Goal: Task Accomplishment & Management: Complete application form

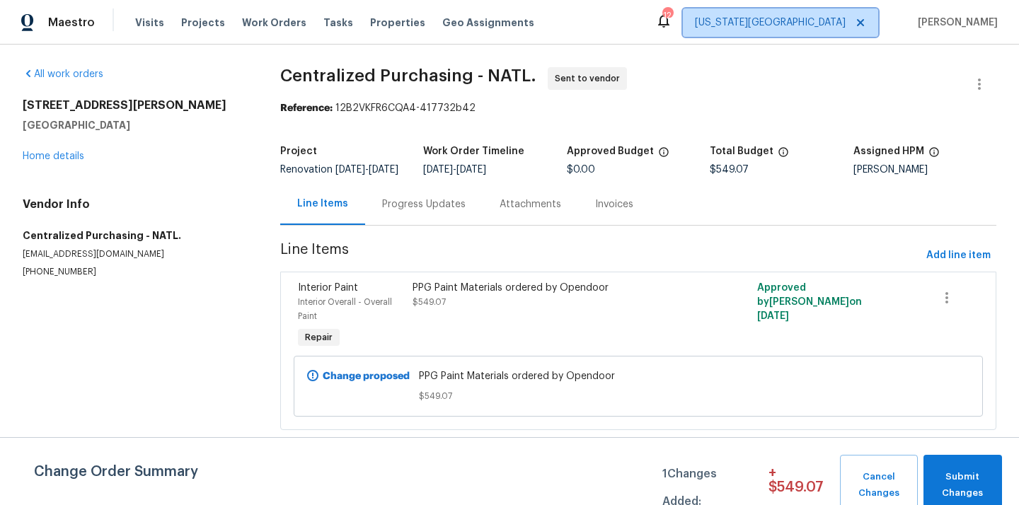
click at [830, 19] on span "[US_STATE][GEOGRAPHIC_DATA]" at bounding box center [770, 23] width 151 height 14
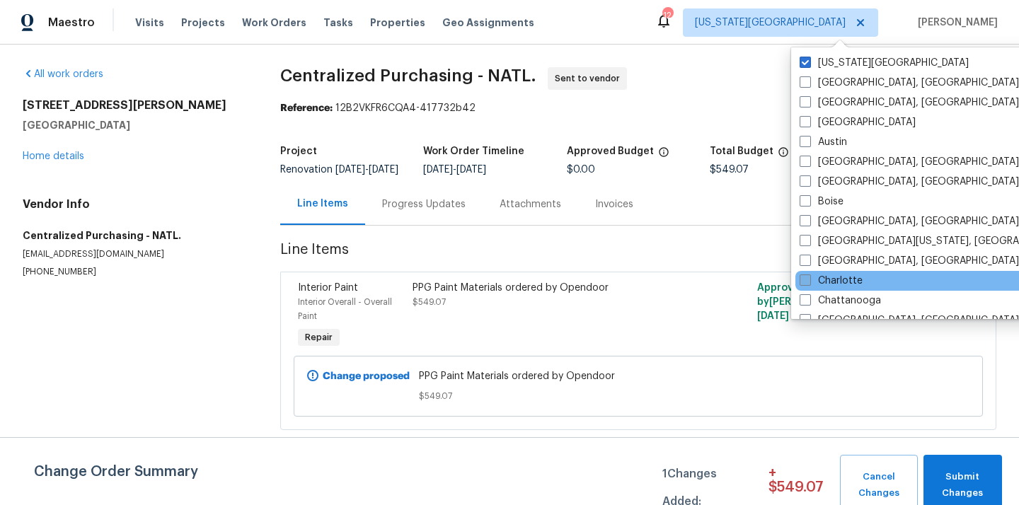
scroll to position [948, 0]
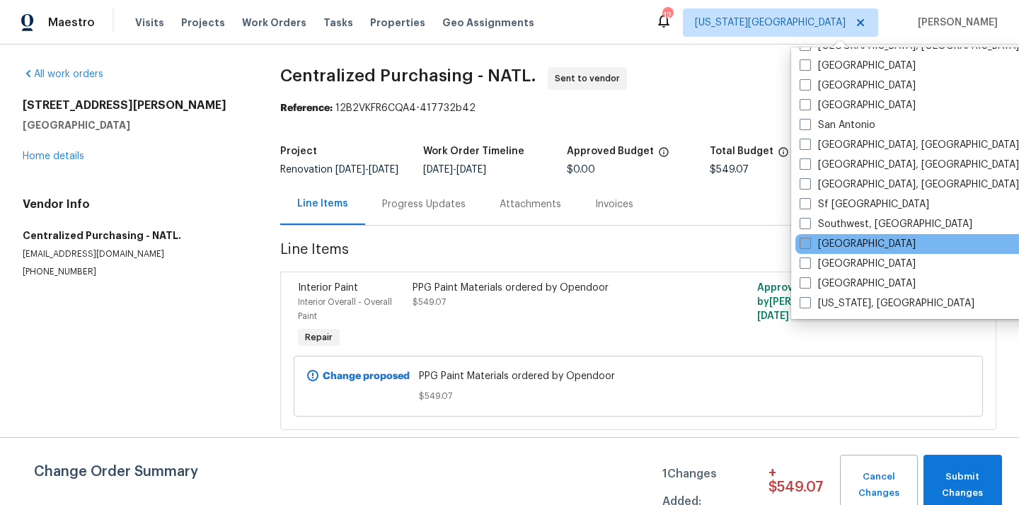
click at [842, 246] on label "[GEOGRAPHIC_DATA]" at bounding box center [857, 244] width 116 height 14
click at [809, 246] on input "[GEOGRAPHIC_DATA]" at bounding box center [803, 241] width 9 height 9
checkbox input "true"
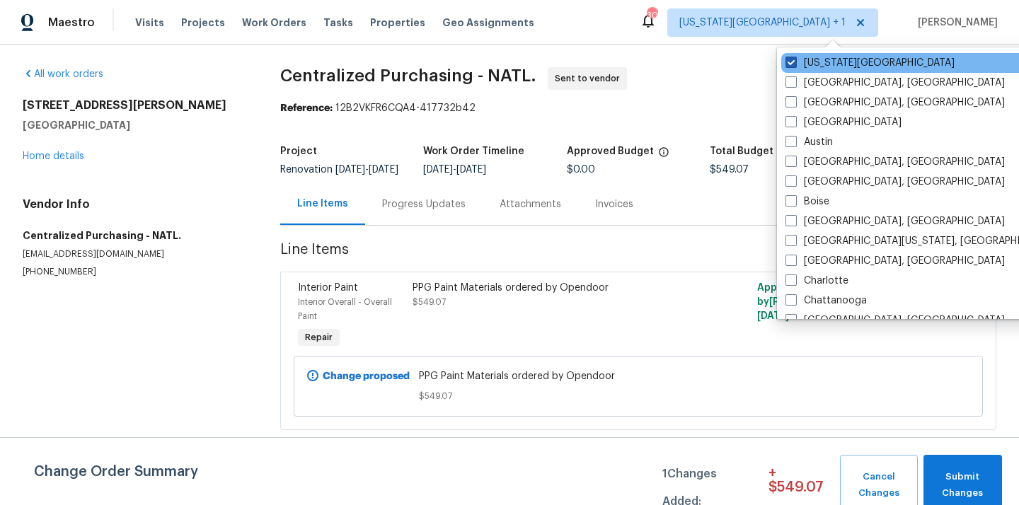
click at [813, 65] on label "[US_STATE][GEOGRAPHIC_DATA]" at bounding box center [869, 63] width 169 height 14
click at [795, 65] on input "[US_STATE][GEOGRAPHIC_DATA]" at bounding box center [789, 60] width 9 height 9
checkbox input "false"
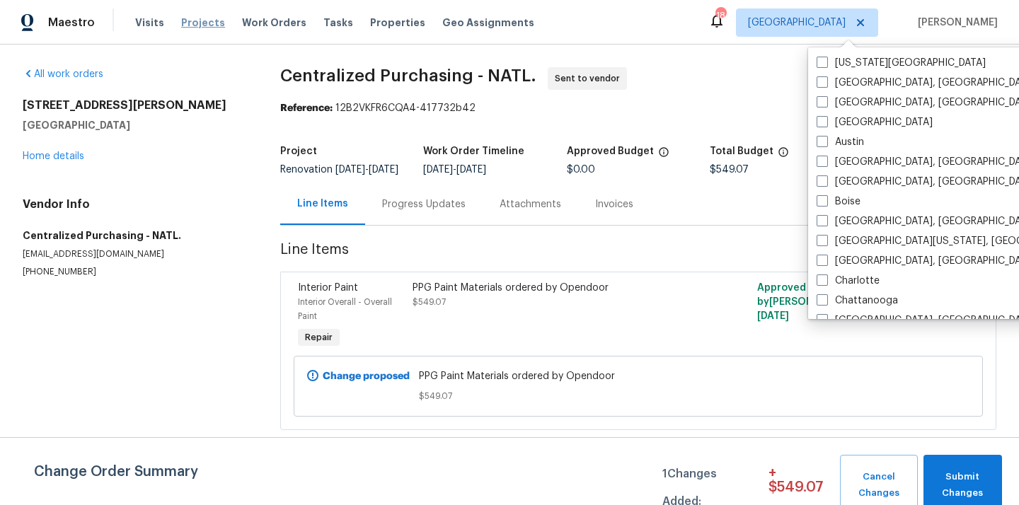
click at [188, 24] on span "Projects" at bounding box center [203, 23] width 44 height 14
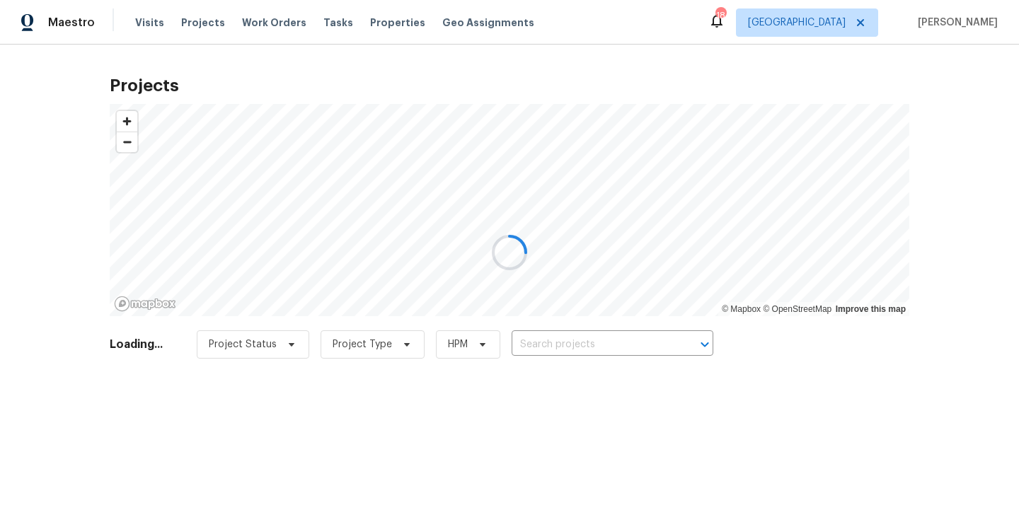
click at [633, 337] on div at bounding box center [509, 252] width 1019 height 505
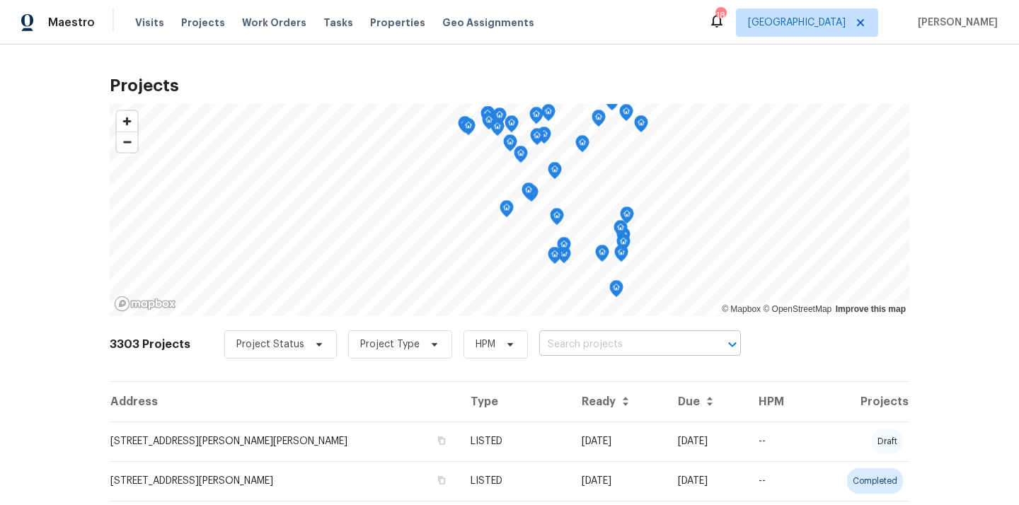
click at [576, 350] on input "text" at bounding box center [620, 345] width 162 height 22
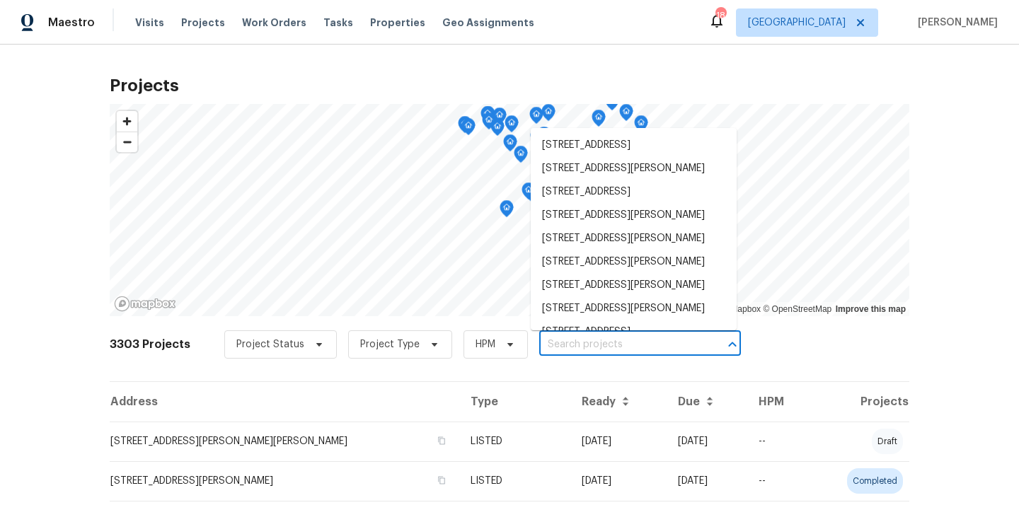
paste input "[STREET_ADDRESS]"
type input "[STREET_ADDRESS]"
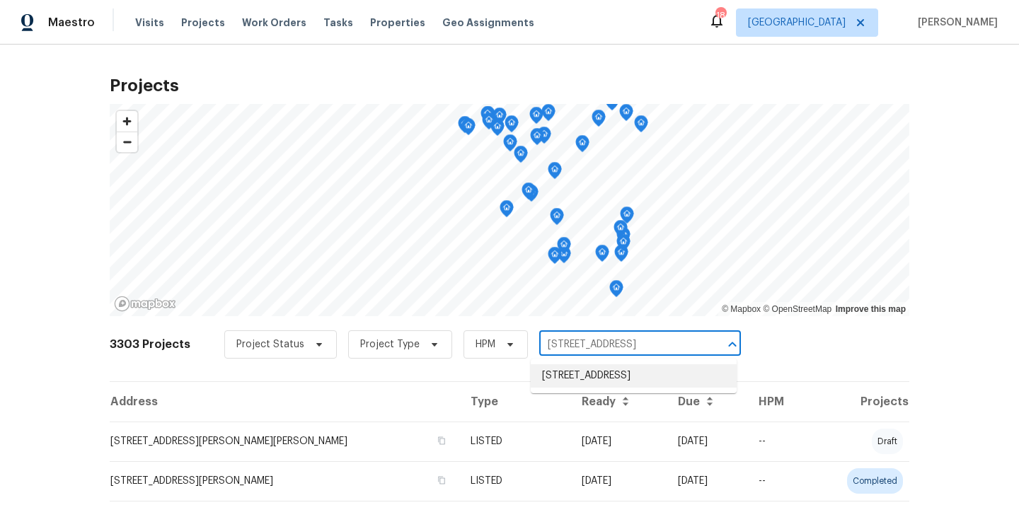
click at [582, 368] on li "[STREET_ADDRESS]" at bounding box center [634, 375] width 206 height 23
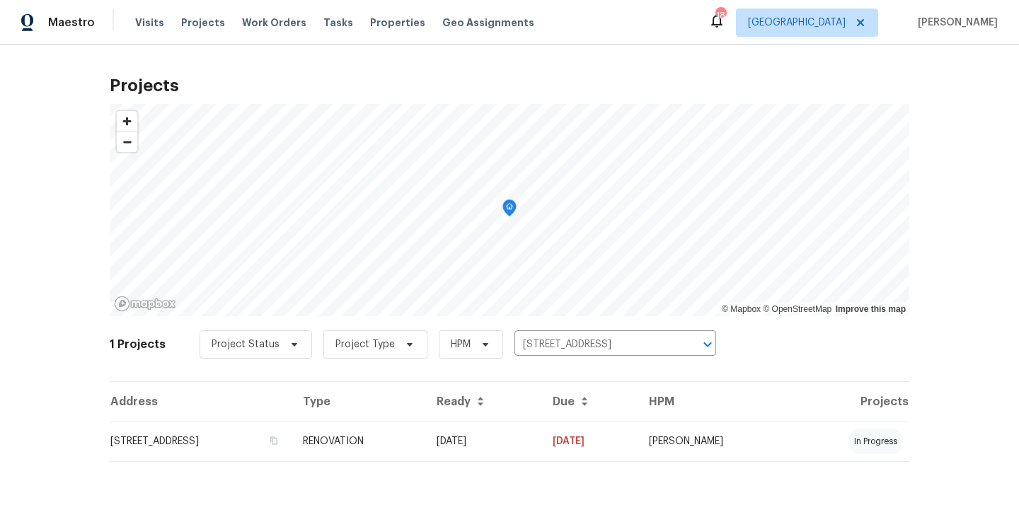
click at [287, 441] on td "[STREET_ADDRESS]" at bounding box center [201, 442] width 182 height 40
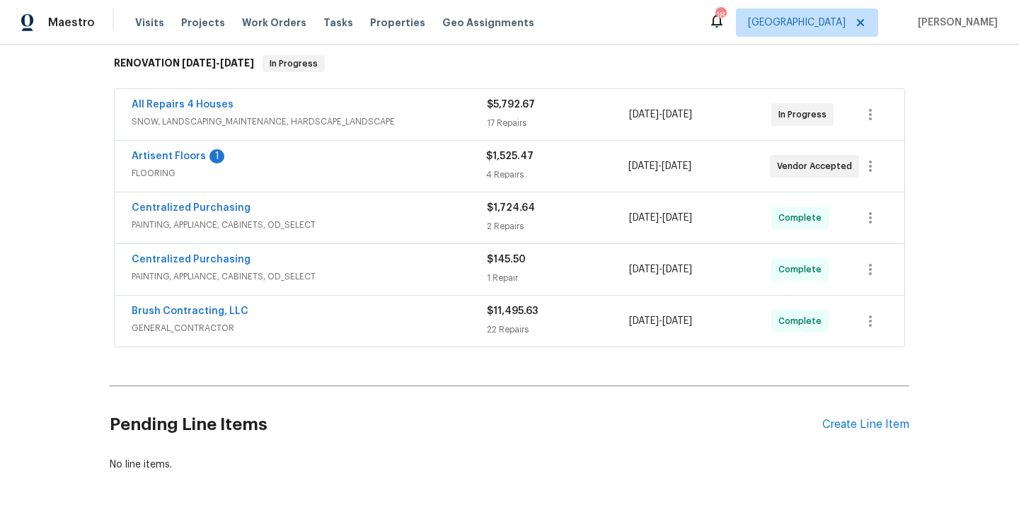
scroll to position [231, 0]
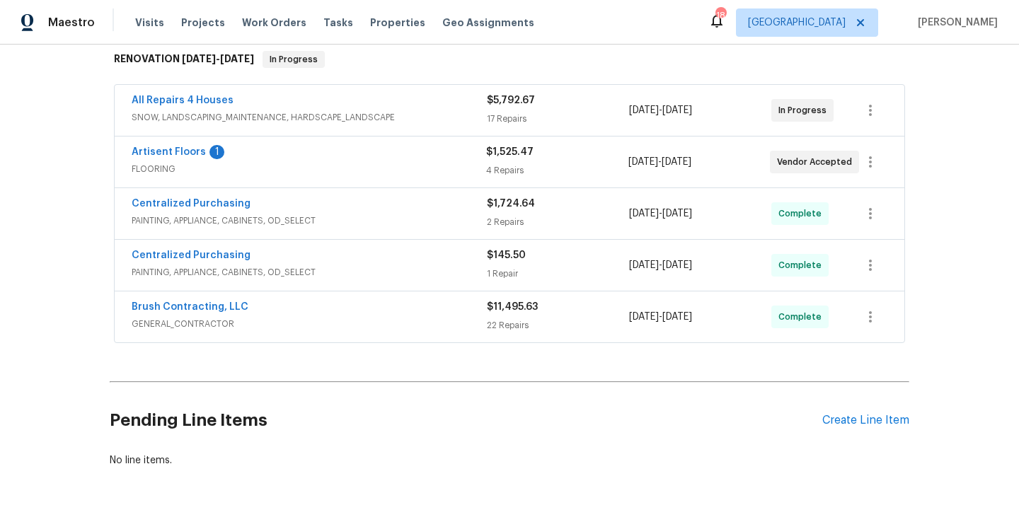
click at [862, 412] on div "Pending Line Items Create Line Item" at bounding box center [509, 421] width 799 height 66
click at [849, 417] on div "Create Line Item" at bounding box center [865, 420] width 87 height 13
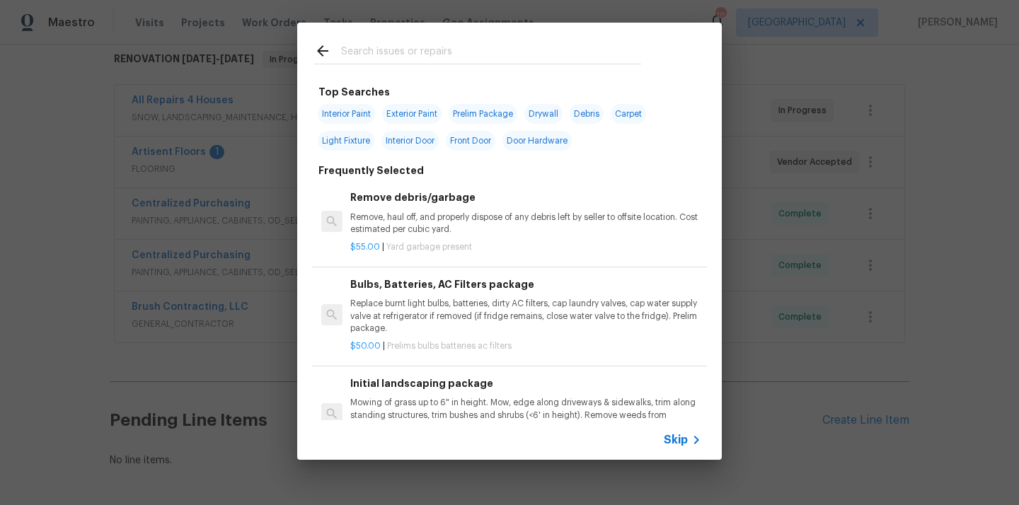
click at [456, 52] on input "text" at bounding box center [491, 52] width 300 height 21
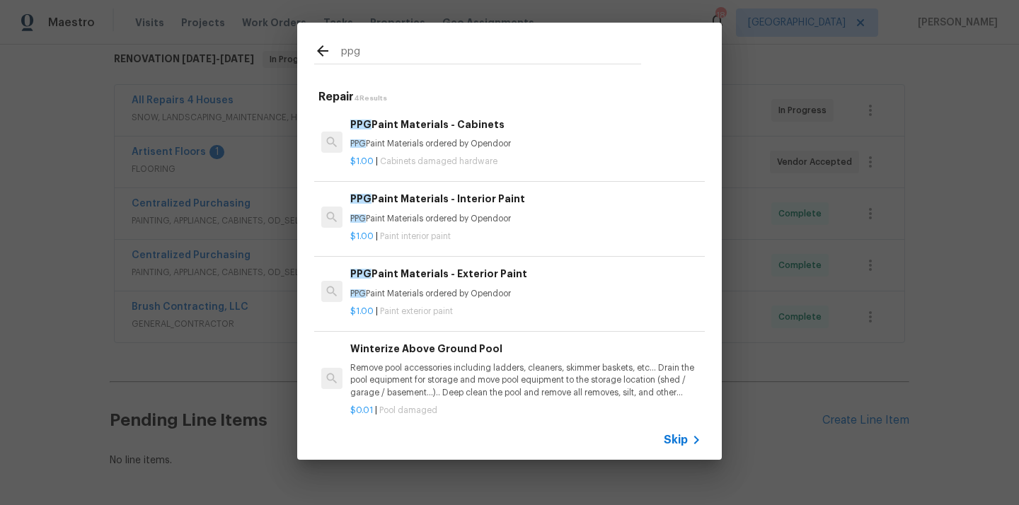
type input "ppg"
click at [444, 213] on p "PPG Paint Materials ordered by Opendoor" at bounding box center [525, 219] width 351 height 12
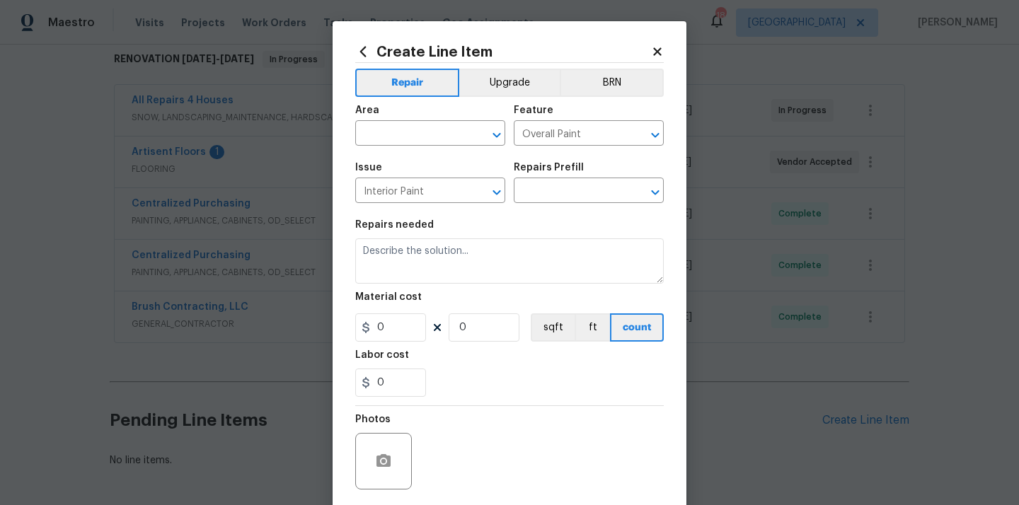
type input "PPG Paint Materials - Interior Paint $1.00"
type textarea "PPG Paint Materials ordered by Opendoor"
type input "1"
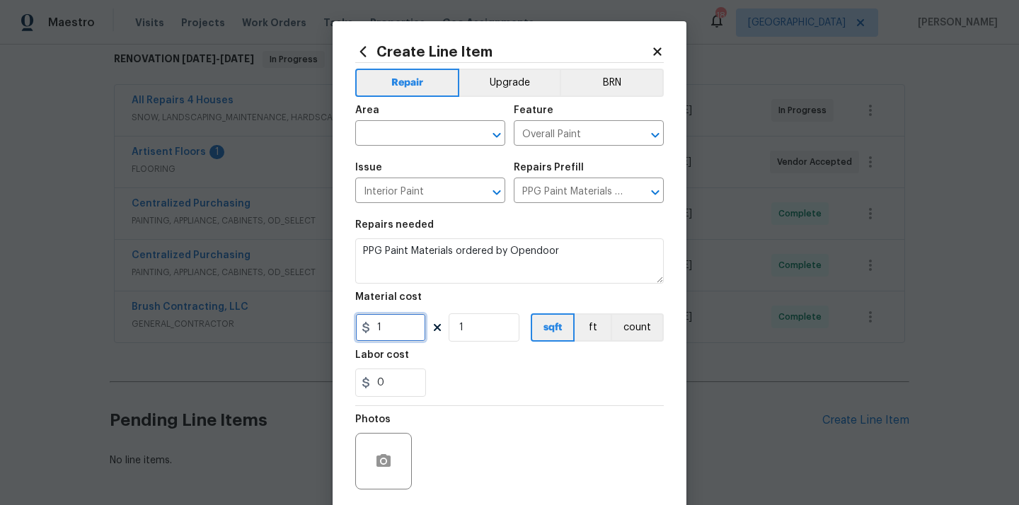
drag, startPoint x: 398, startPoint y: 323, endPoint x: 340, endPoint y: 319, distance: 58.8
click at [341, 319] on div "Create Line Item Repair Upgrade BRN Area ​ Feature Overall Paint ​ Issue Interi…" at bounding box center [510, 304] width 354 height 567
paste input "69.2"
type input "69.21"
click at [411, 139] on input "text" at bounding box center [410, 135] width 110 height 22
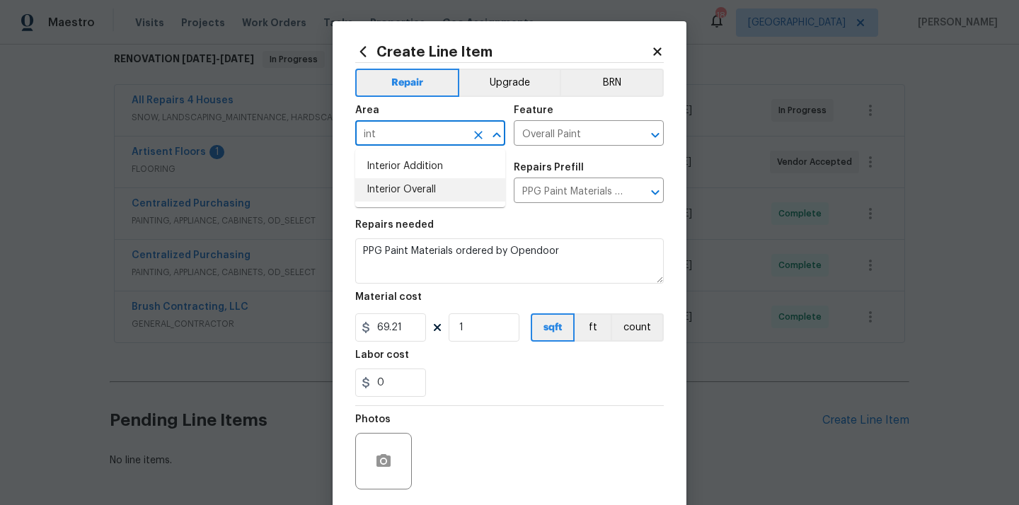
click at [396, 183] on li "Interior Overall" at bounding box center [430, 189] width 150 height 23
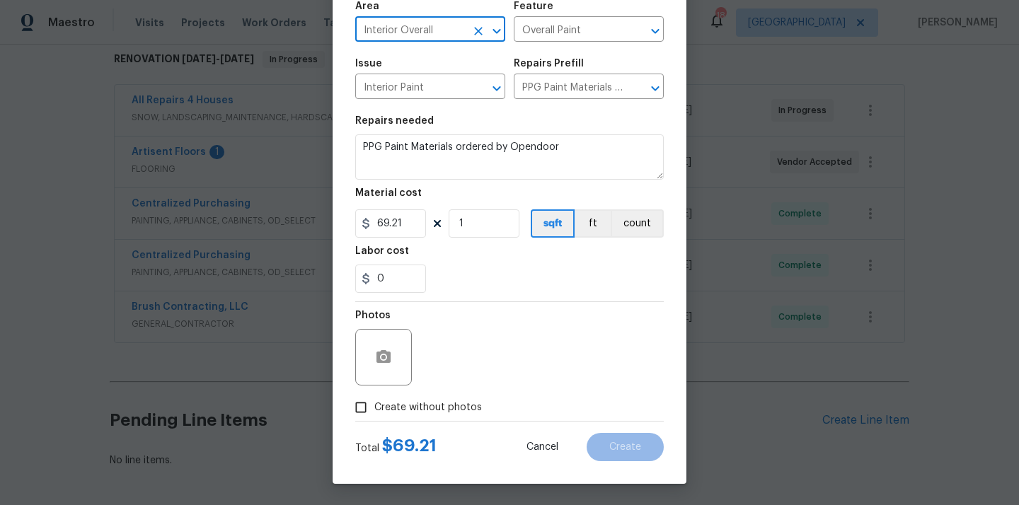
type input "Interior Overall"
click at [450, 410] on span "Create without photos" at bounding box center [428, 407] width 108 height 15
click at [374, 410] on input "Create without photos" at bounding box center [360, 407] width 27 height 27
checkbox input "true"
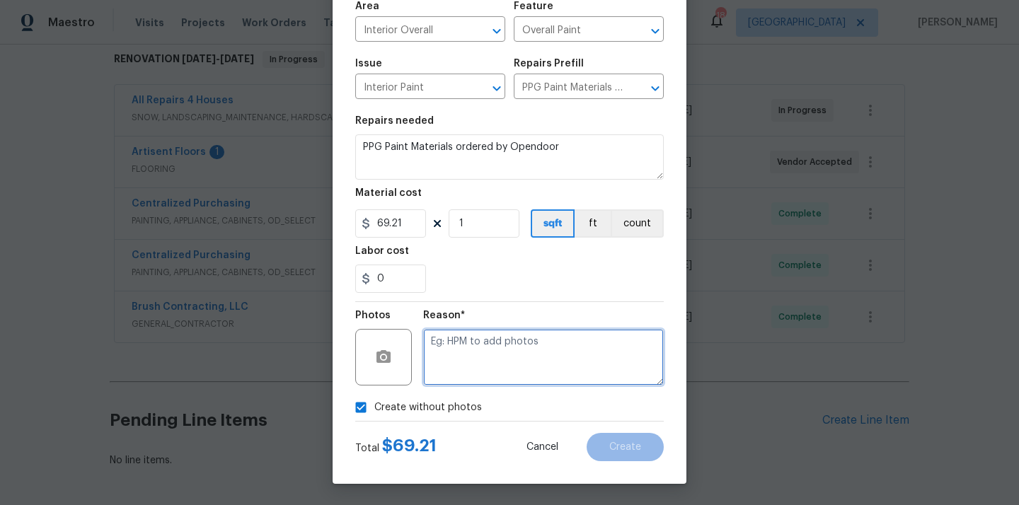
click at [475, 362] on textarea at bounding box center [543, 357] width 241 height 57
type textarea "N/A"
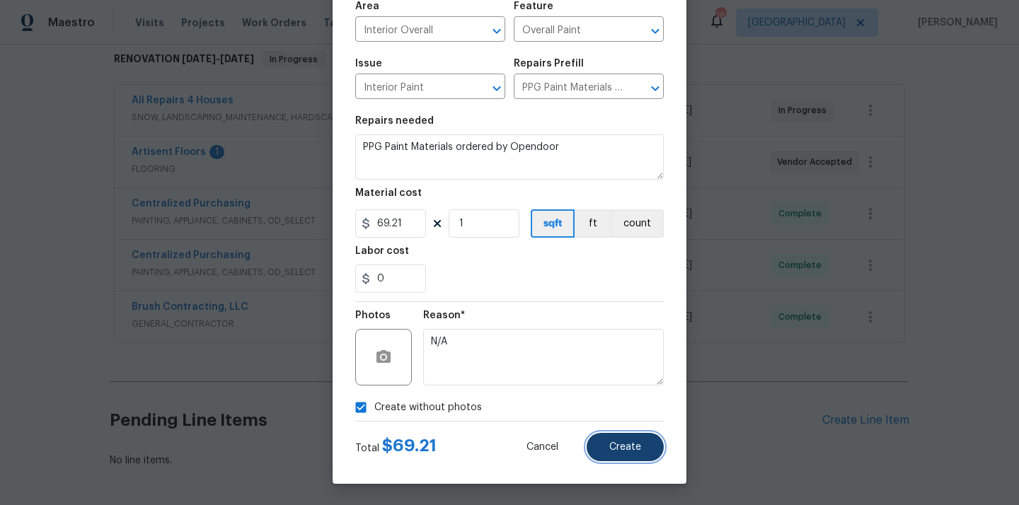
click at [620, 447] on span "Create" at bounding box center [625, 447] width 32 height 11
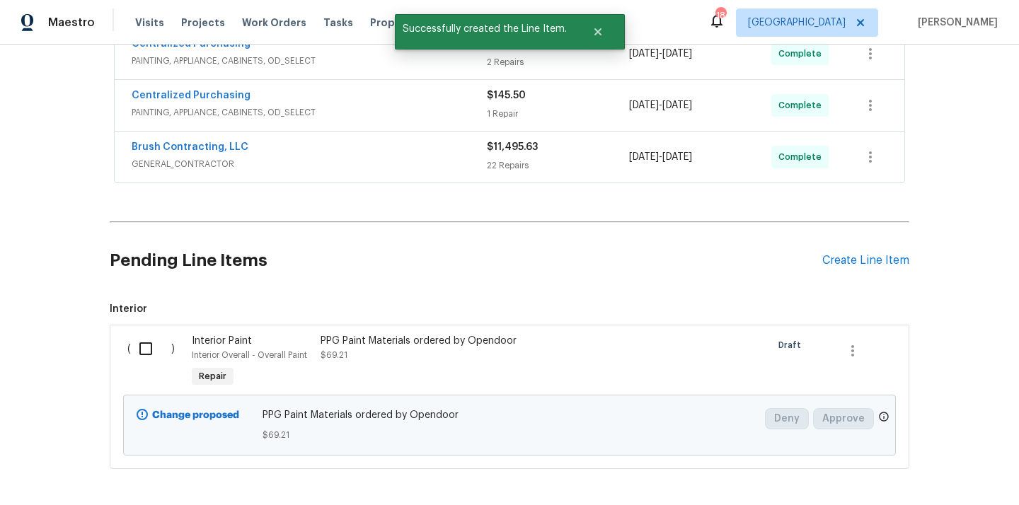
scroll to position [434, 0]
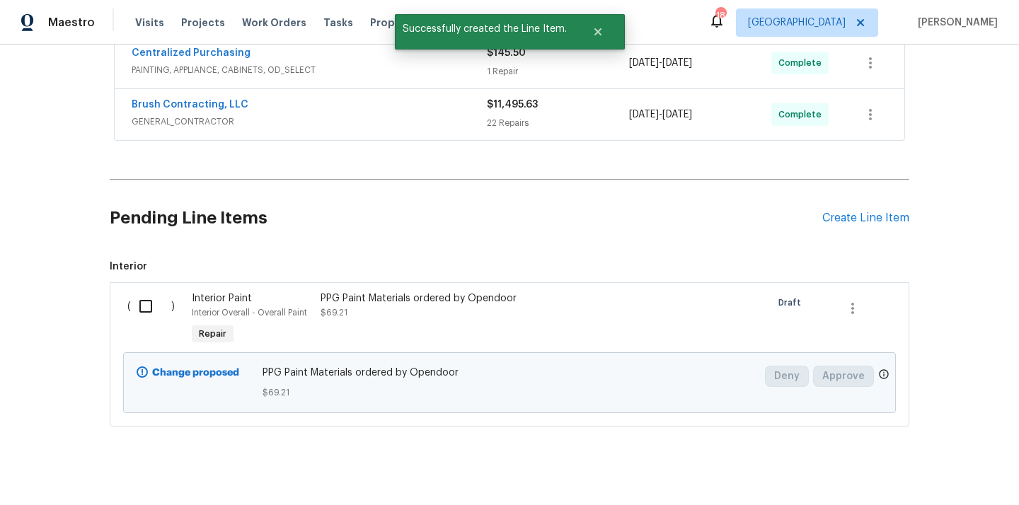
click at [146, 317] on input "checkbox" at bounding box center [151, 306] width 40 height 30
checkbox input "true"
click at [947, 470] on span "Create Work Order" at bounding box center [938, 470] width 94 height 18
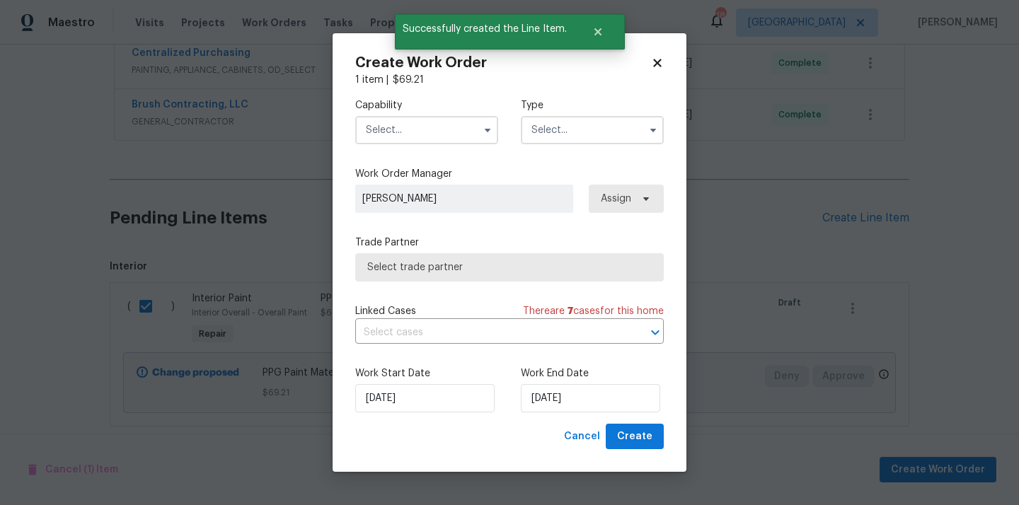
click at [473, 134] on input "text" at bounding box center [426, 130] width 143 height 28
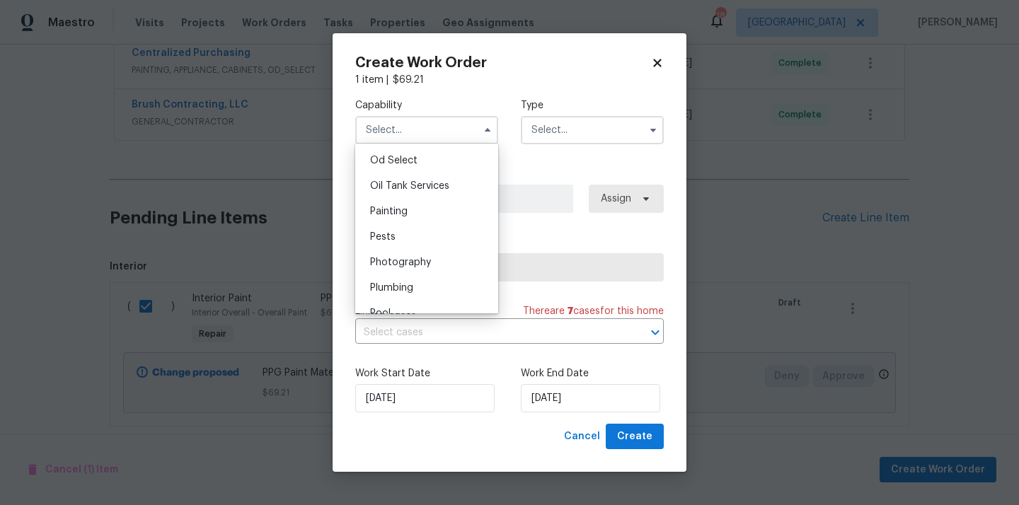
scroll to position [1138, 0]
click at [444, 216] on div "Painting" at bounding box center [427, 210] width 136 height 25
type input "Painting"
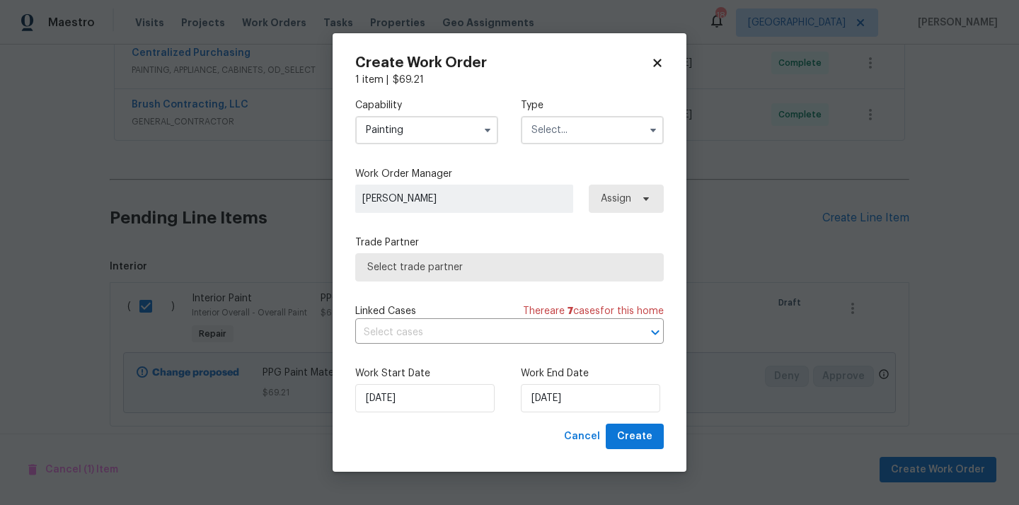
click at [572, 127] on input "text" at bounding box center [592, 130] width 143 height 28
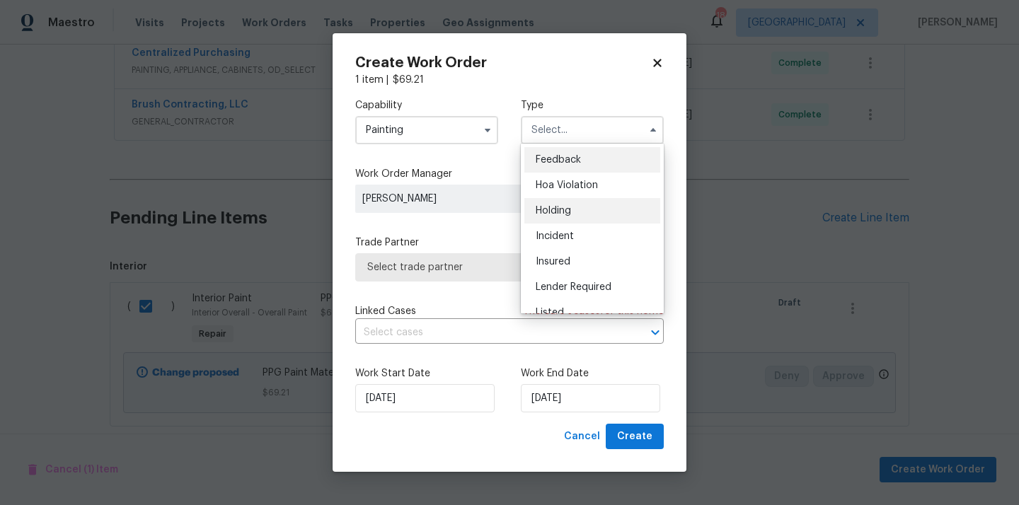
scroll to position [321, 0]
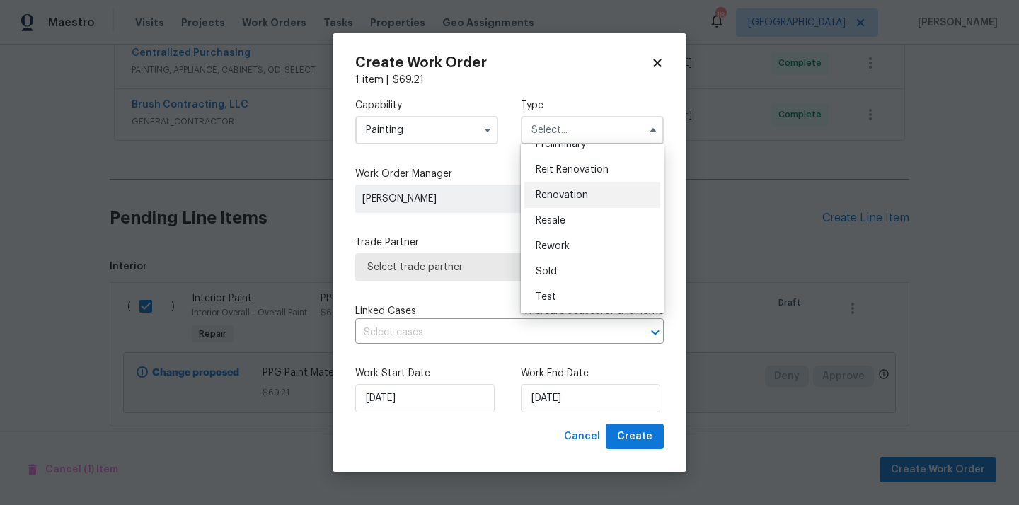
click at [582, 193] on span "Renovation" at bounding box center [562, 195] width 52 height 10
type input "Renovation"
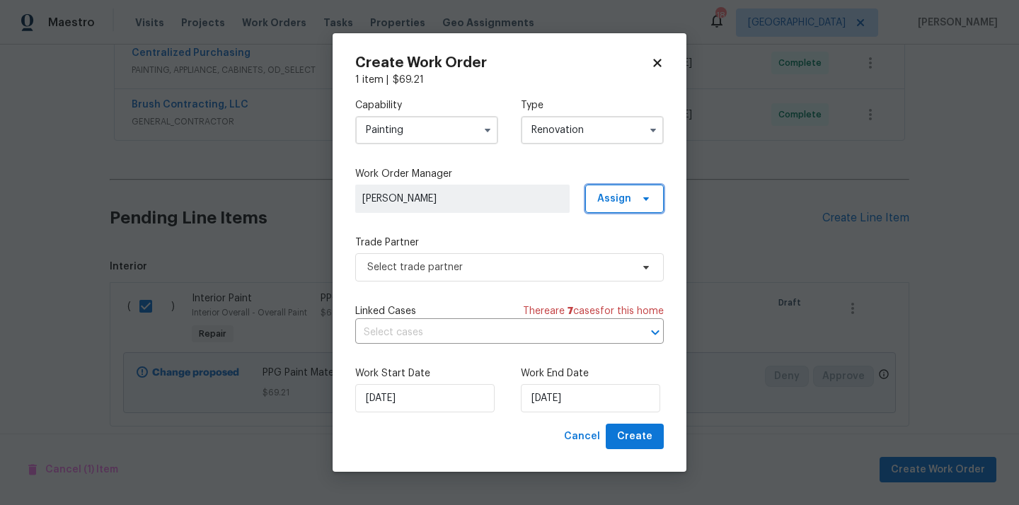
click at [613, 192] on span "Assign" at bounding box center [614, 199] width 34 height 14
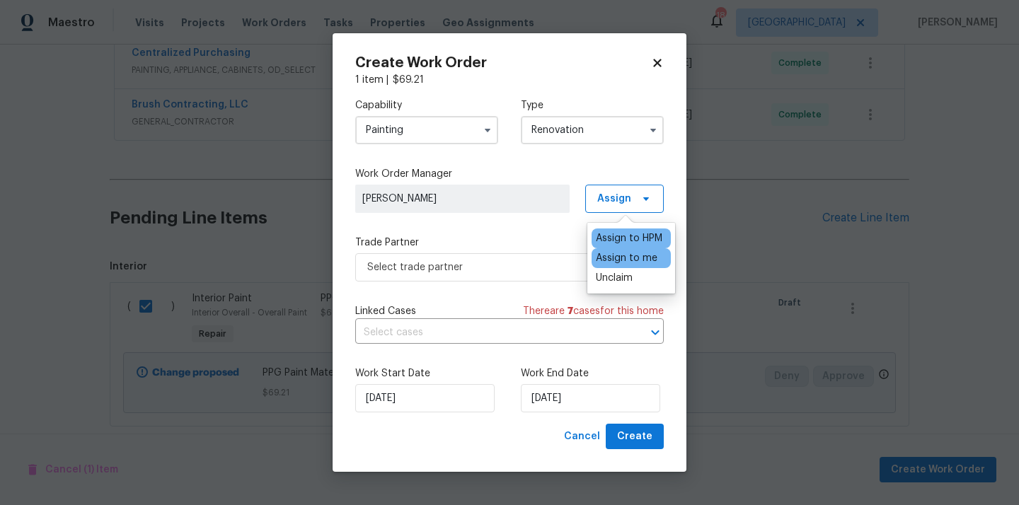
click at [613, 255] on div "Assign to me" at bounding box center [627, 258] width 62 height 14
click at [489, 269] on span "Select trade partner" at bounding box center [499, 267] width 264 height 14
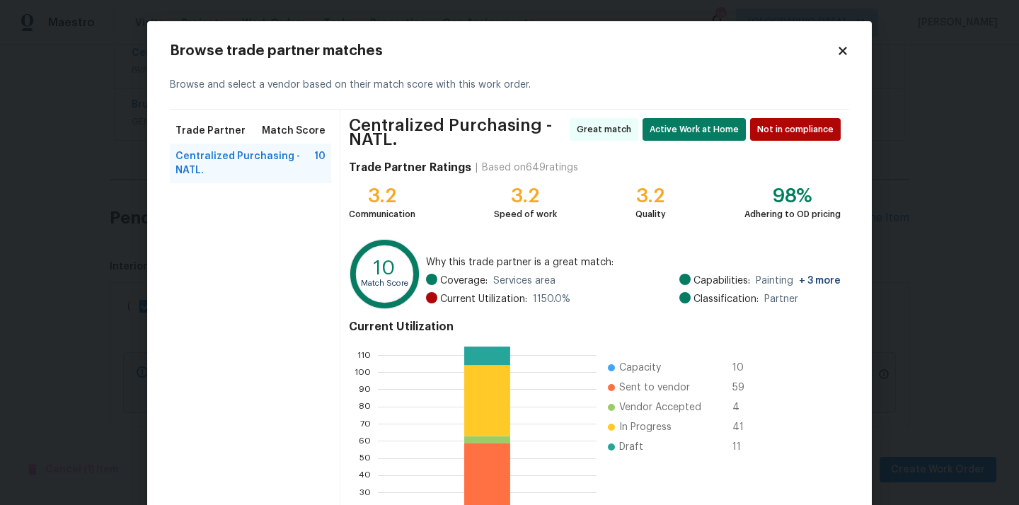
scroll to position [125, 0]
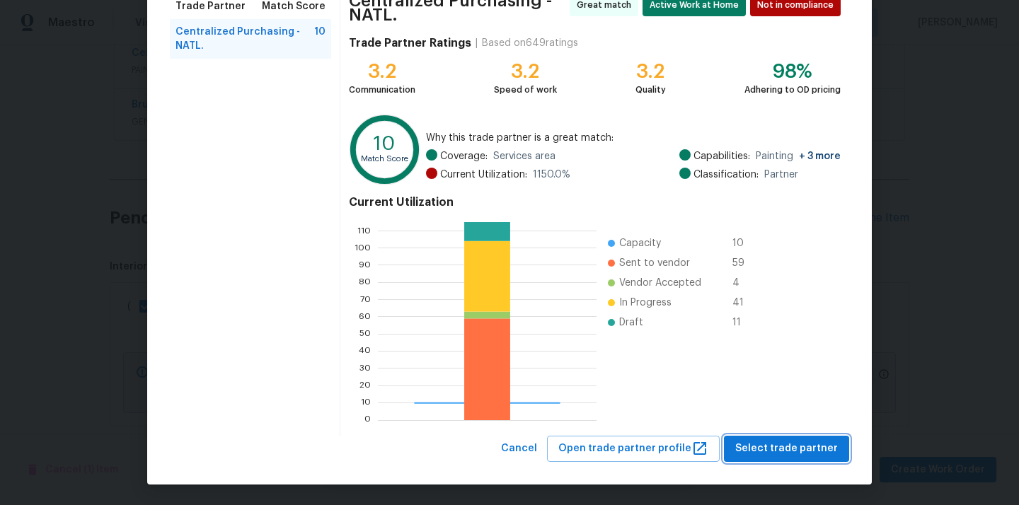
click at [752, 460] on button "Select trade partner" at bounding box center [786, 449] width 125 height 26
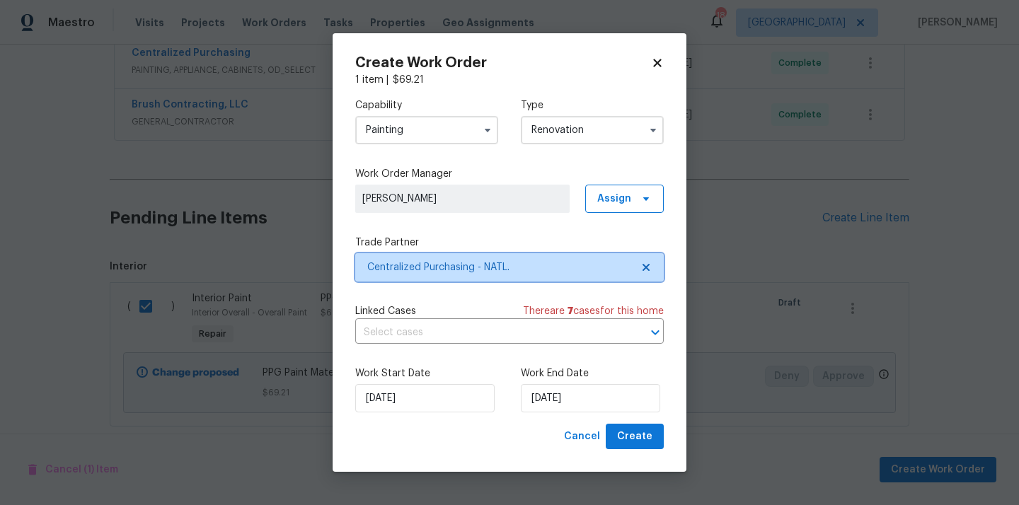
scroll to position [0, 0]
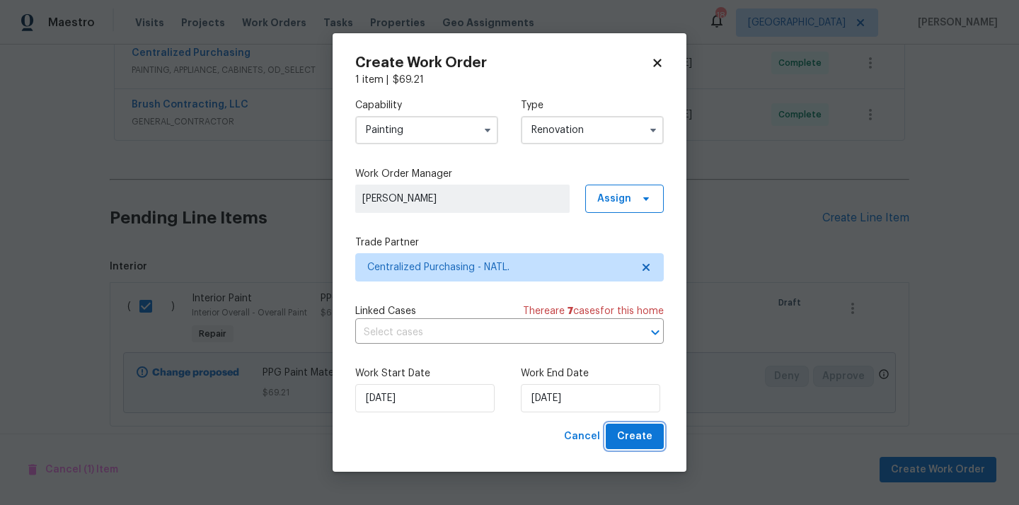
click at [624, 433] on span "Create" at bounding box center [634, 437] width 35 height 18
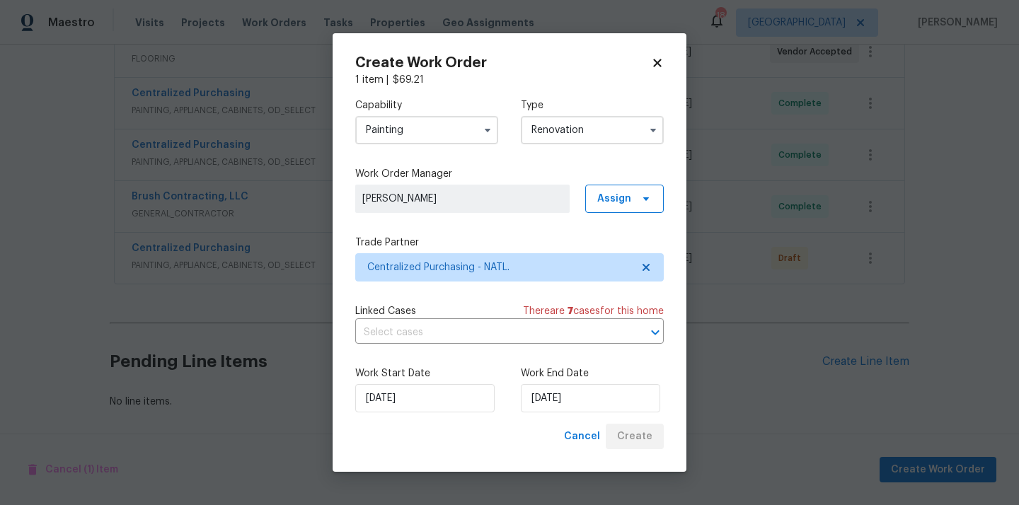
scroll to position [342, 0]
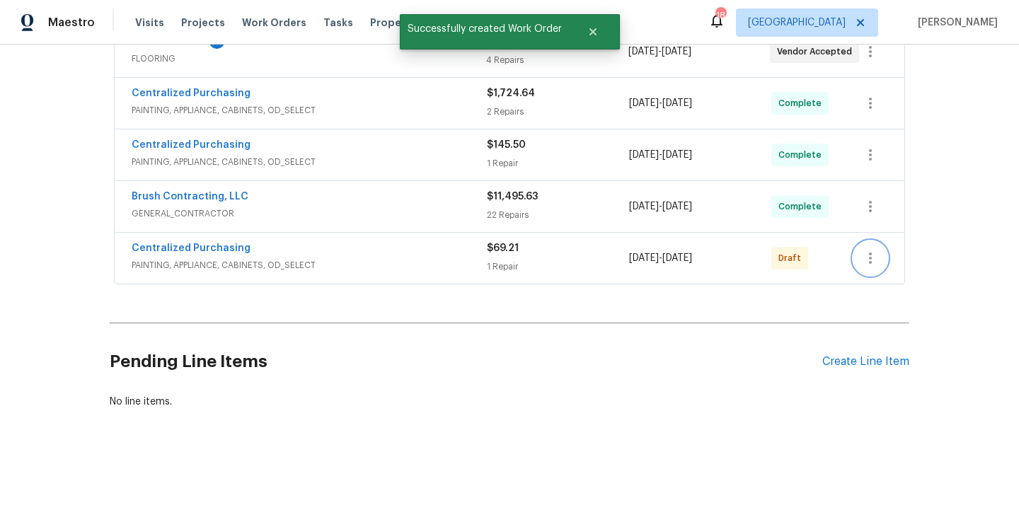
click at [868, 260] on icon "button" at bounding box center [870, 258] width 17 height 17
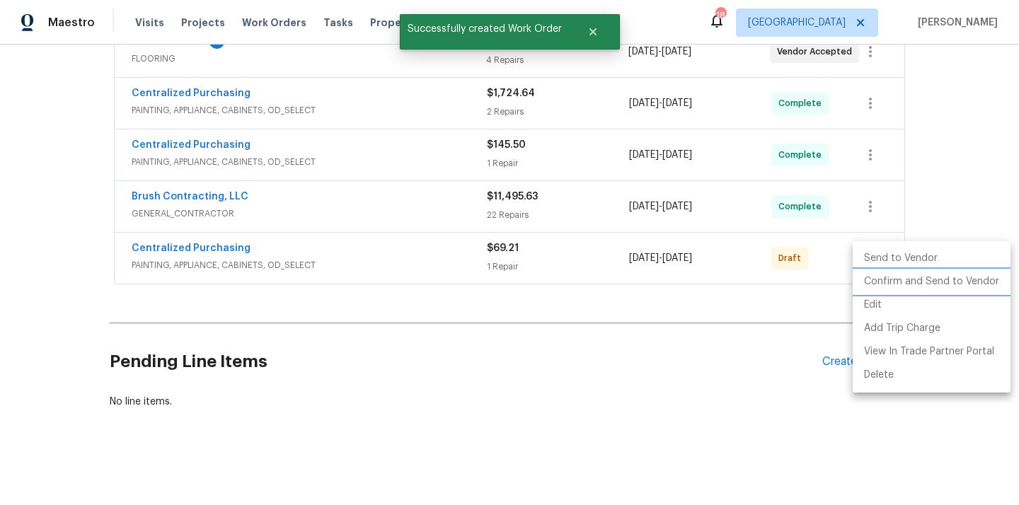
click at [874, 285] on li "Confirm and Send to Vendor" at bounding box center [932, 281] width 158 height 23
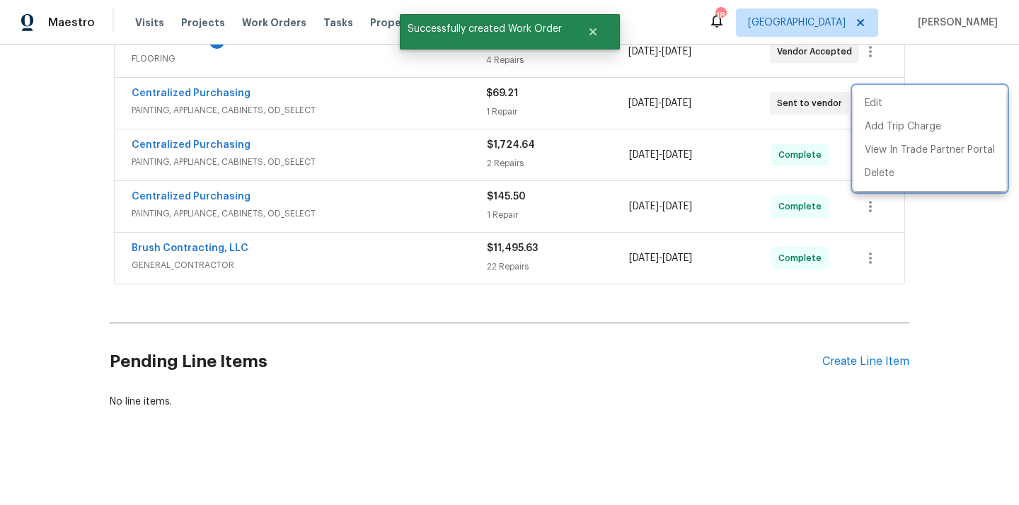
click at [451, 250] on div at bounding box center [509, 252] width 1019 height 505
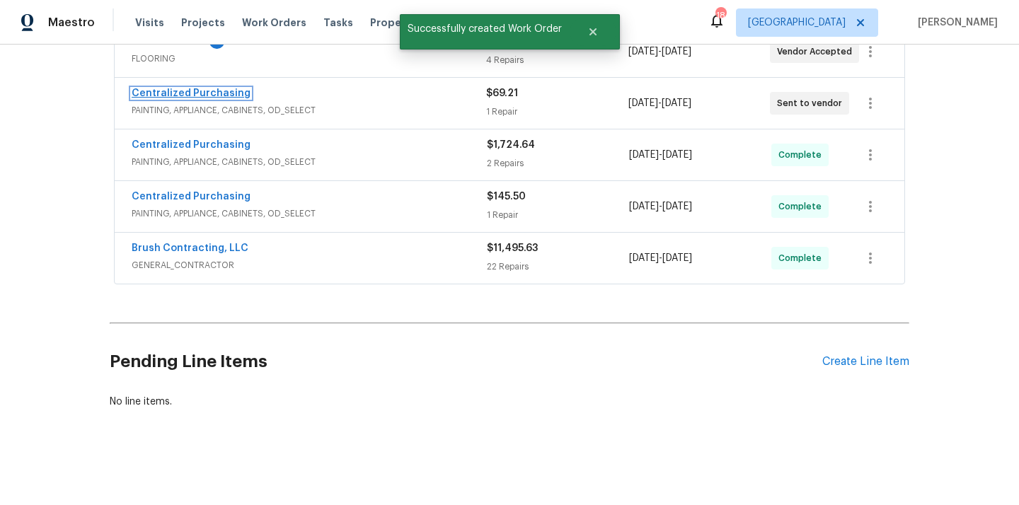
click at [227, 93] on link "Centralized Purchasing" at bounding box center [191, 93] width 119 height 10
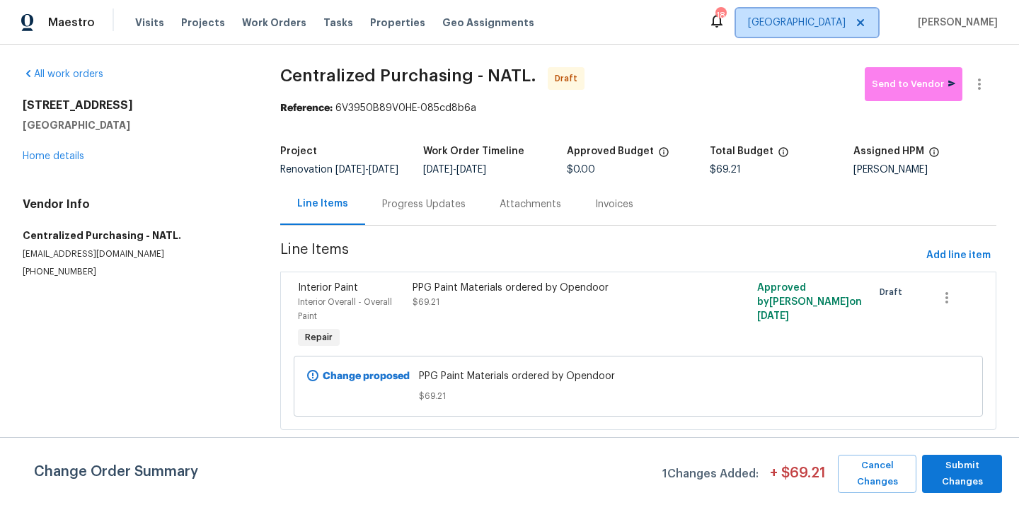
click at [845, 28] on span "[GEOGRAPHIC_DATA]" at bounding box center [797, 23] width 98 height 14
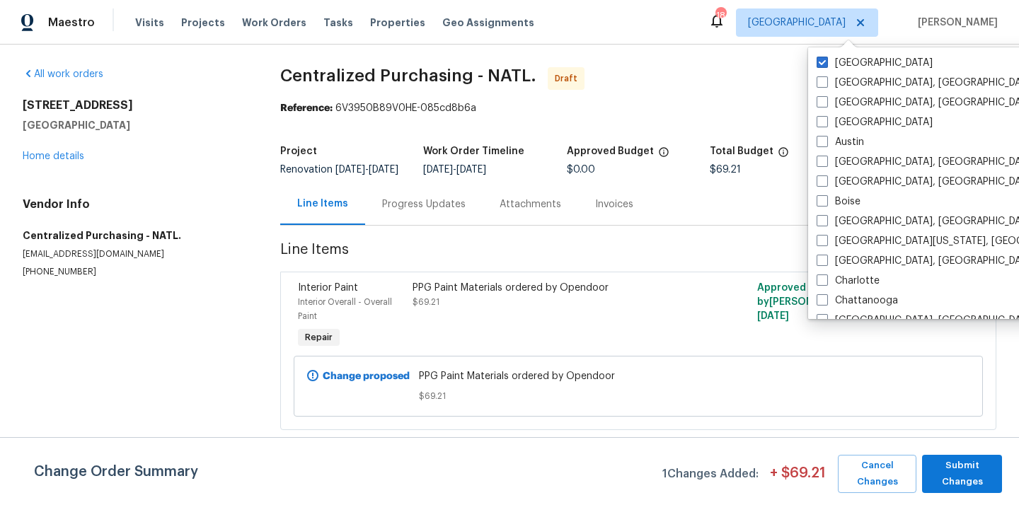
click at [768, 81] on span "Centralized Purchasing - NATL. Draft" at bounding box center [572, 84] width 584 height 34
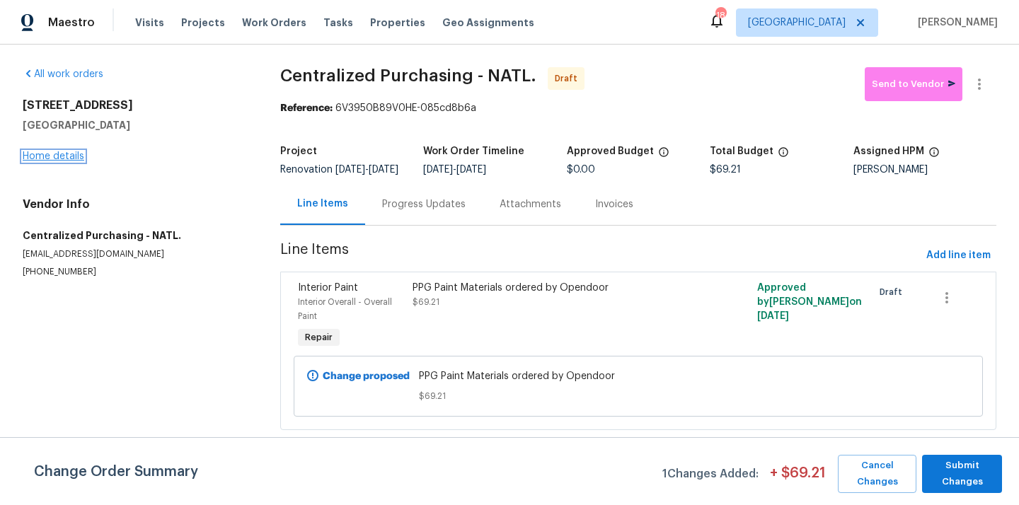
click at [69, 154] on link "Home details" at bounding box center [54, 156] width 62 height 10
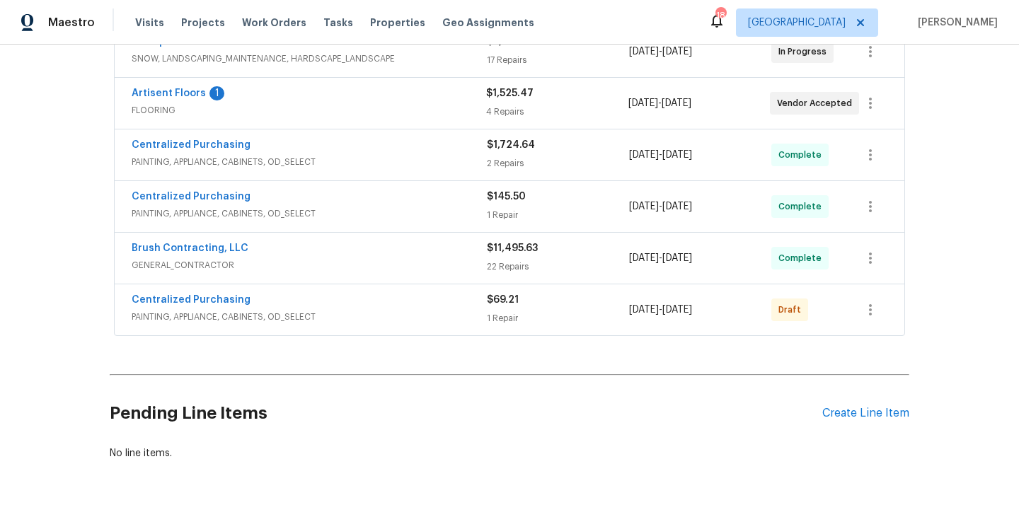
scroll to position [302, 0]
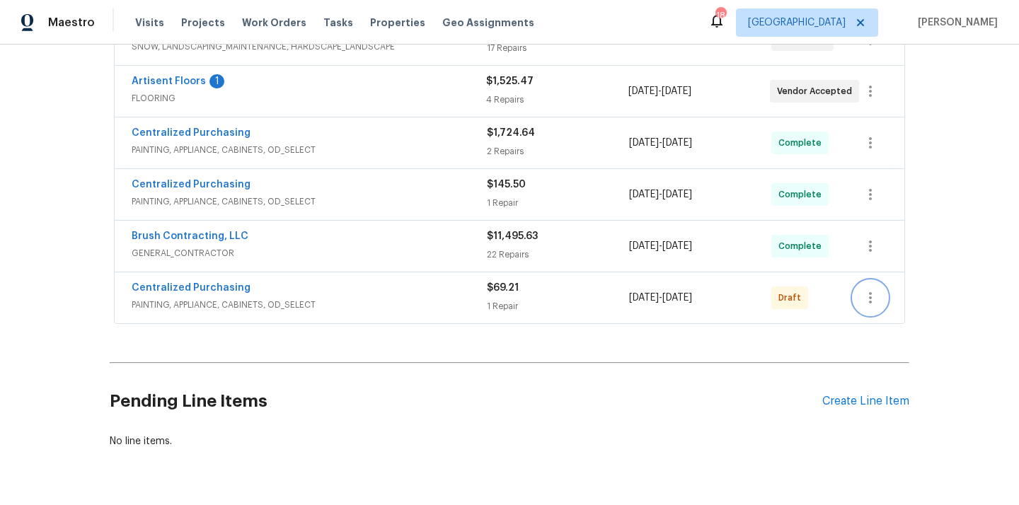
click at [874, 304] on icon "button" at bounding box center [870, 297] width 17 height 17
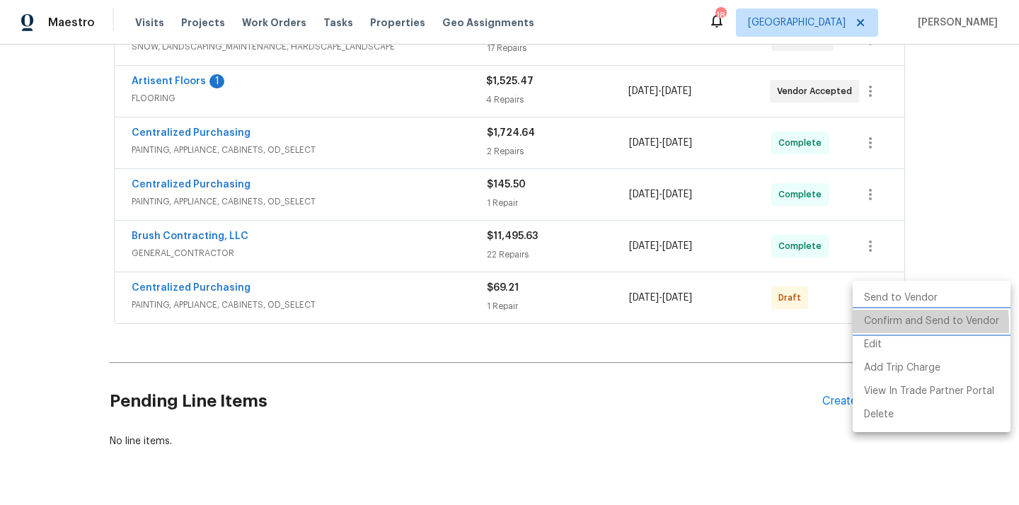
click at [877, 325] on li "Confirm and Send to Vendor" at bounding box center [932, 321] width 158 height 23
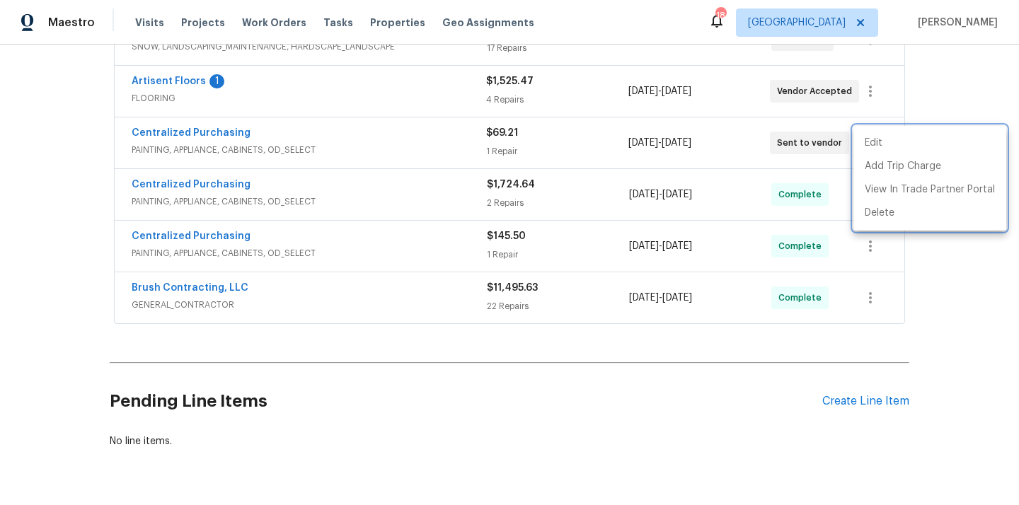
click at [826, 28] on div at bounding box center [509, 252] width 1019 height 505
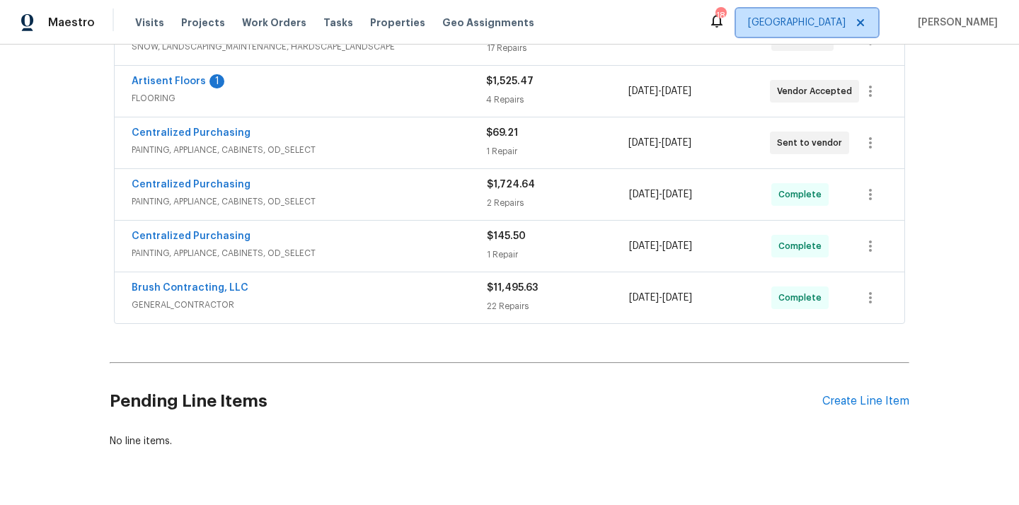
click at [826, 28] on span "[GEOGRAPHIC_DATA]" at bounding box center [797, 23] width 98 height 14
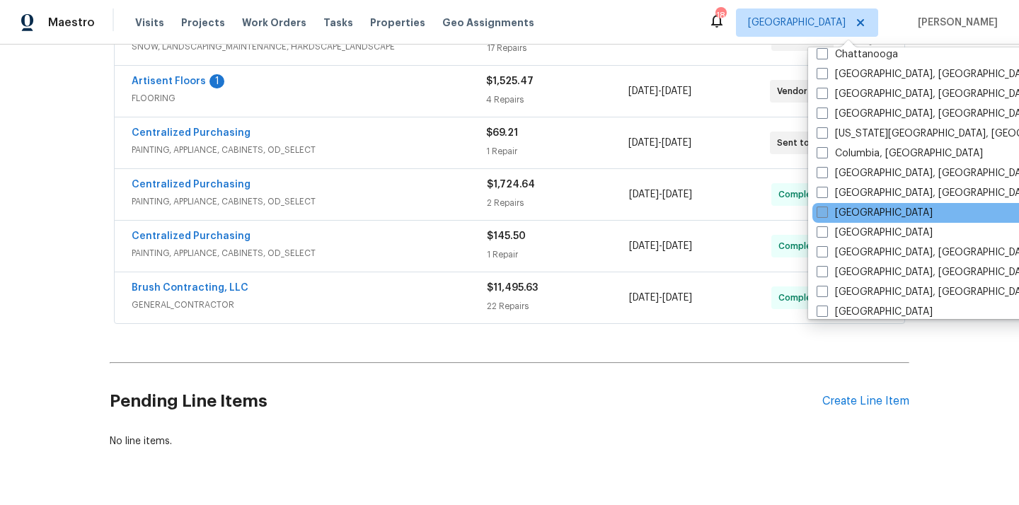
click at [834, 216] on label "[GEOGRAPHIC_DATA]" at bounding box center [874, 213] width 116 height 14
click at [826, 215] on input "[GEOGRAPHIC_DATA]" at bounding box center [820, 210] width 9 height 9
checkbox input "true"
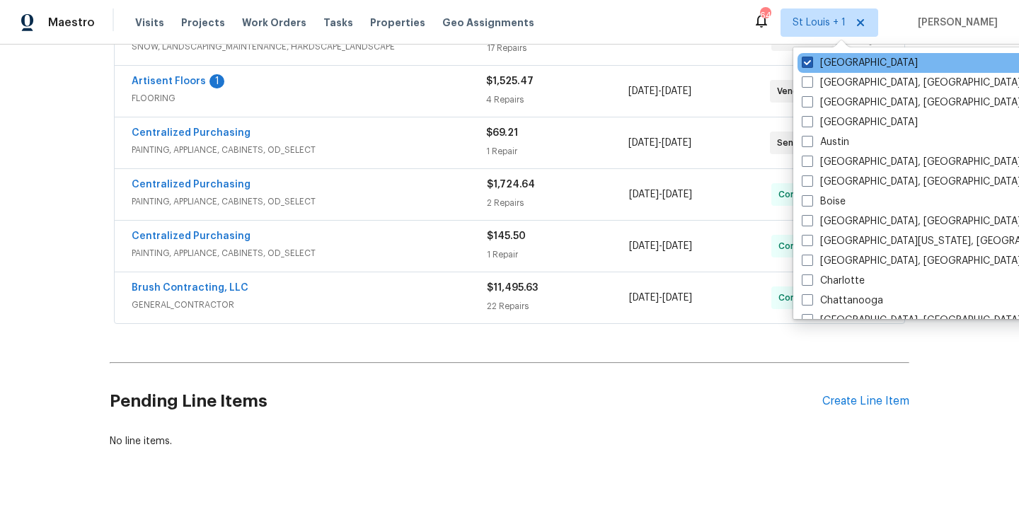
click at [828, 62] on label "[GEOGRAPHIC_DATA]" at bounding box center [860, 63] width 116 height 14
click at [811, 62] on input "[GEOGRAPHIC_DATA]" at bounding box center [806, 60] width 9 height 9
checkbox input "false"
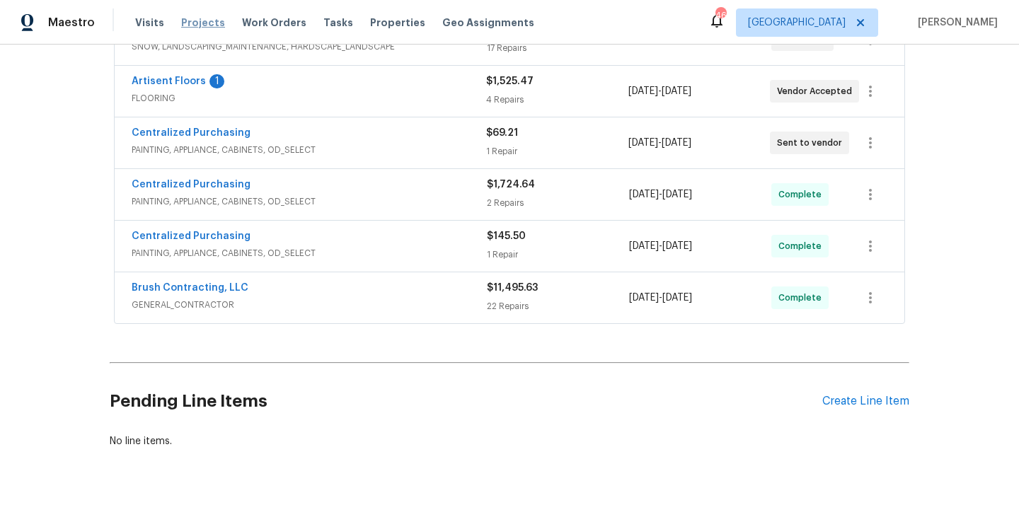
click at [189, 22] on span "Projects" at bounding box center [203, 23] width 44 height 14
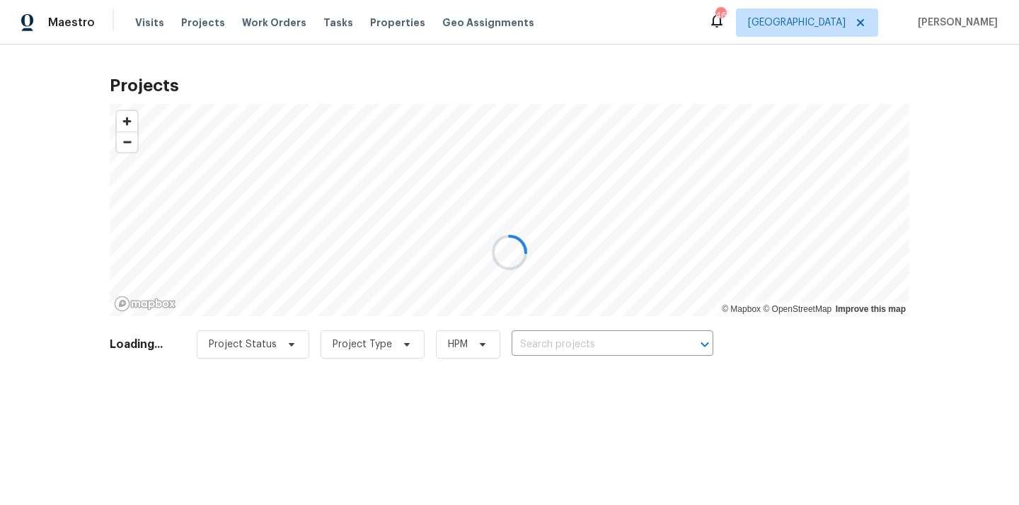
click at [580, 371] on div at bounding box center [509, 252] width 1019 height 505
click at [585, 352] on div at bounding box center [509, 252] width 1019 height 505
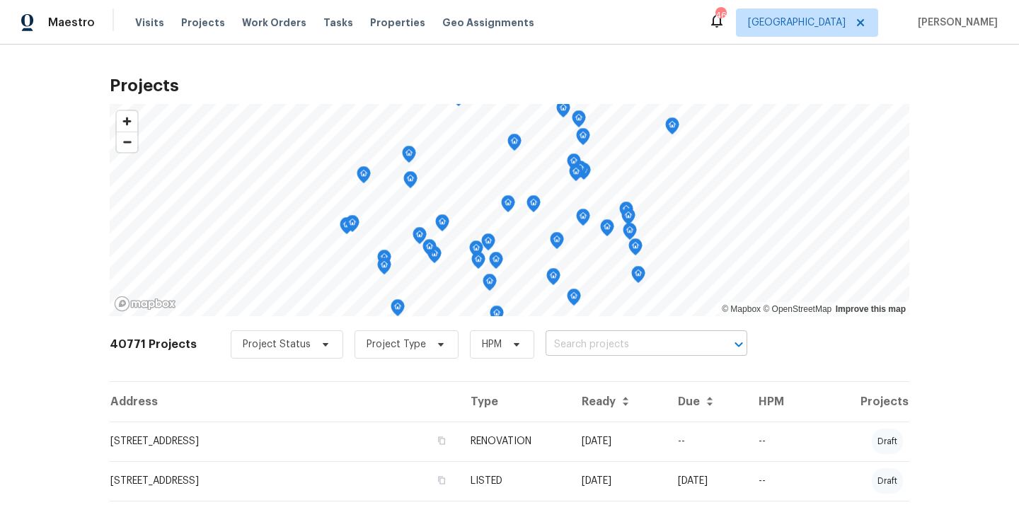
click at [587, 348] on input "text" at bounding box center [626, 345] width 162 height 22
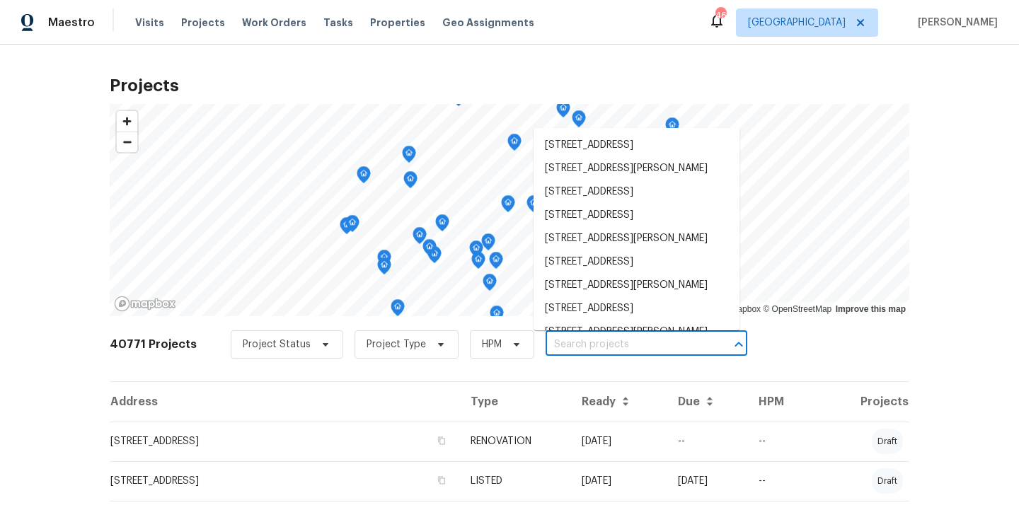
paste input "[STREET_ADDRESS][PERSON_NAME]"
type input "[STREET_ADDRESS][PERSON_NAME]"
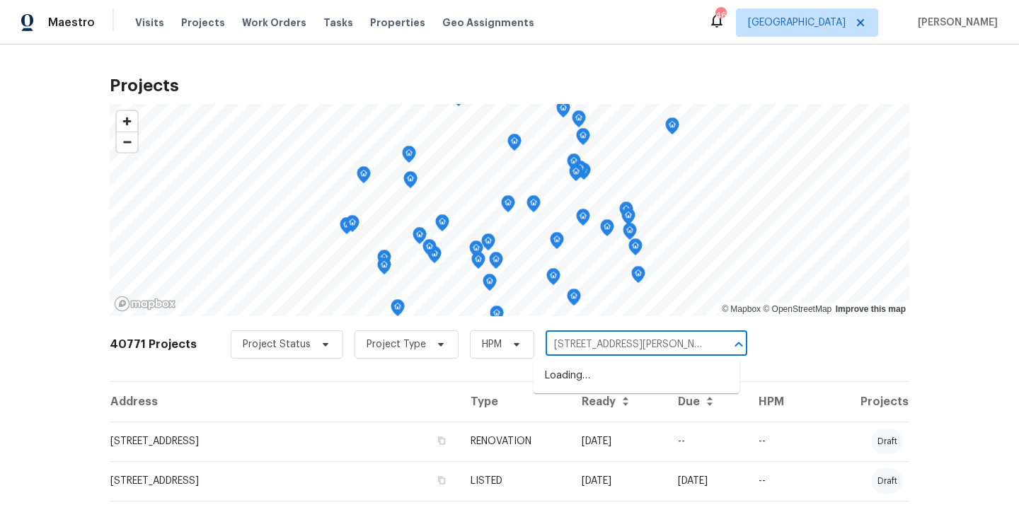
scroll to position [0, 13]
click at [581, 373] on li "[STREET_ADDRESS][PERSON_NAME]" at bounding box center [636, 375] width 206 height 23
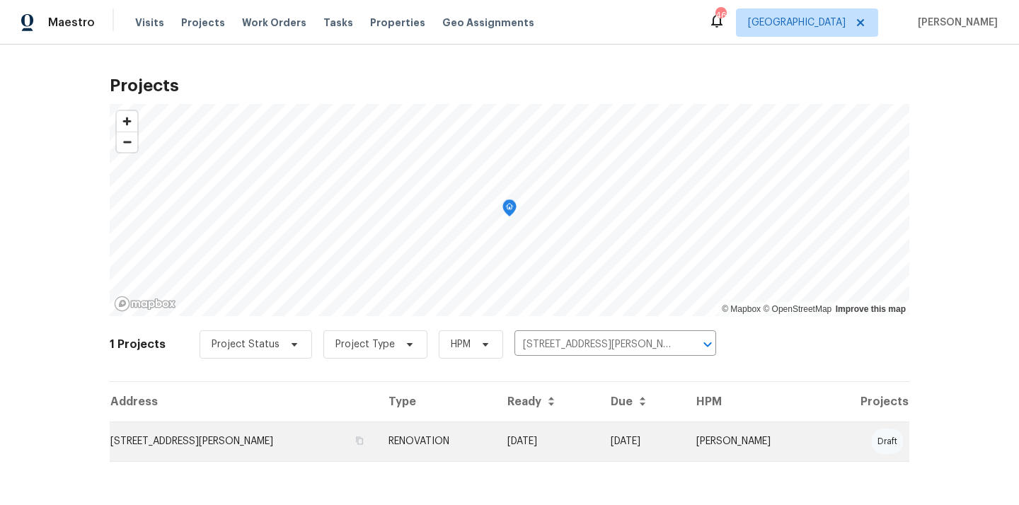
click at [201, 432] on td "[STREET_ADDRESS][PERSON_NAME]" at bounding box center [243, 442] width 267 height 40
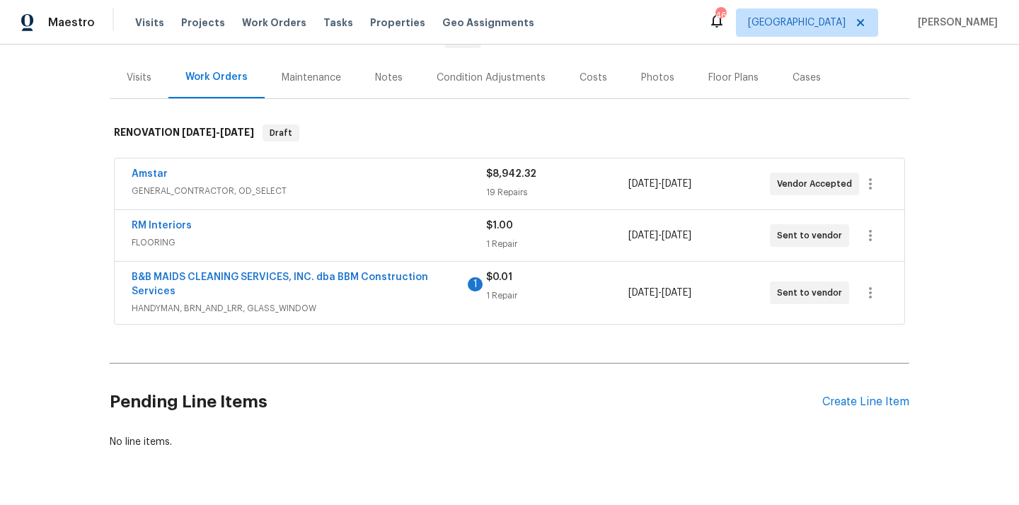
scroll to position [157, 0]
click at [844, 405] on div "Create Line Item" at bounding box center [865, 402] width 87 height 13
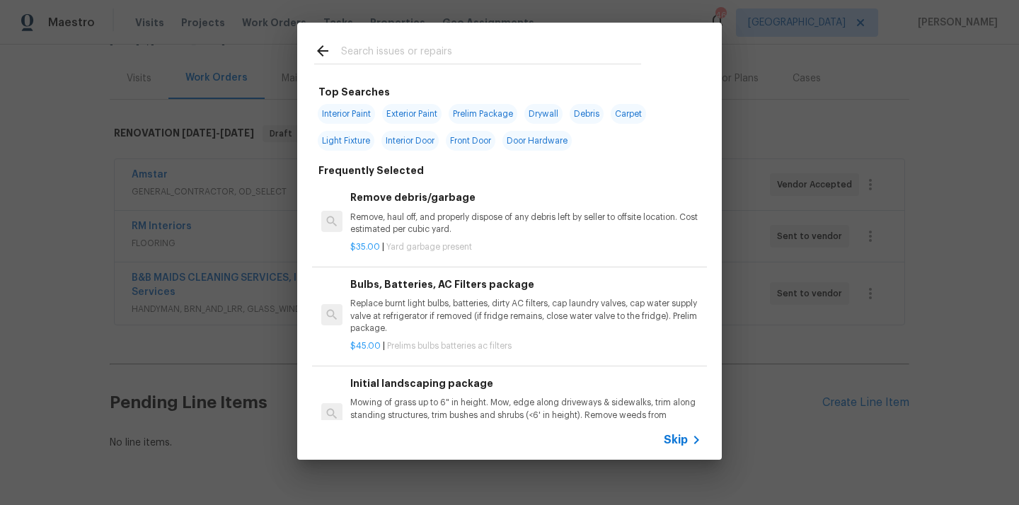
click at [751, 125] on div "Top Searches Interior Paint Exterior Paint Prelim Package Drywall Debris Carpet…" at bounding box center [509, 241] width 1019 height 483
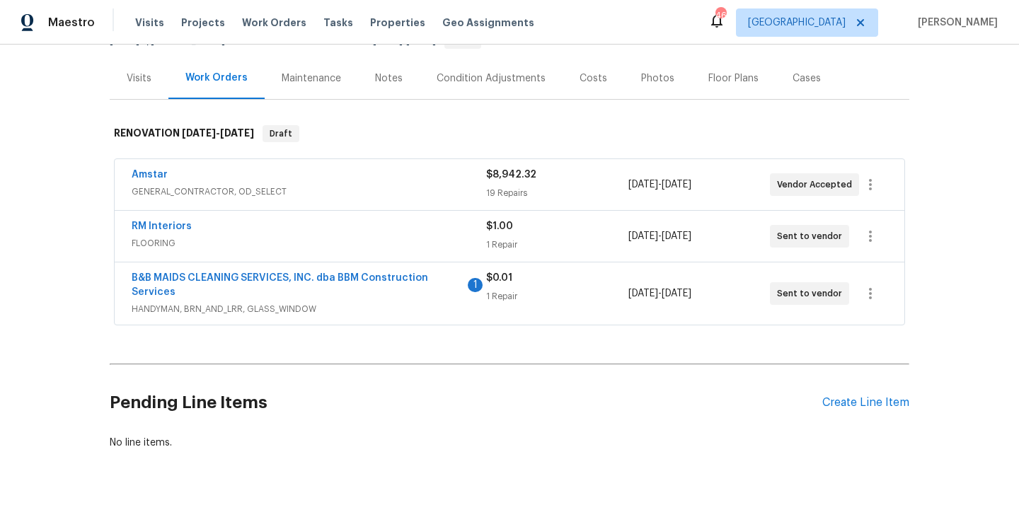
click at [860, 410] on div "Pending Line Items Create Line Item" at bounding box center [509, 403] width 799 height 66
click at [859, 408] on div "Create Line Item" at bounding box center [865, 402] width 87 height 13
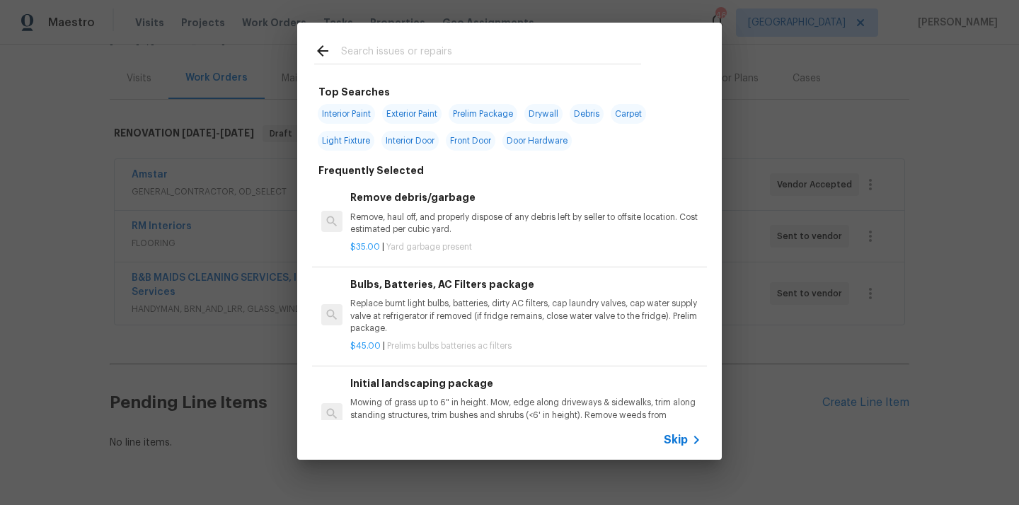
click at [493, 56] on input "text" at bounding box center [491, 52] width 300 height 21
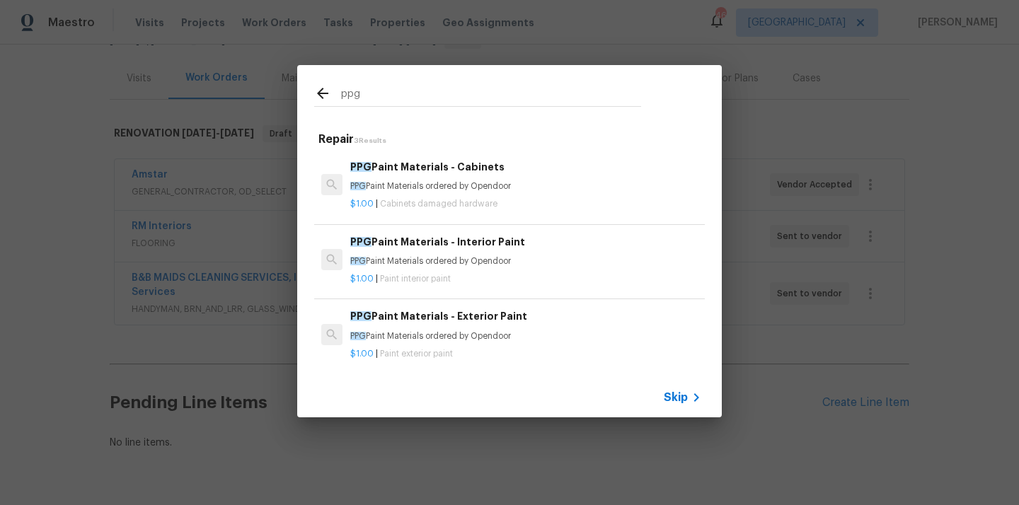
type input "ppg"
click at [468, 244] on h6 "PPG Paint Materials - Interior Paint" at bounding box center [525, 242] width 351 height 16
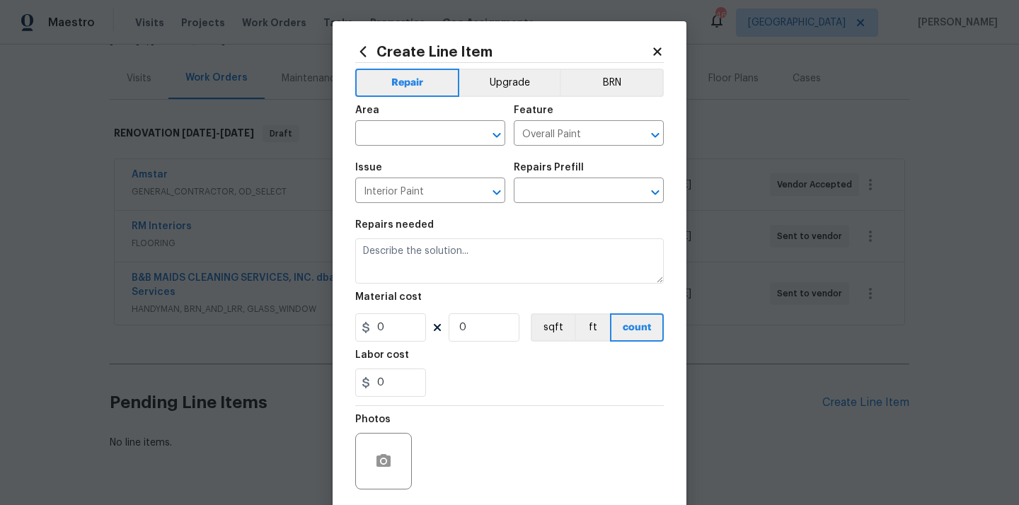
type input "PPG Paint Materials - Interior Paint $1.00"
type textarea "PPG Paint Materials ordered by Opendoor"
type input "1"
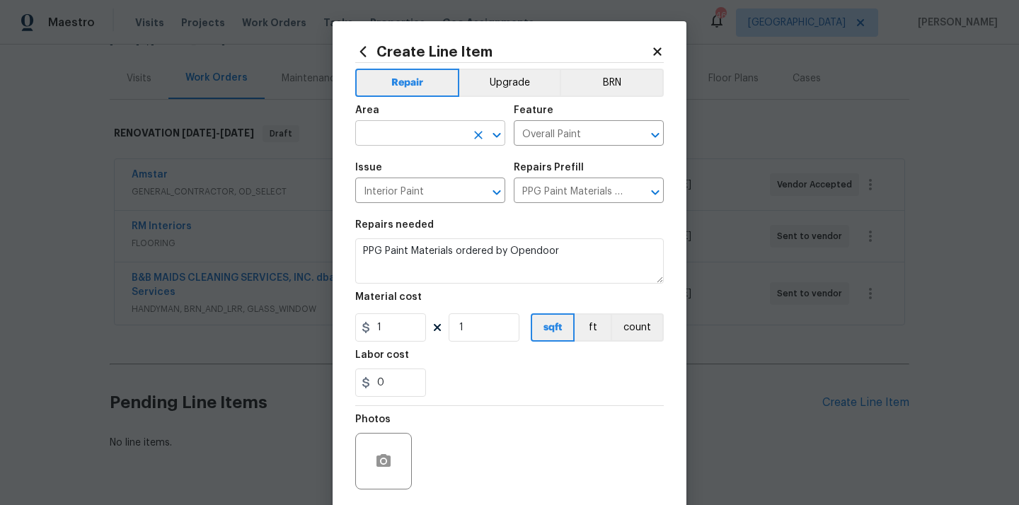
click at [418, 134] on input "text" at bounding box center [410, 135] width 110 height 22
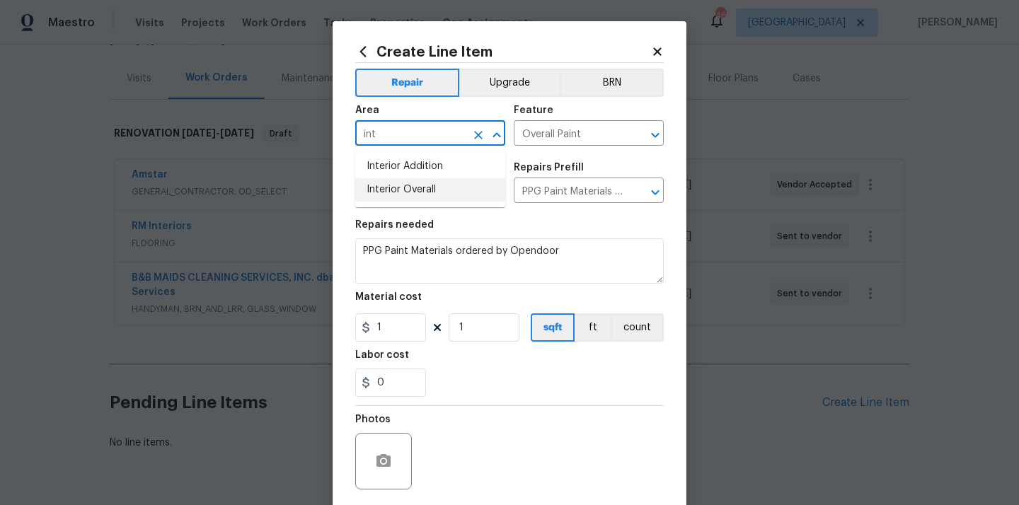
click at [398, 185] on li "Interior Overall" at bounding box center [430, 189] width 150 height 23
type input "Interior Overall"
drag, startPoint x: 385, startPoint y: 324, endPoint x: 352, endPoint y: 324, distance: 33.3
click at [352, 324] on div "Create Line Item Repair Upgrade BRN Area Interior Overall ​ Feature Overall Pai…" at bounding box center [510, 304] width 354 height 567
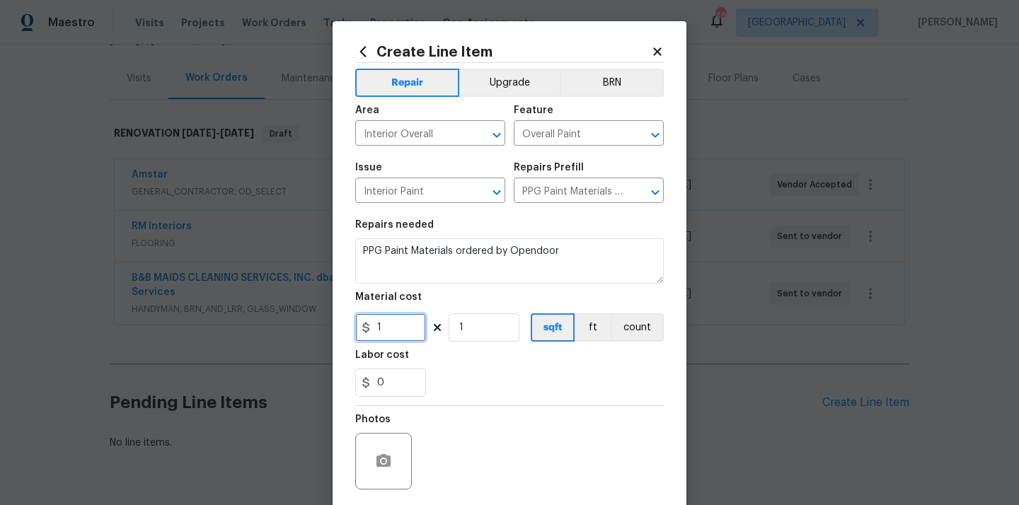
paste input "350.92"
type input "350.92"
click at [468, 365] on div "Labor cost" at bounding box center [509, 359] width 308 height 18
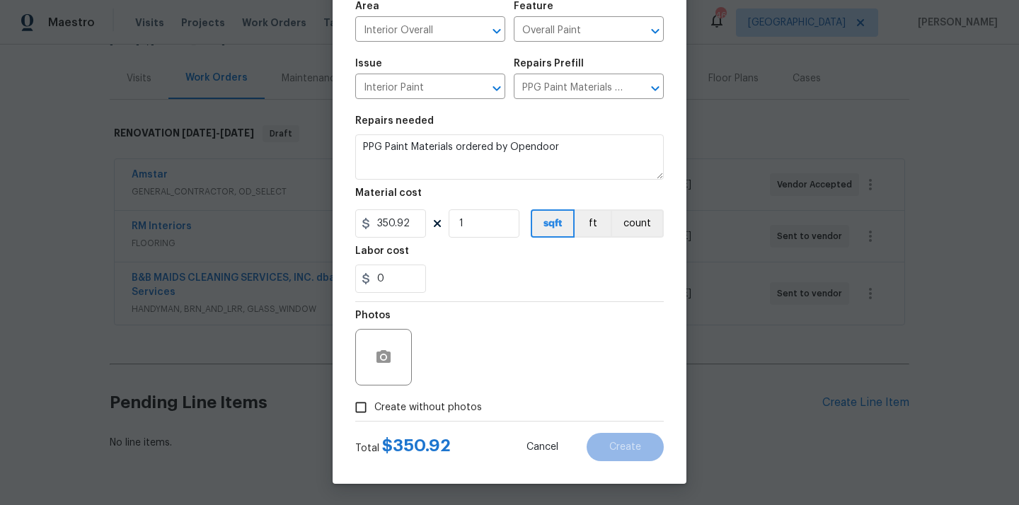
click at [439, 409] on span "Create without photos" at bounding box center [428, 407] width 108 height 15
click at [374, 409] on input "Create without photos" at bounding box center [360, 407] width 27 height 27
checkbox input "true"
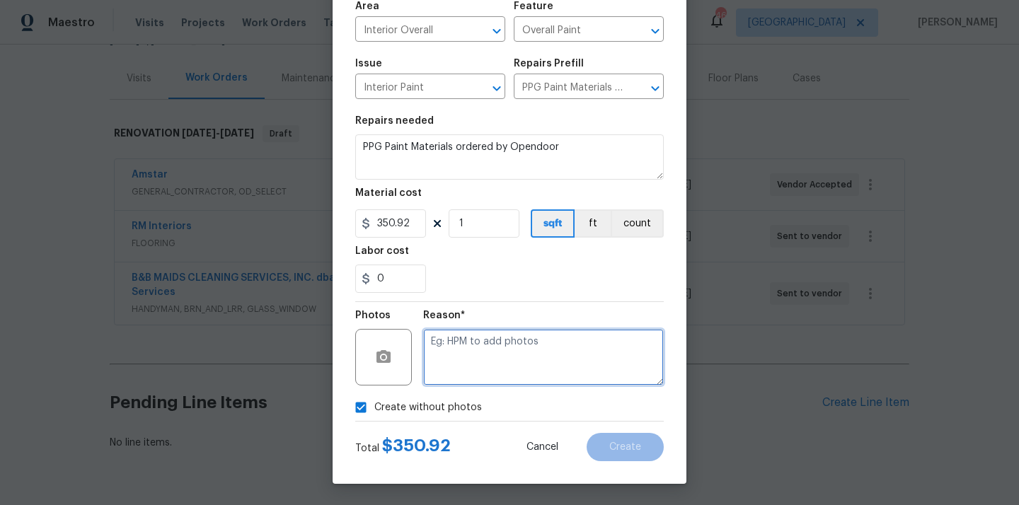
click at [499, 344] on textarea at bounding box center [543, 357] width 241 height 57
type textarea "N/A"
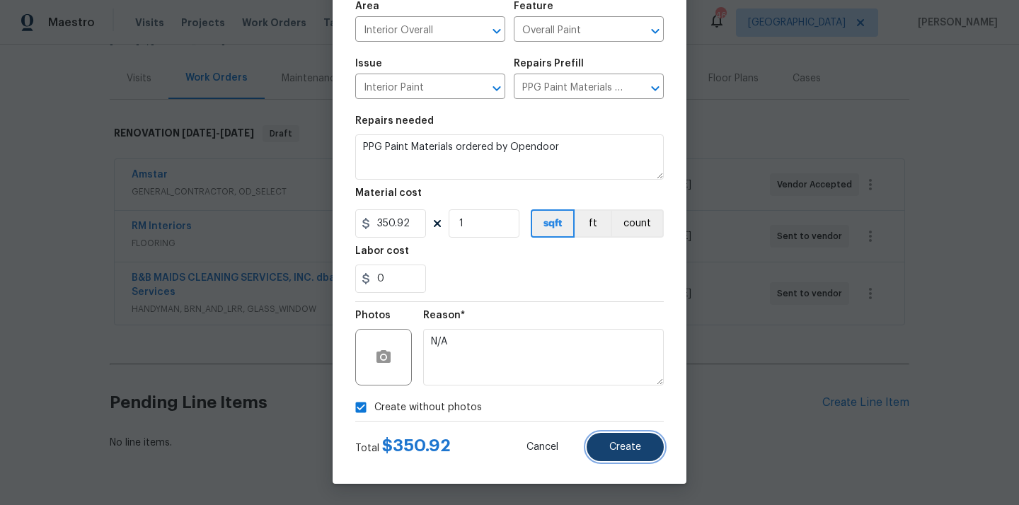
click at [618, 449] on span "Create" at bounding box center [625, 447] width 32 height 11
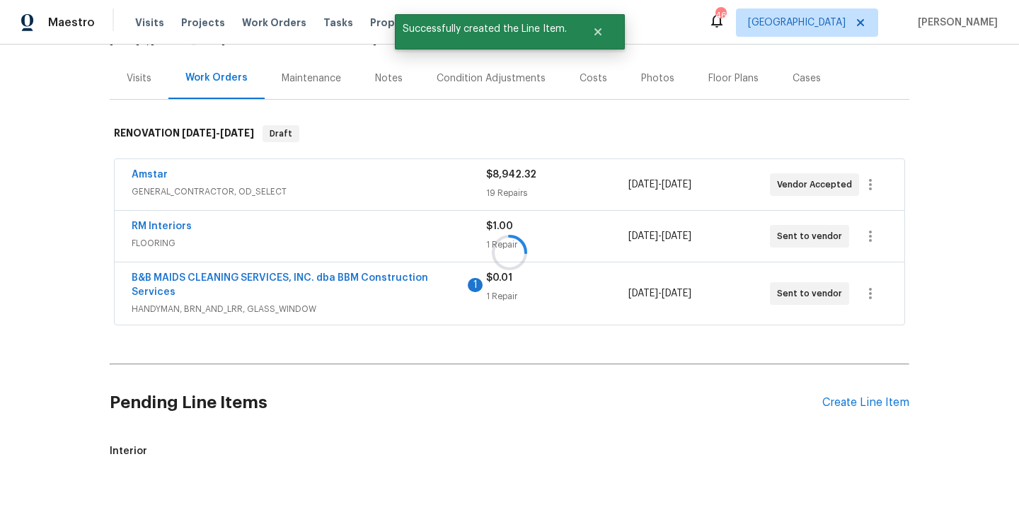
drag, startPoint x: 900, startPoint y: 394, endPoint x: 891, endPoint y: 399, distance: 9.8
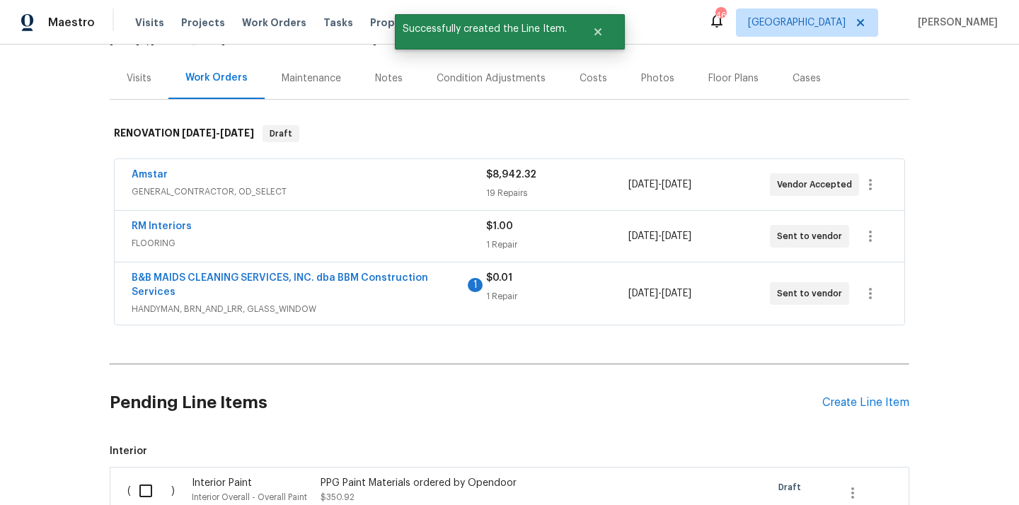
click at [891, 399] on div "Create Line Item" at bounding box center [865, 402] width 87 height 13
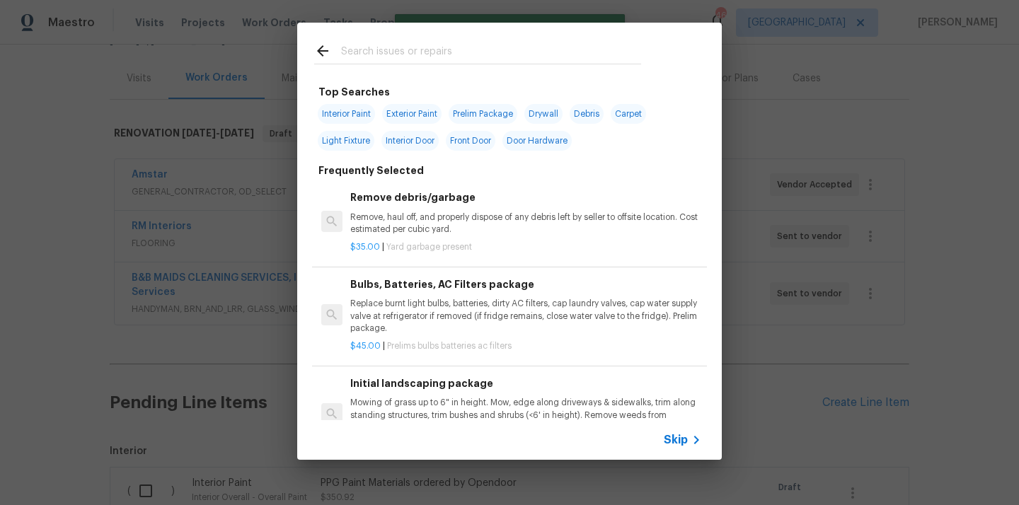
click at [582, 70] on div at bounding box center [477, 51] width 361 height 56
click at [579, 62] on input "text" at bounding box center [491, 52] width 300 height 21
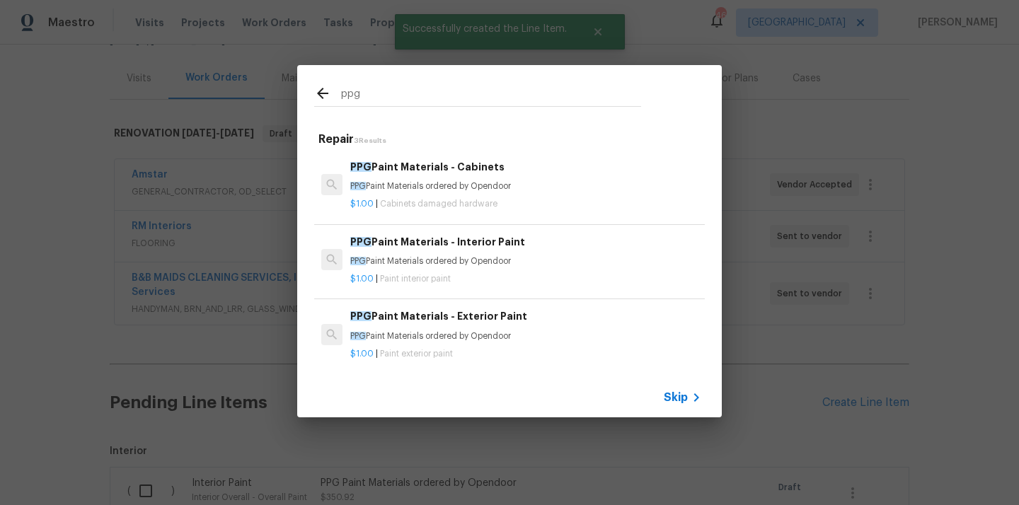
type input "ppg"
click at [489, 274] on p "$1.00 | Paint interior paint" at bounding box center [525, 279] width 351 height 12
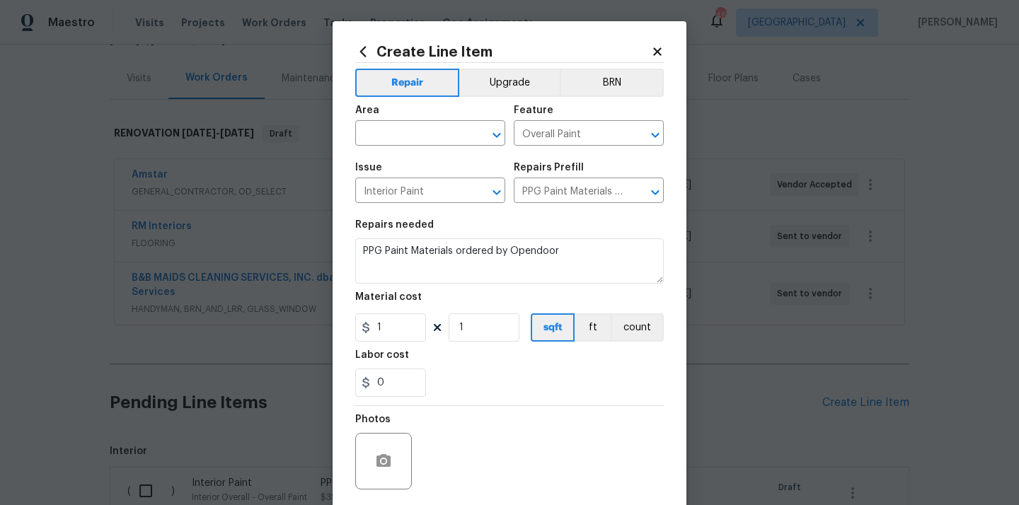
click at [363, 51] on icon at bounding box center [363, 52] width 16 height 16
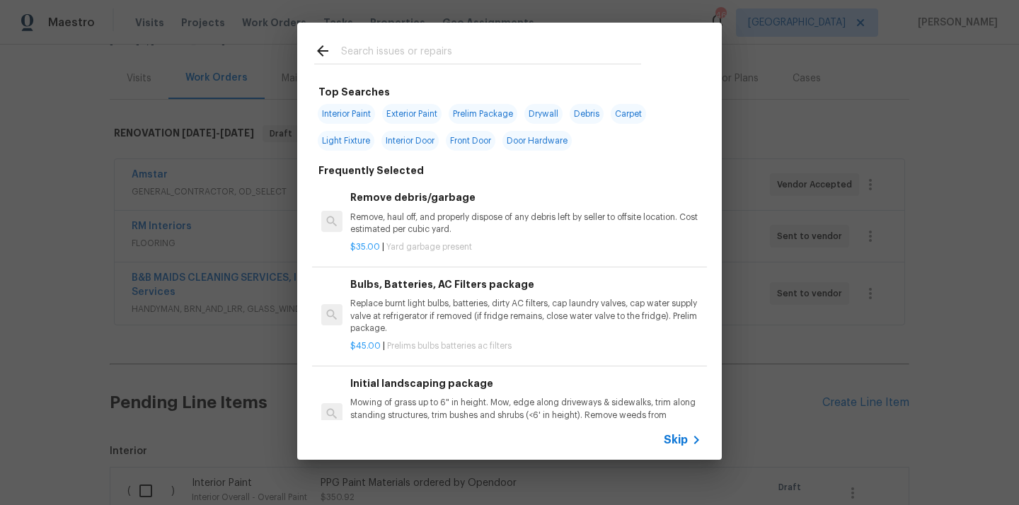
click at [425, 54] on input "text" at bounding box center [491, 52] width 300 height 21
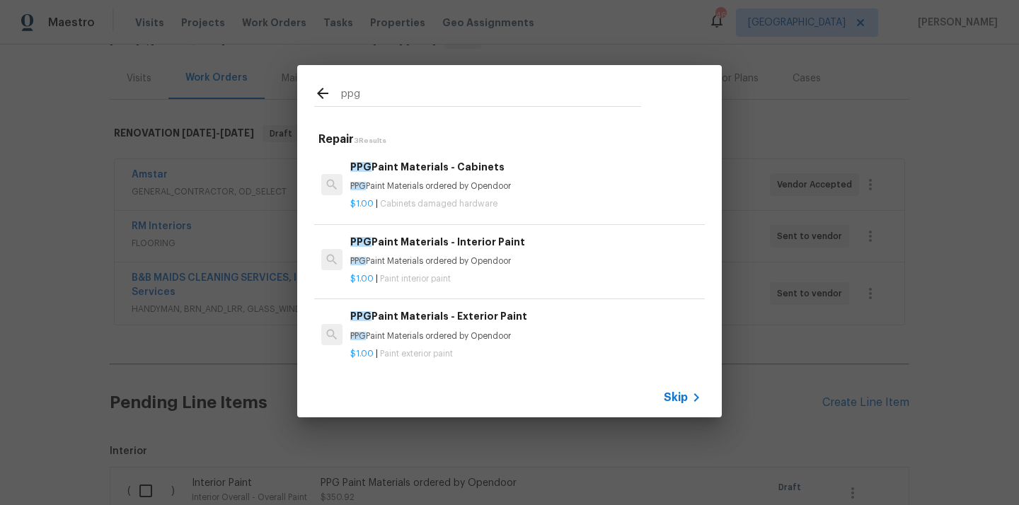
type input "ppg"
click at [449, 321] on h6 "PPG Paint Materials - Exterior Paint" at bounding box center [525, 316] width 351 height 16
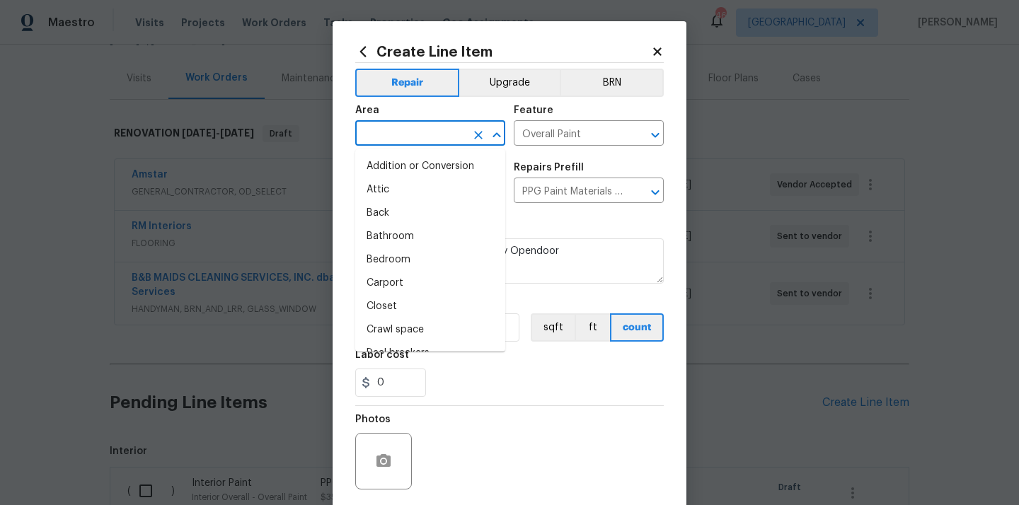
click at [415, 134] on input "text" at bounding box center [410, 135] width 110 height 22
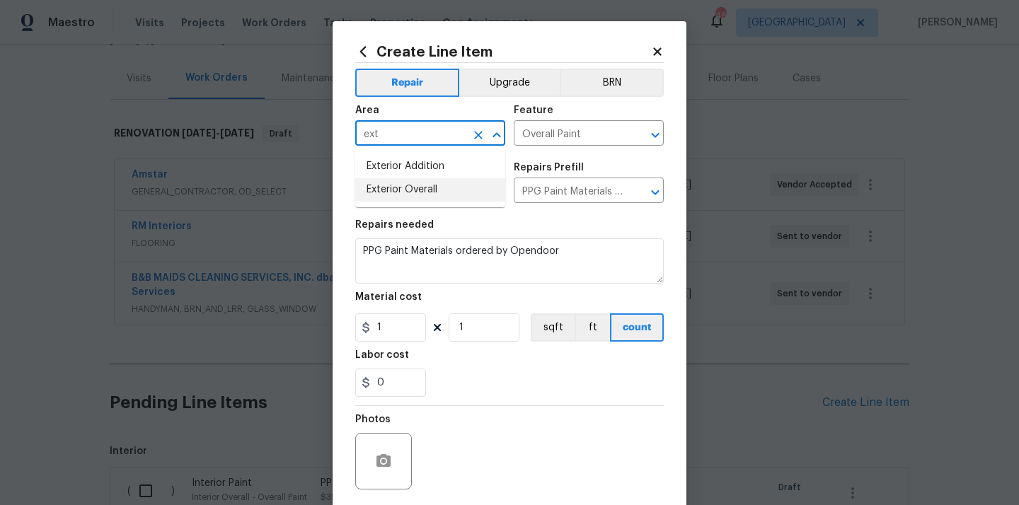
click at [412, 190] on li "Exterior Overall" at bounding box center [430, 189] width 150 height 23
type input "Exterior Overall"
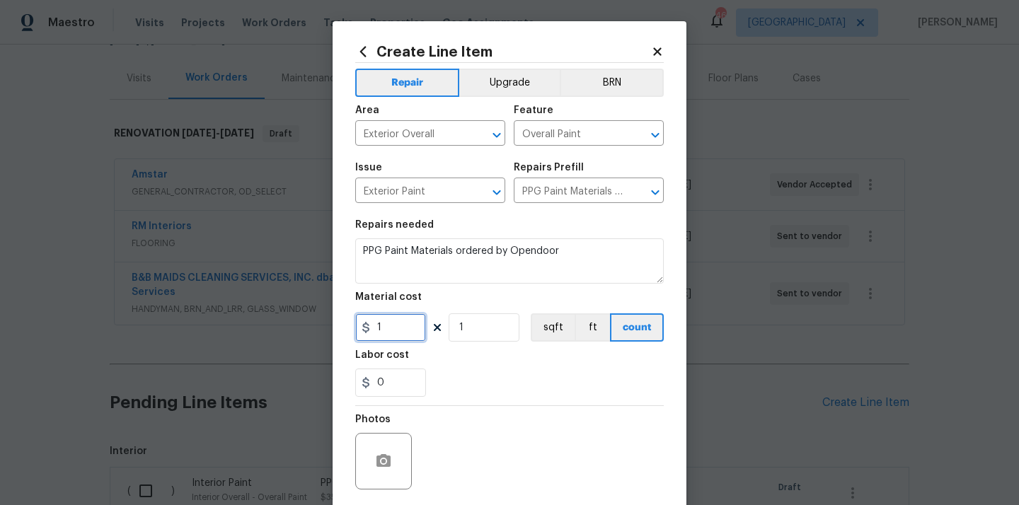
drag, startPoint x: 391, startPoint y: 334, endPoint x: 341, endPoint y: 334, distance: 49.5
click at [345, 334] on div "Create Line Item Repair Upgrade BRN Area Exterior Overall ​ Feature Overall Pai…" at bounding box center [510, 304] width 354 height 567
paste input "283.39"
type input "283.39"
click at [422, 367] on div "Labor cost" at bounding box center [509, 359] width 308 height 18
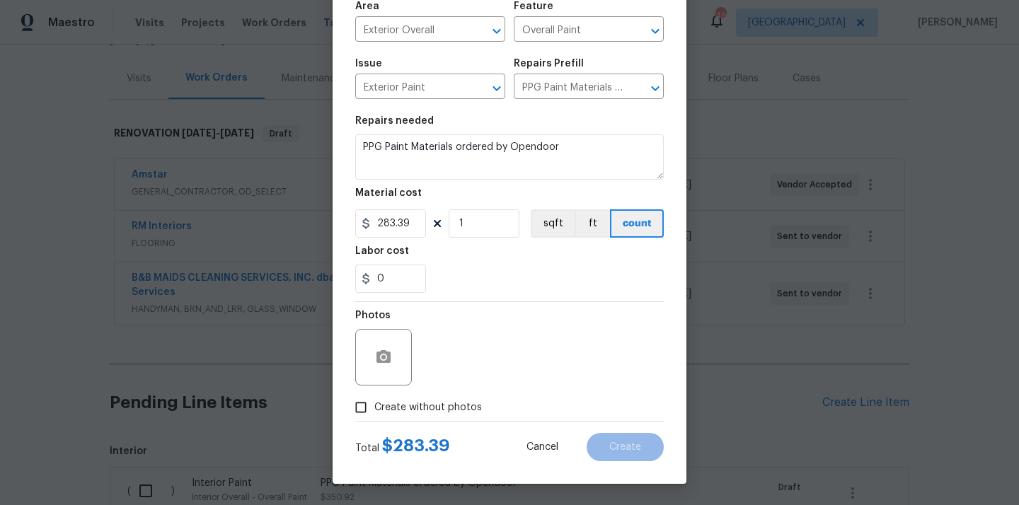
click at [444, 406] on span "Create without photos" at bounding box center [428, 407] width 108 height 15
click at [374, 406] on input "Create without photos" at bounding box center [360, 407] width 27 height 27
checkbox input "true"
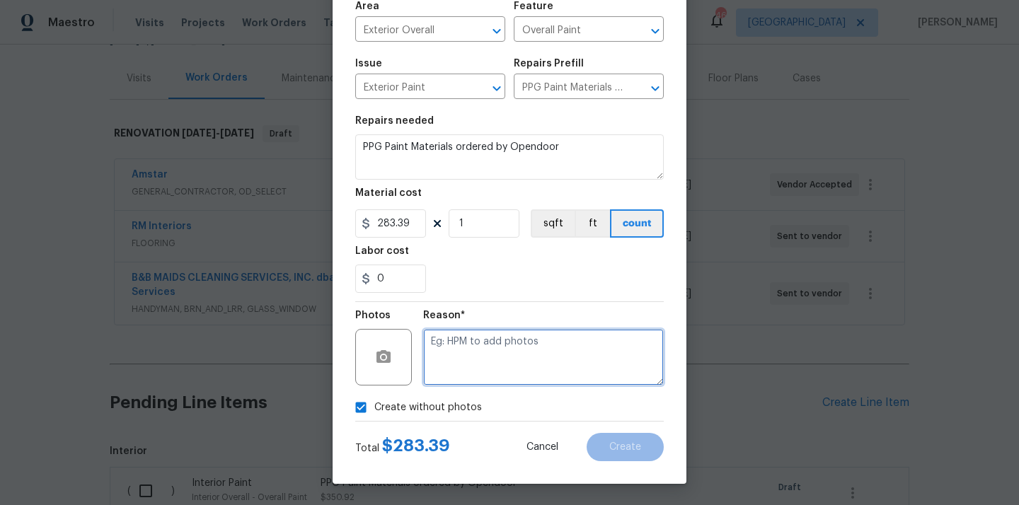
click at [477, 367] on textarea at bounding box center [543, 357] width 241 height 57
type textarea "N/A"
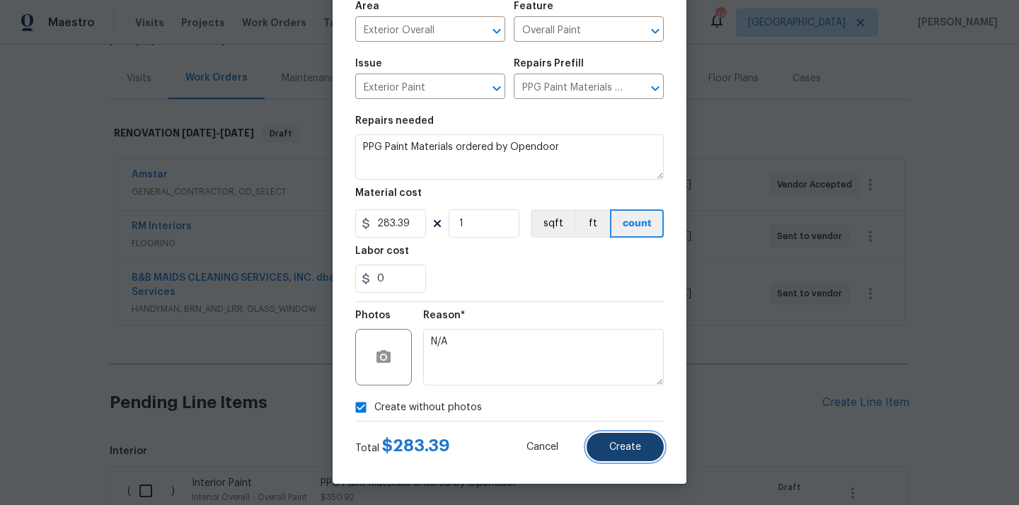
click at [650, 445] on button "Create" at bounding box center [625, 447] width 77 height 28
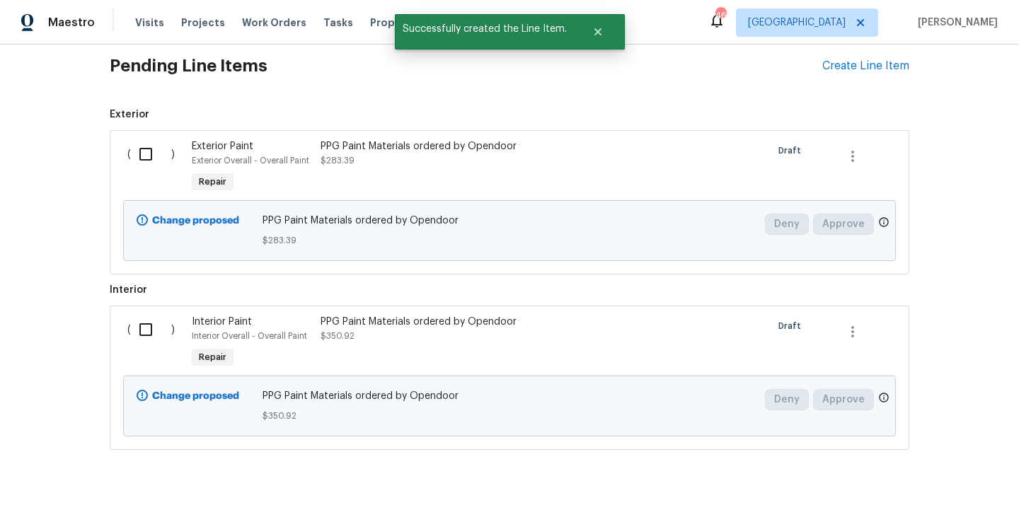
scroll to position [536, 0]
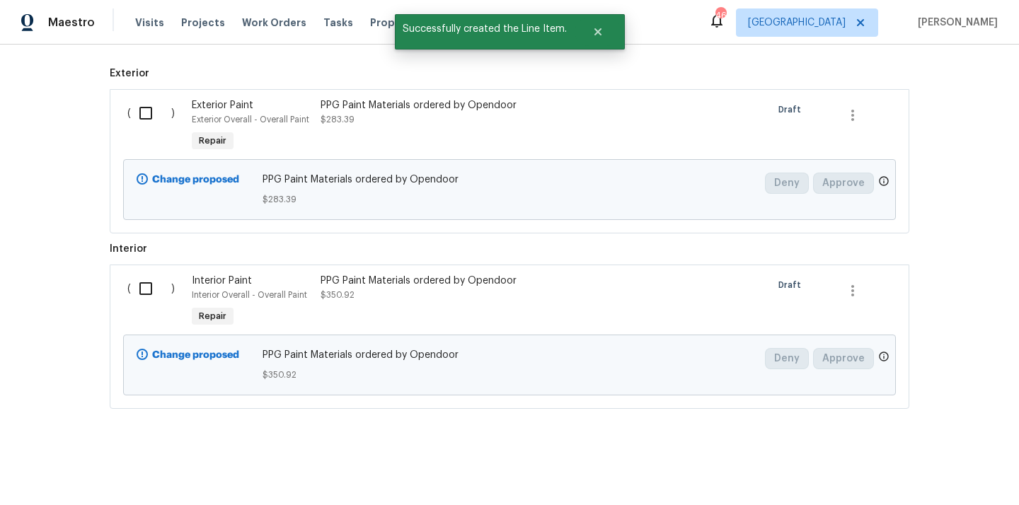
click at [146, 117] on input "checkbox" at bounding box center [151, 113] width 40 height 30
checkbox input "true"
click at [146, 297] on input "checkbox" at bounding box center [151, 289] width 40 height 30
checkbox input "true"
click at [919, 458] on button "Create Work Order" at bounding box center [937, 470] width 117 height 26
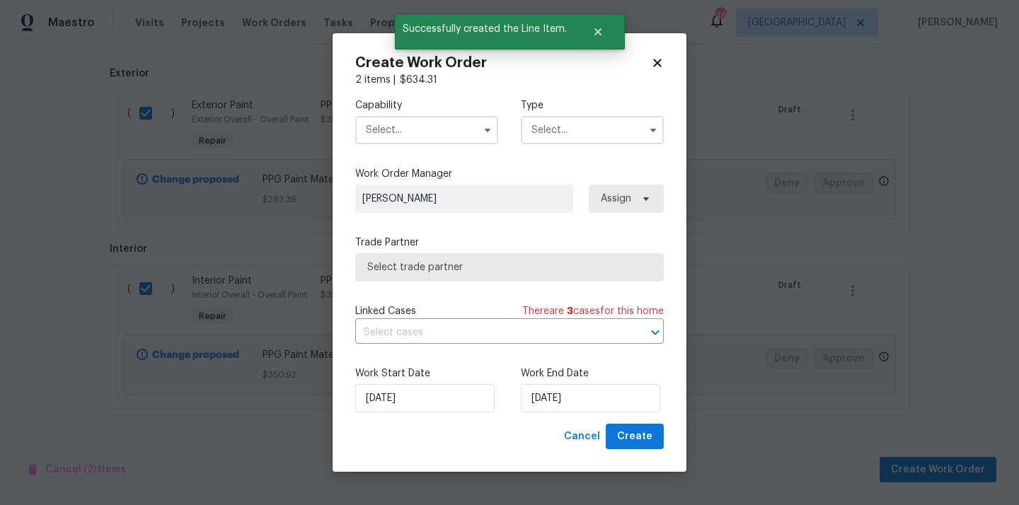
click at [411, 117] on input "text" at bounding box center [426, 130] width 143 height 28
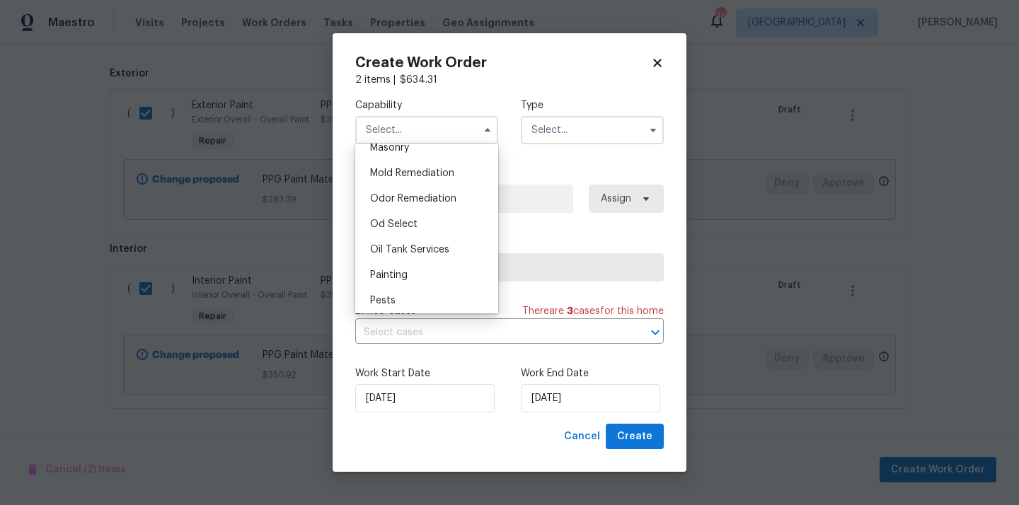
scroll to position [1100, 0]
click at [421, 246] on div "Painting" at bounding box center [427, 248] width 136 height 25
type input "Painting"
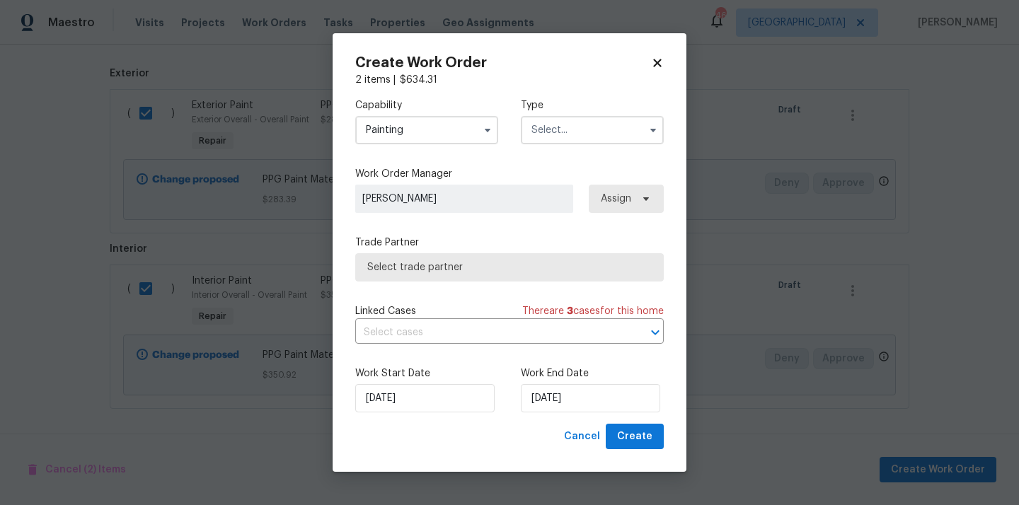
click at [584, 127] on input "text" at bounding box center [592, 130] width 143 height 28
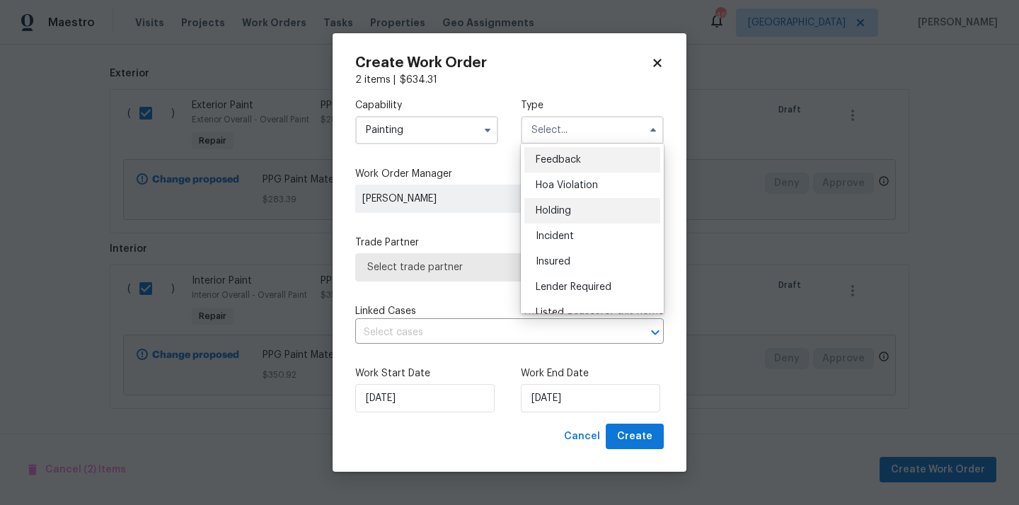
scroll to position [321, 0]
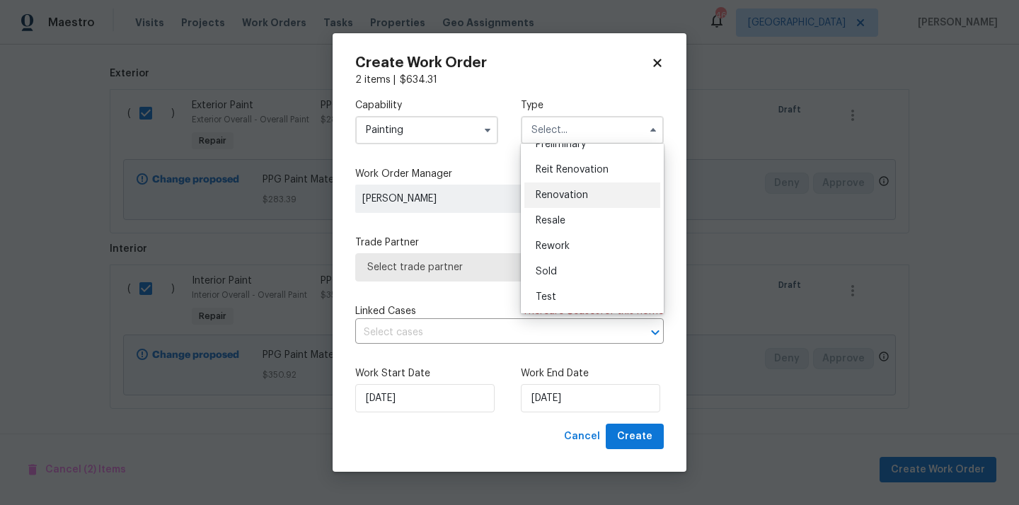
click at [581, 185] on div "Renovation" at bounding box center [592, 195] width 136 height 25
type input "Renovation"
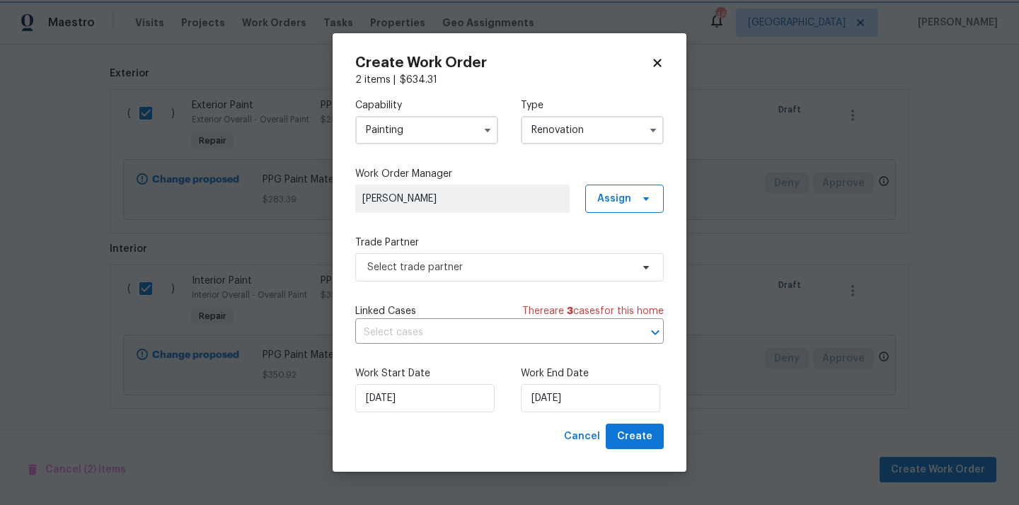
scroll to position [0, 0]
click at [625, 192] on span "Assign" at bounding box center [614, 199] width 34 height 14
click at [623, 255] on div "Assign to me" at bounding box center [627, 258] width 62 height 14
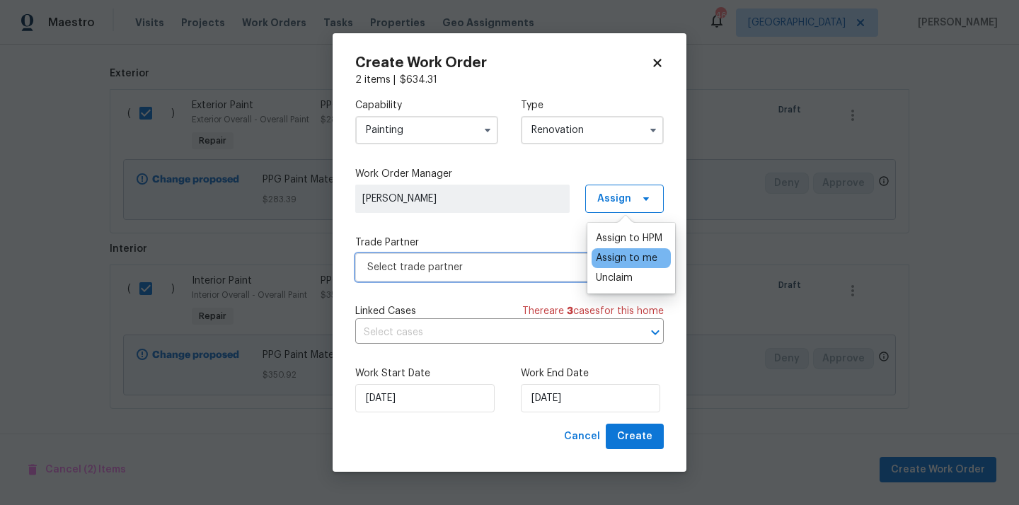
click at [476, 258] on span "Select trade partner" at bounding box center [509, 267] width 308 height 28
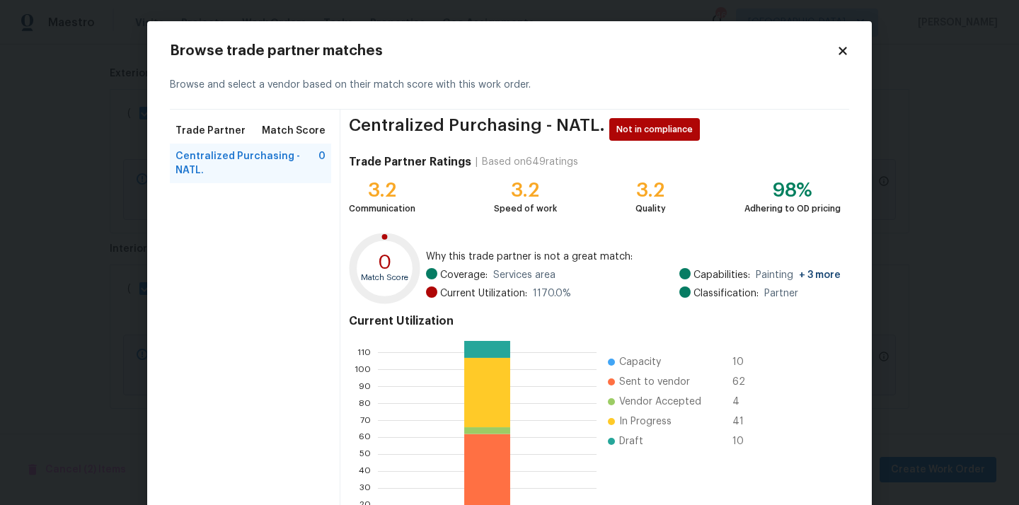
scroll to position [119, 0]
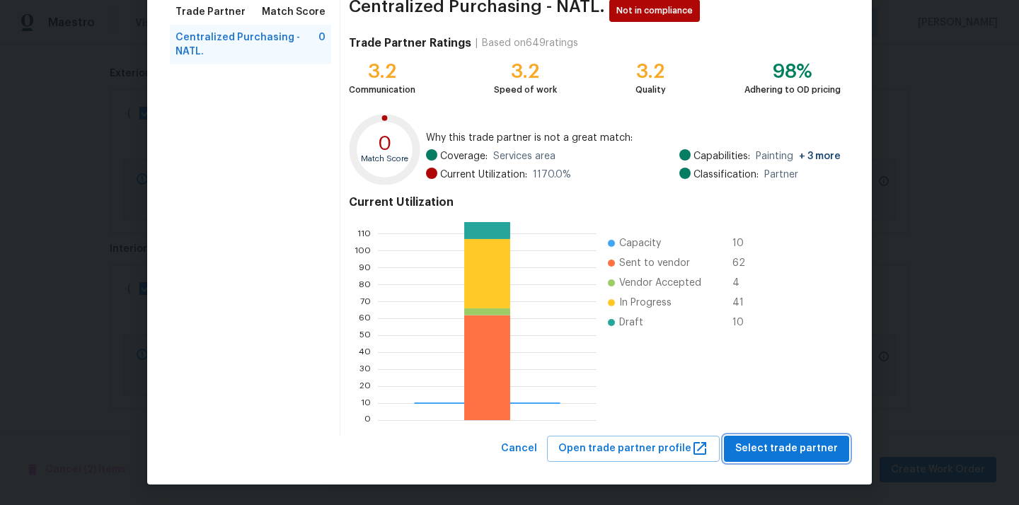
click at [764, 441] on span "Select trade partner" at bounding box center [786, 449] width 103 height 18
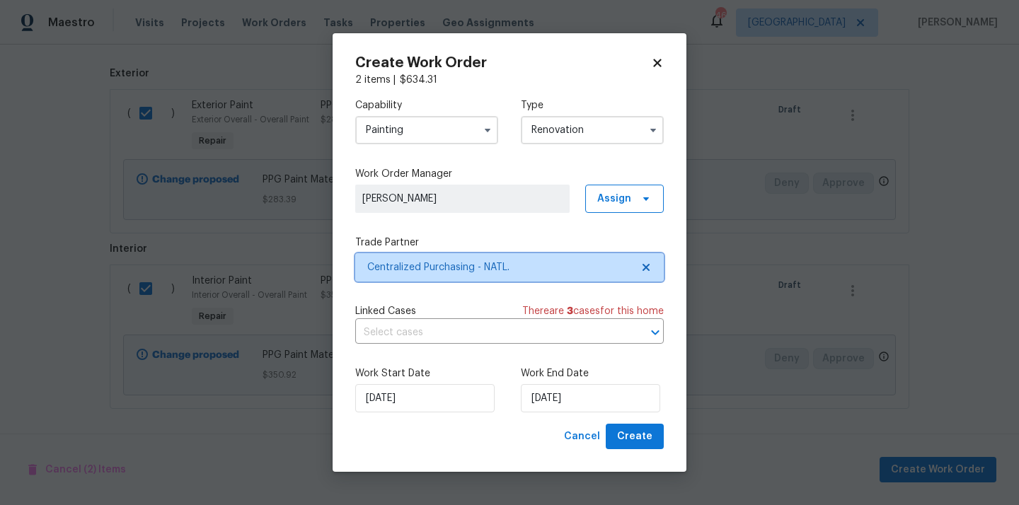
scroll to position [0, 0]
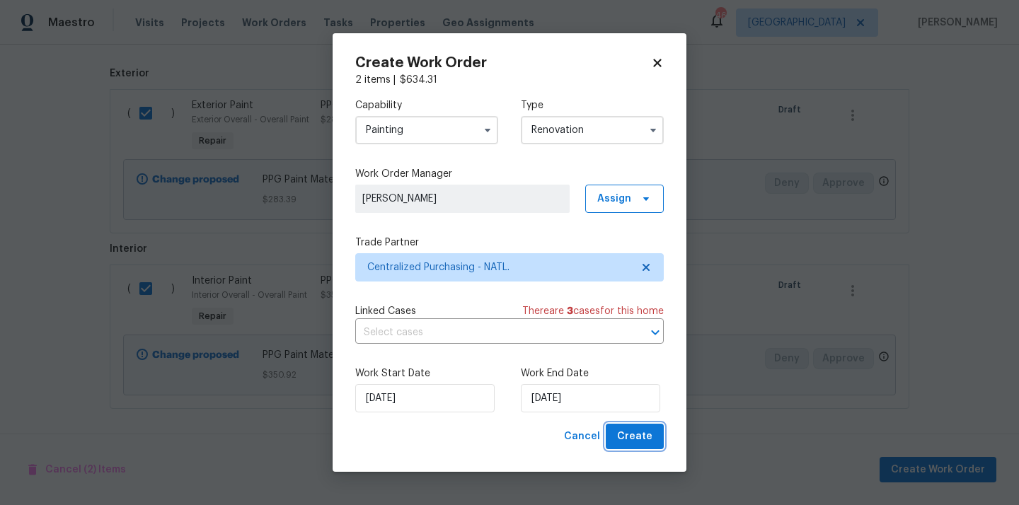
click at [645, 433] on span "Create" at bounding box center [634, 437] width 35 height 18
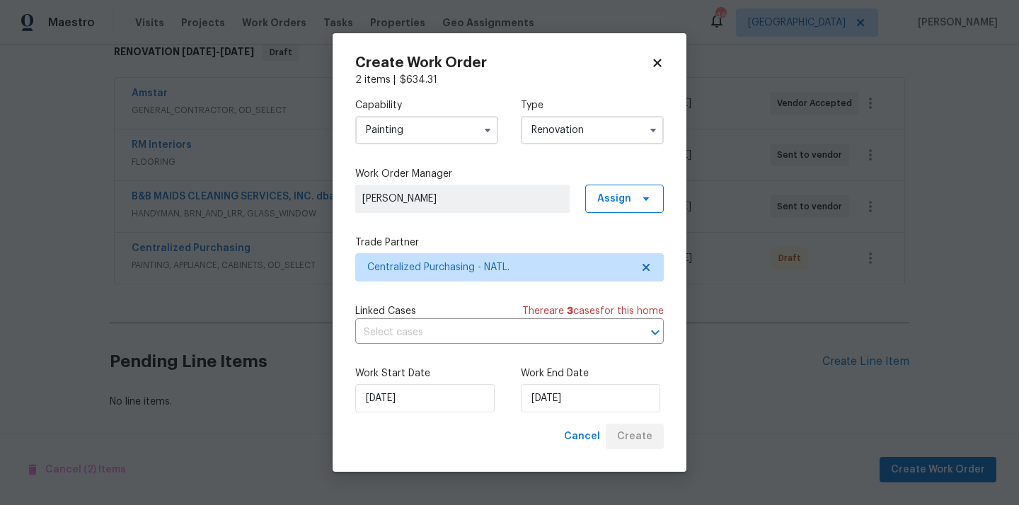
scroll to position [250, 0]
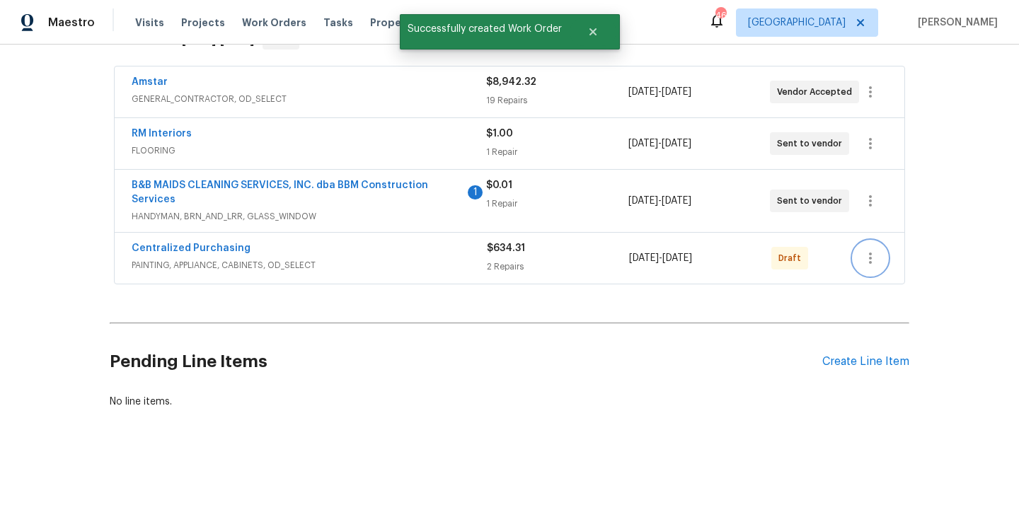
click at [871, 254] on icon "button" at bounding box center [870, 258] width 3 height 11
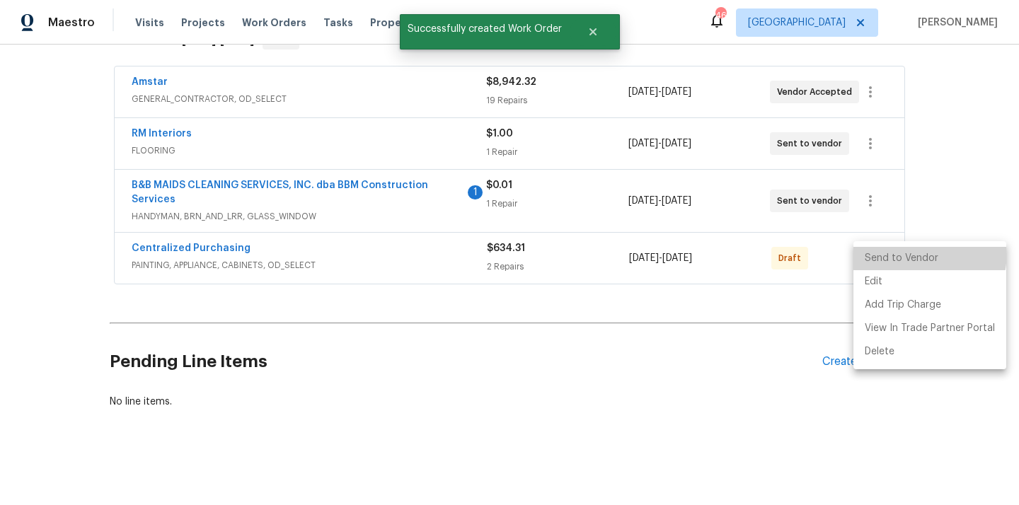
click at [879, 250] on li "Send to Vendor" at bounding box center [929, 258] width 153 height 23
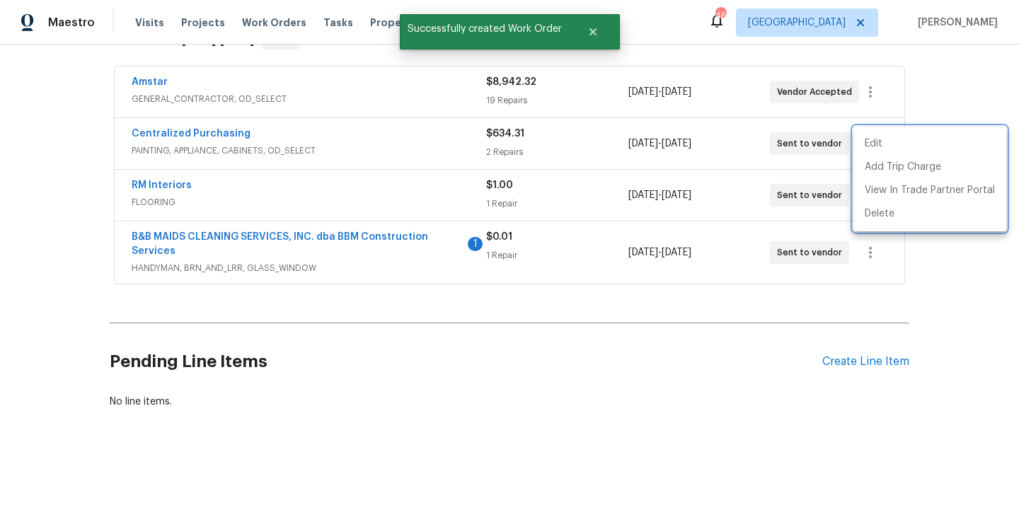
click at [177, 157] on div at bounding box center [509, 252] width 1019 height 505
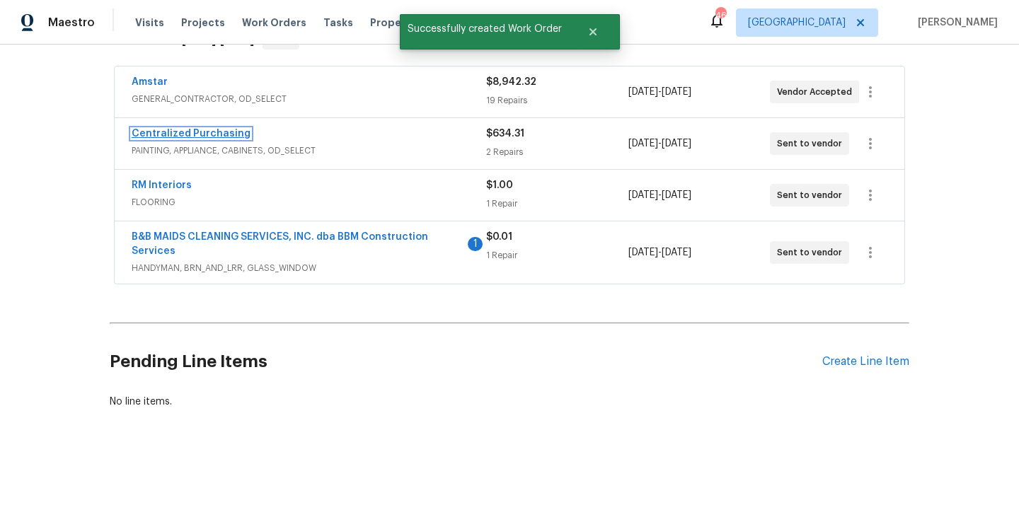
click at [169, 133] on link "Centralized Purchasing" at bounding box center [191, 134] width 119 height 10
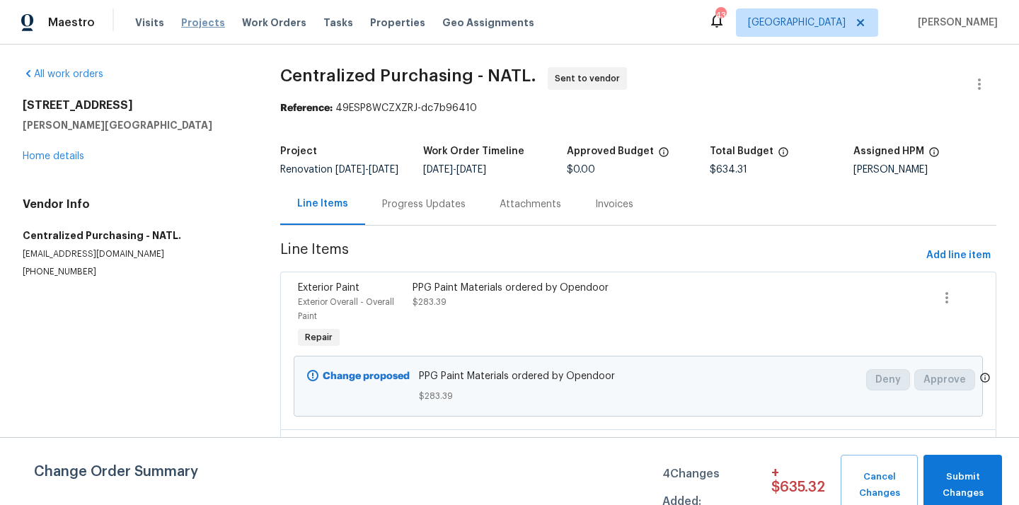
click at [198, 20] on span "Projects" at bounding box center [203, 23] width 44 height 14
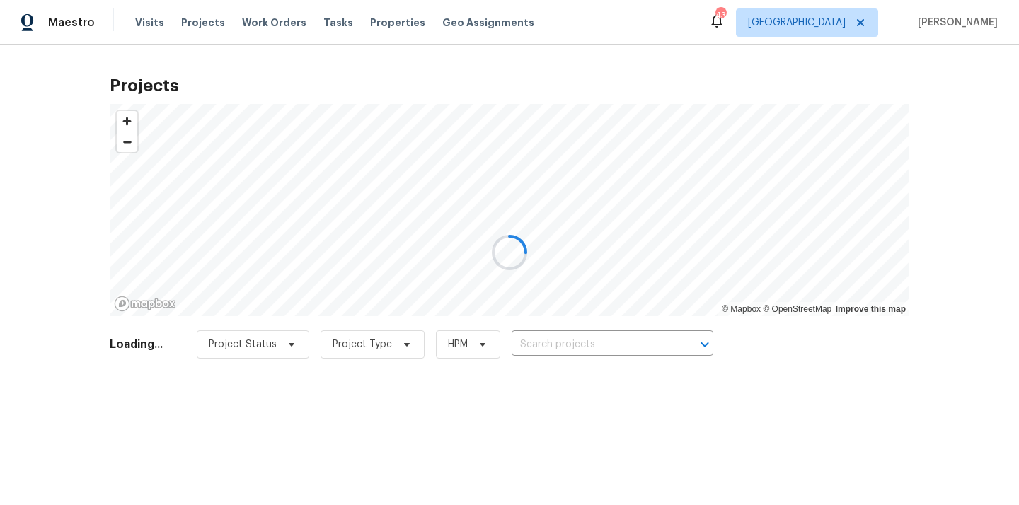
click at [832, 27] on div at bounding box center [509, 252] width 1019 height 505
click at [838, 1] on div at bounding box center [509, 252] width 1019 height 505
click at [838, 11] on div at bounding box center [509, 252] width 1019 height 505
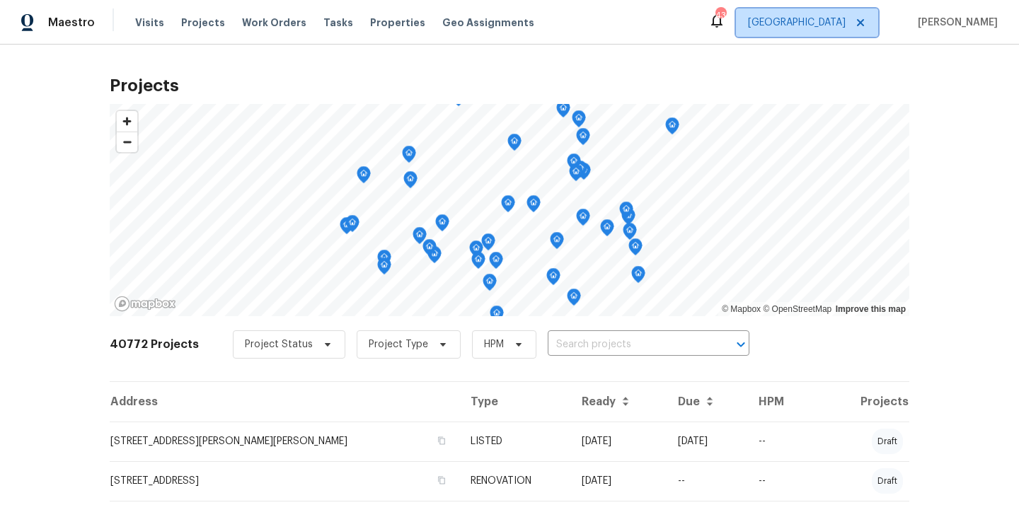
click at [839, 18] on span "[GEOGRAPHIC_DATA]" at bounding box center [797, 23] width 98 height 14
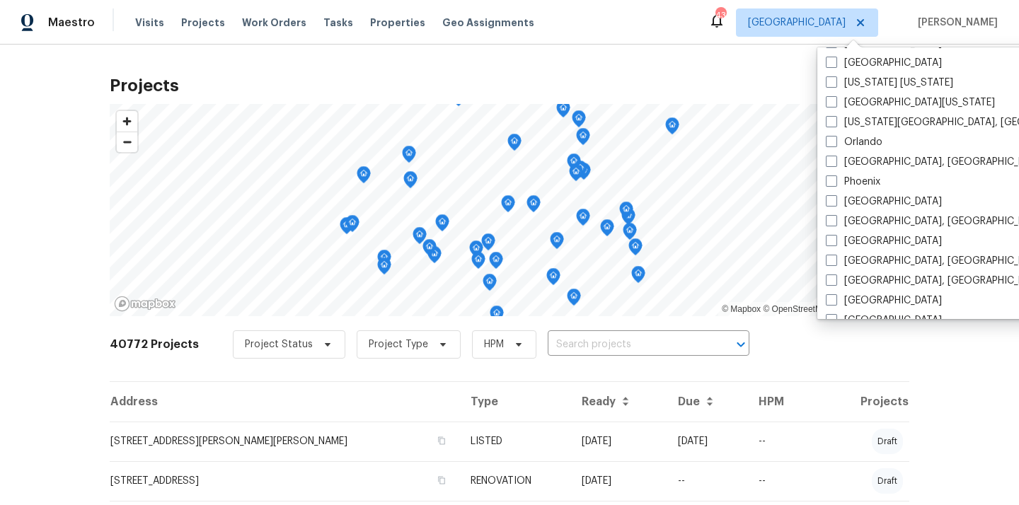
scroll to position [750, 0]
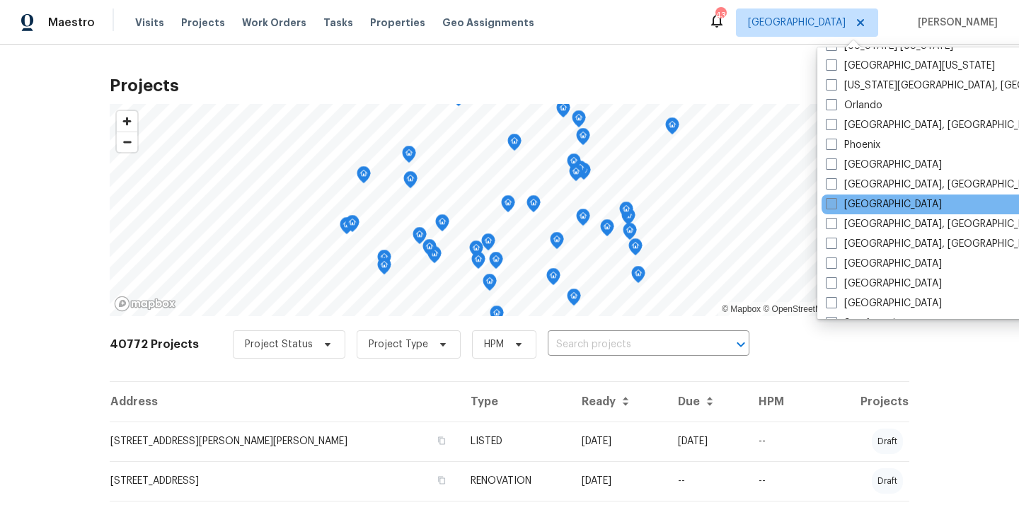
click at [850, 203] on label "[GEOGRAPHIC_DATA]" at bounding box center [884, 204] width 116 height 14
click at [835, 203] on input "[GEOGRAPHIC_DATA]" at bounding box center [830, 201] width 9 height 9
checkbox input "true"
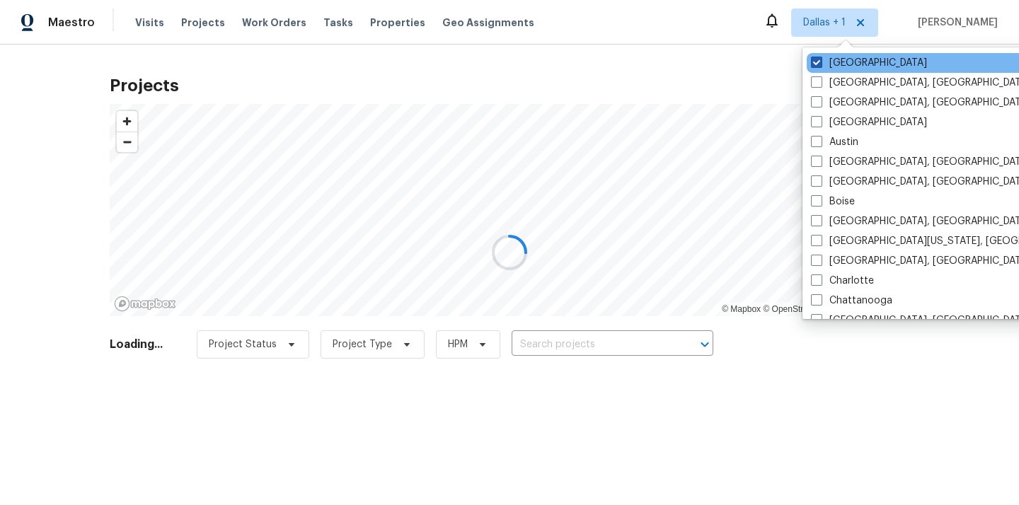
click at [836, 69] on label "[GEOGRAPHIC_DATA]" at bounding box center [869, 63] width 116 height 14
click at [820, 65] on input "[GEOGRAPHIC_DATA]" at bounding box center [815, 60] width 9 height 9
checkbox input "false"
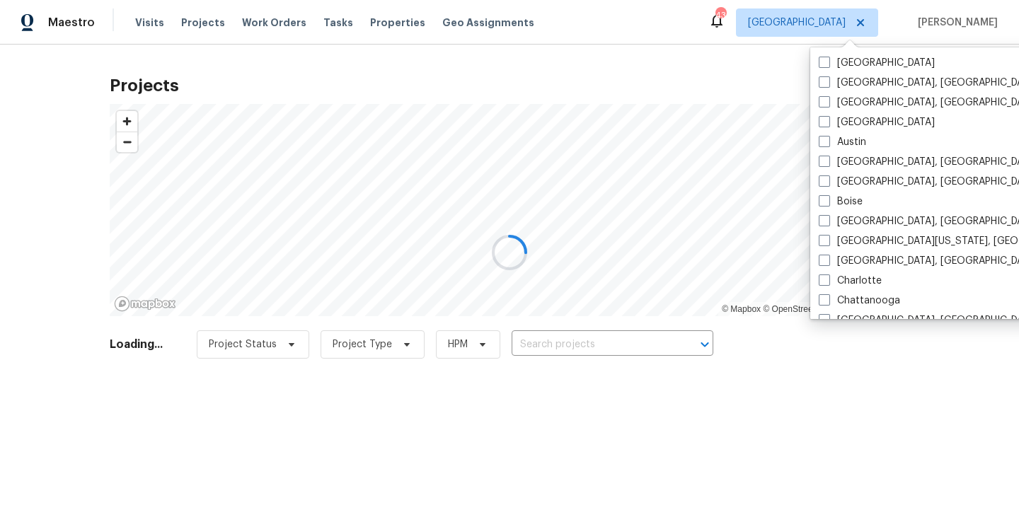
click at [204, 30] on div at bounding box center [509, 252] width 1019 height 505
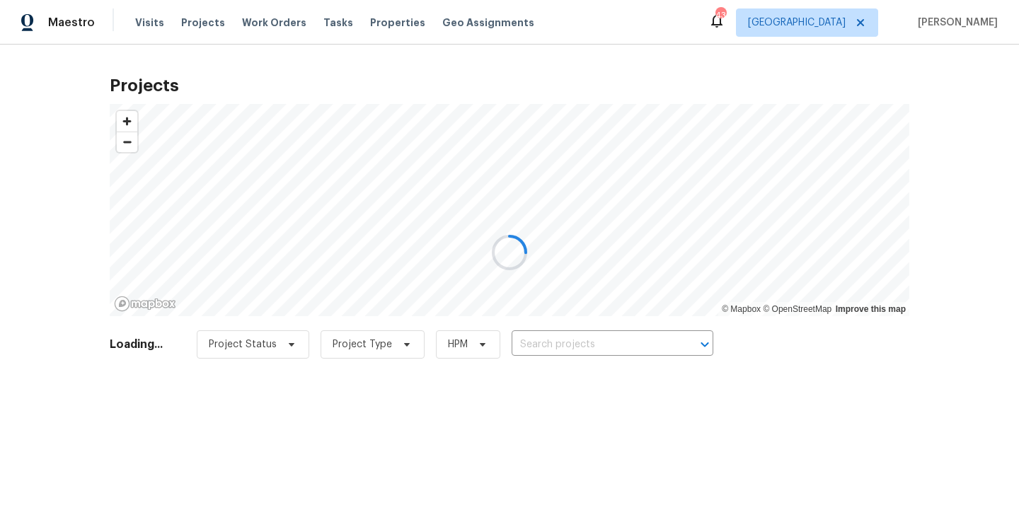
click at [198, 20] on div at bounding box center [509, 252] width 1019 height 505
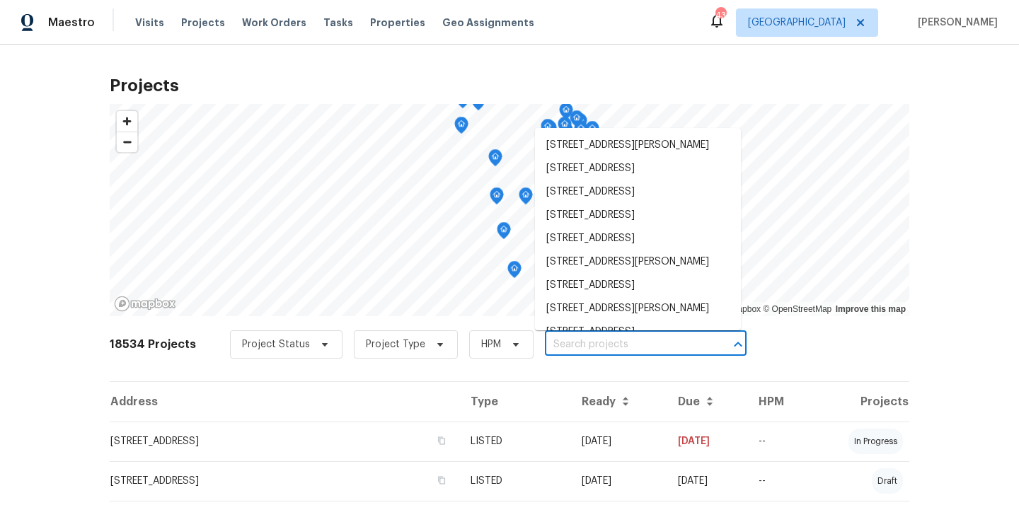
click at [623, 354] on input "text" at bounding box center [626, 345] width 162 height 22
paste input "[STREET_ADDRESS]"
type input "[STREET_ADDRESS]"
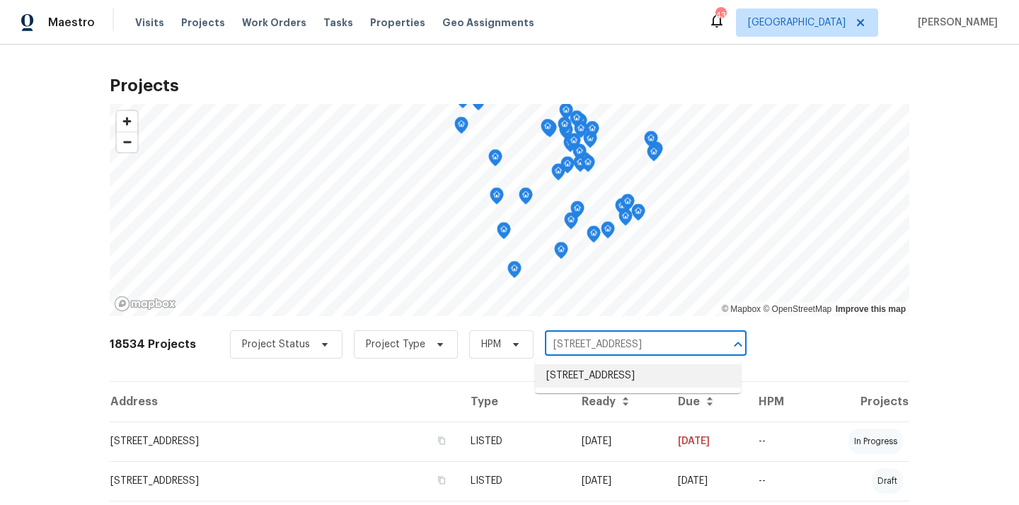
click at [602, 379] on li "[STREET_ADDRESS]" at bounding box center [638, 375] width 206 height 23
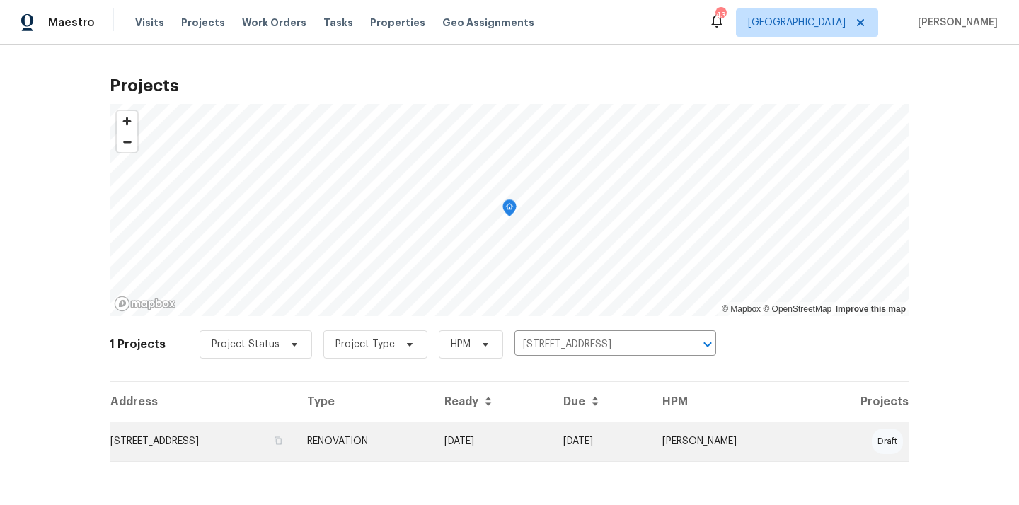
click at [296, 439] on td "[STREET_ADDRESS]" at bounding box center [203, 442] width 186 height 40
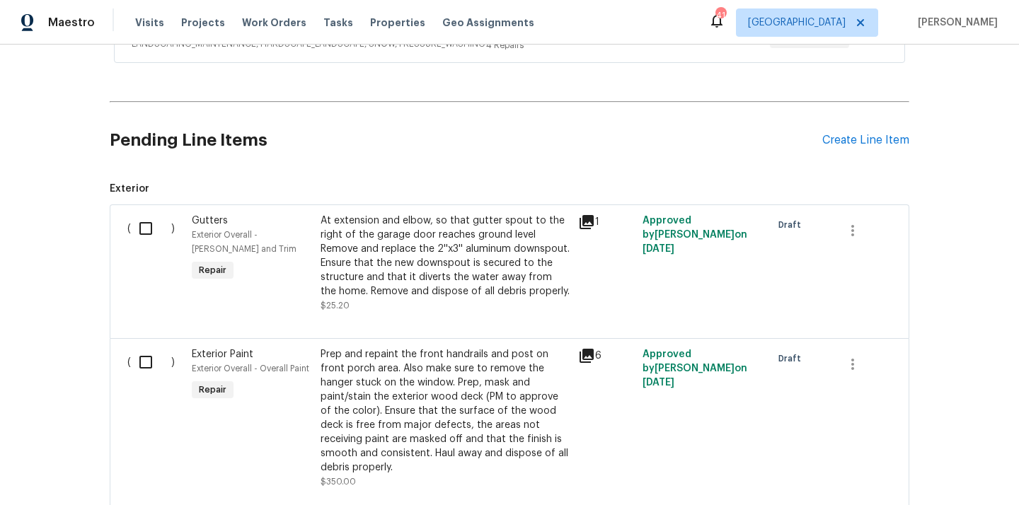
scroll to position [497, 0]
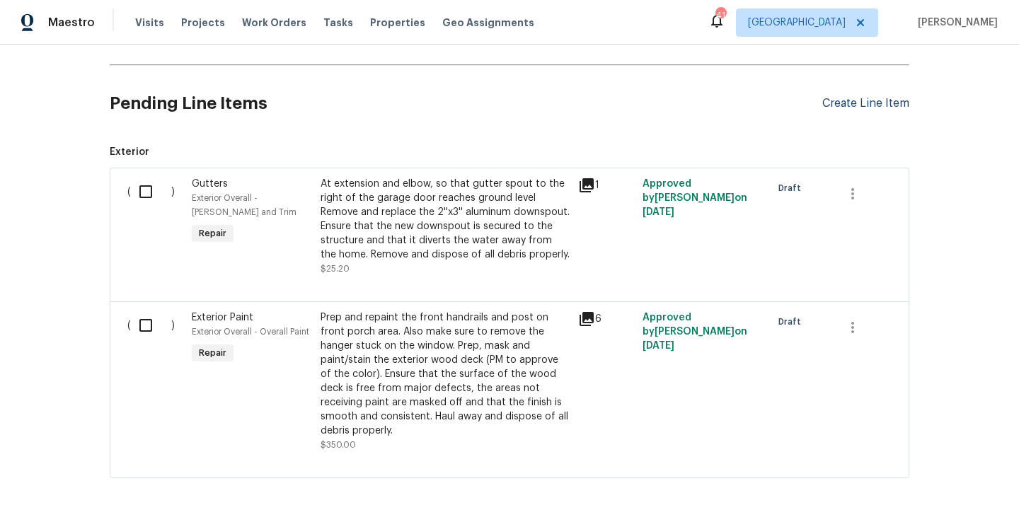
click at [845, 105] on div "Create Line Item" at bounding box center [865, 103] width 87 height 13
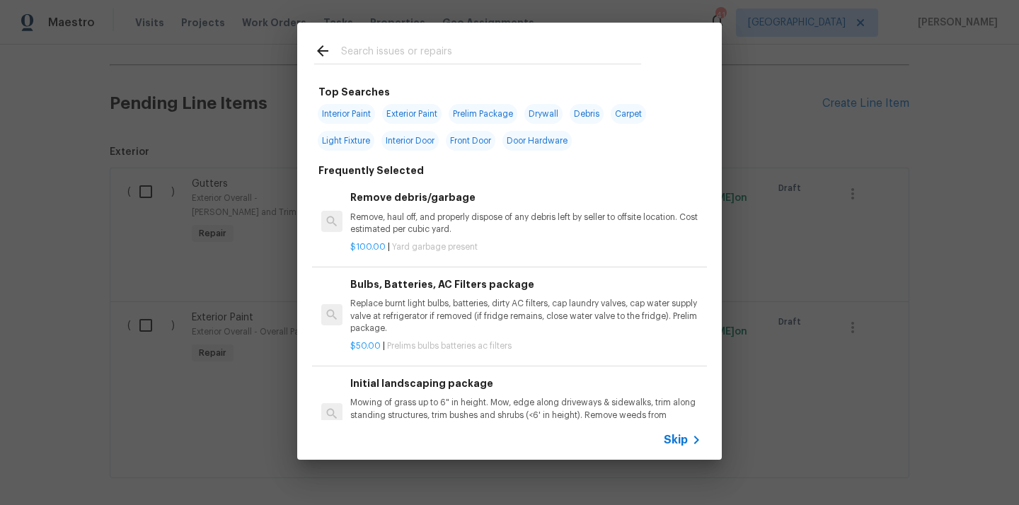
click at [358, 62] on input "text" at bounding box center [491, 52] width 300 height 21
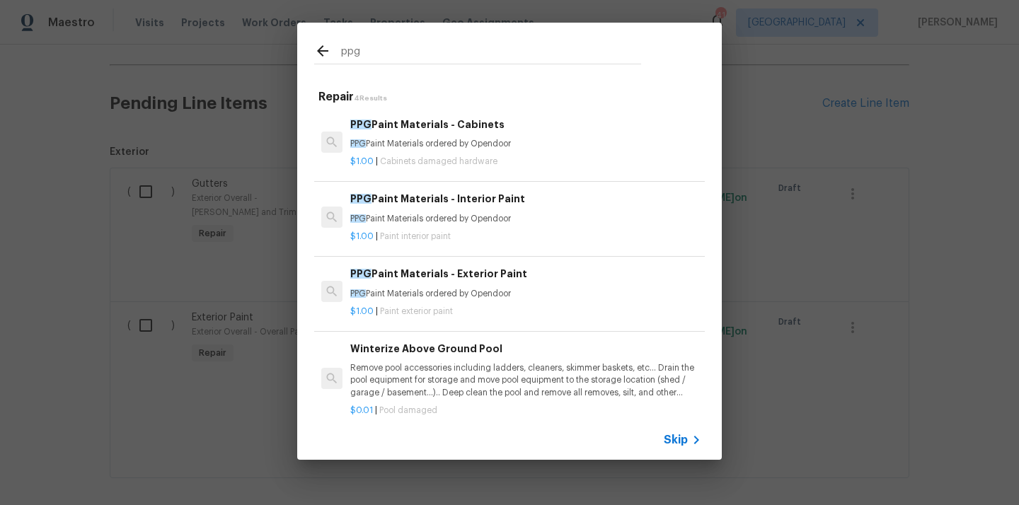
type input "ppg"
click at [474, 218] on p "PPG Paint Materials ordered by Opendoor" at bounding box center [525, 219] width 351 height 12
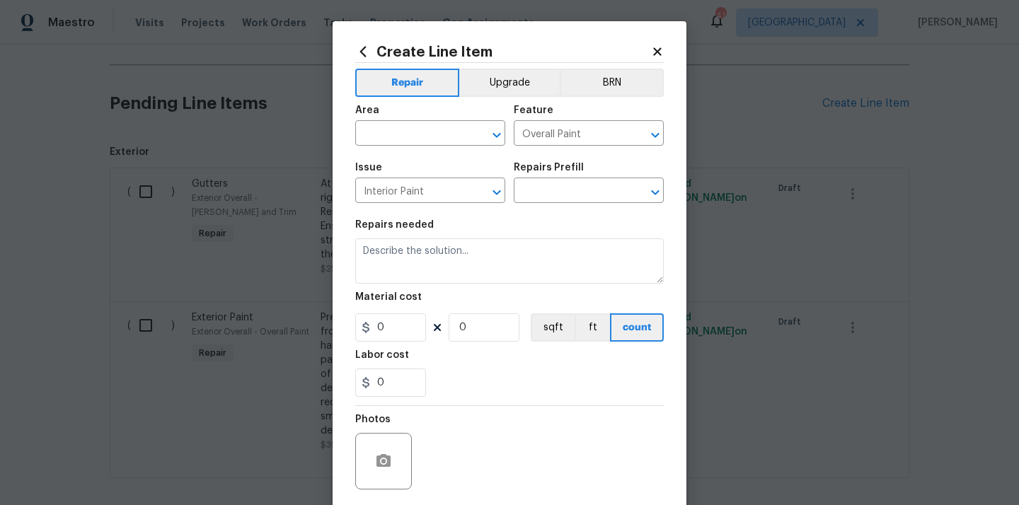
type input "PPG Paint Materials - Interior Paint $1.00"
type textarea "PPG Paint Materials ordered by Opendoor"
type input "1"
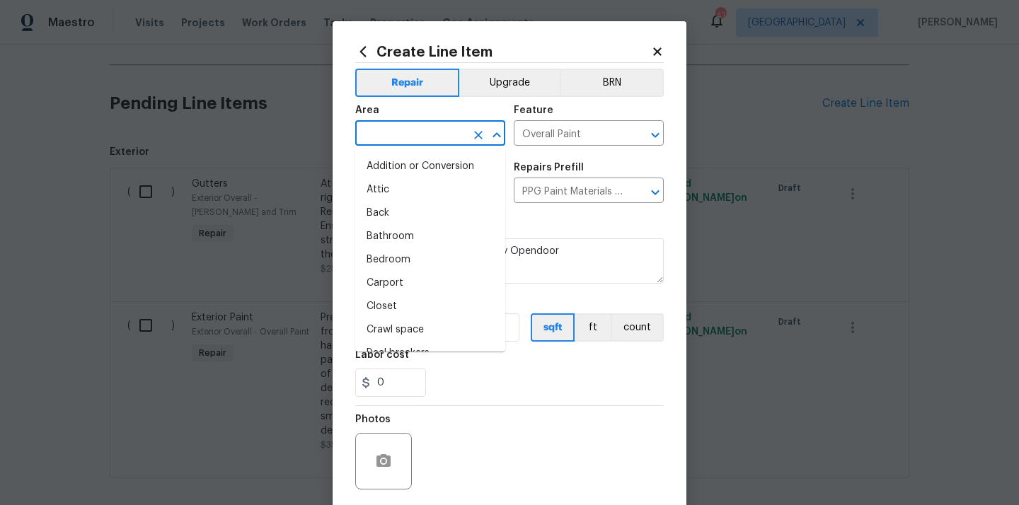
click at [386, 133] on input "text" at bounding box center [410, 135] width 110 height 22
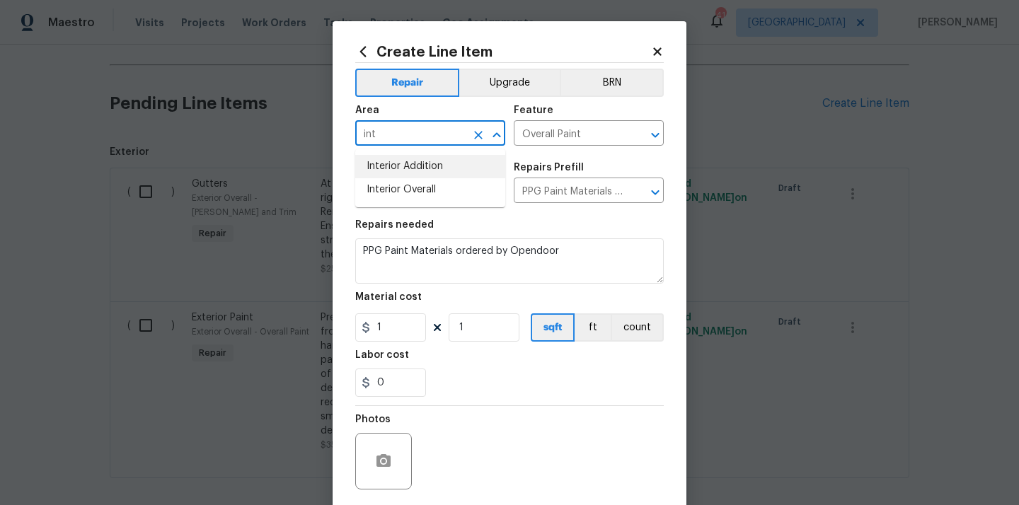
click at [395, 178] on li "Interior Addition" at bounding box center [430, 166] width 150 height 23
click at [394, 189] on li "Interior Overall" at bounding box center [430, 189] width 150 height 23
type input "Interior Overall"
drag, startPoint x: 385, startPoint y: 331, endPoint x: 341, endPoint y: 331, distance: 43.9
click at [341, 331] on div "Create Line Item Repair Upgrade BRN Area Interior Overall ​ Feature Overall Pai…" at bounding box center [510, 304] width 354 height 567
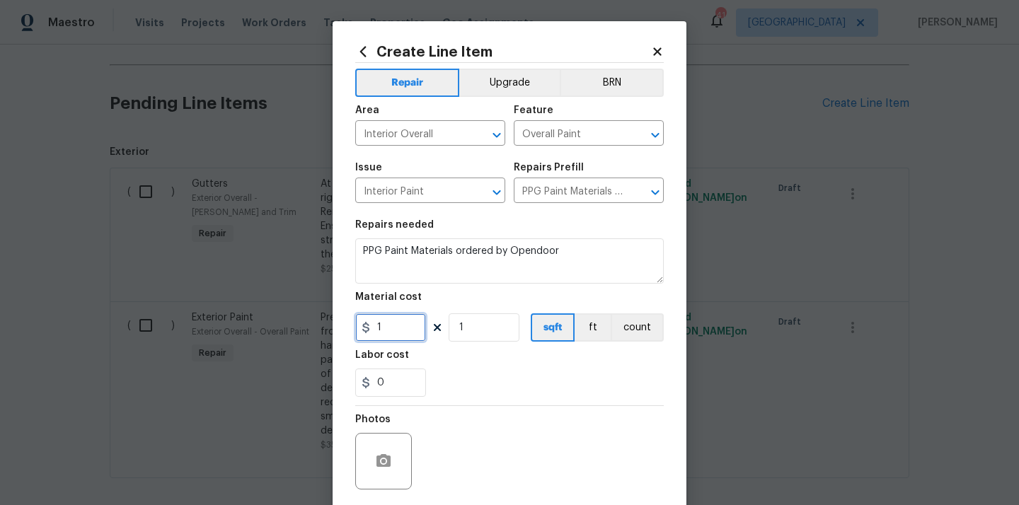
paste input "767.6"
type input "767.6"
click at [487, 371] on div "0" at bounding box center [509, 383] width 308 height 28
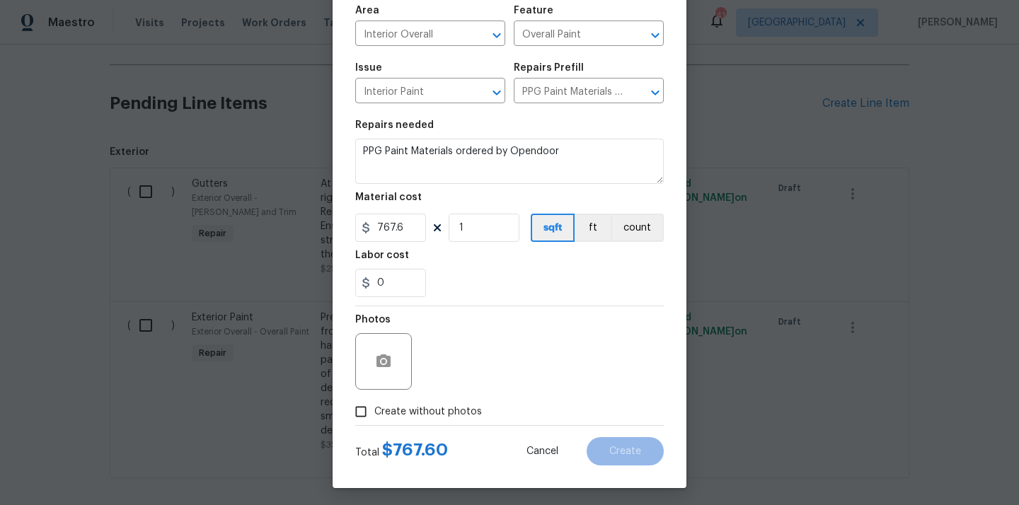
scroll to position [105, 0]
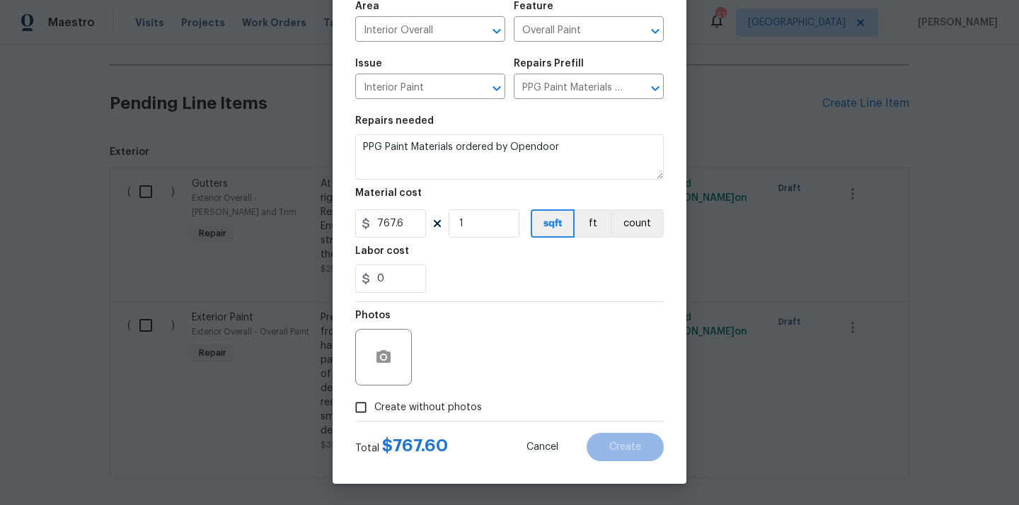
click at [458, 403] on span "Create without photos" at bounding box center [428, 407] width 108 height 15
click at [374, 403] on input "Create without photos" at bounding box center [360, 407] width 27 height 27
checkbox input "true"
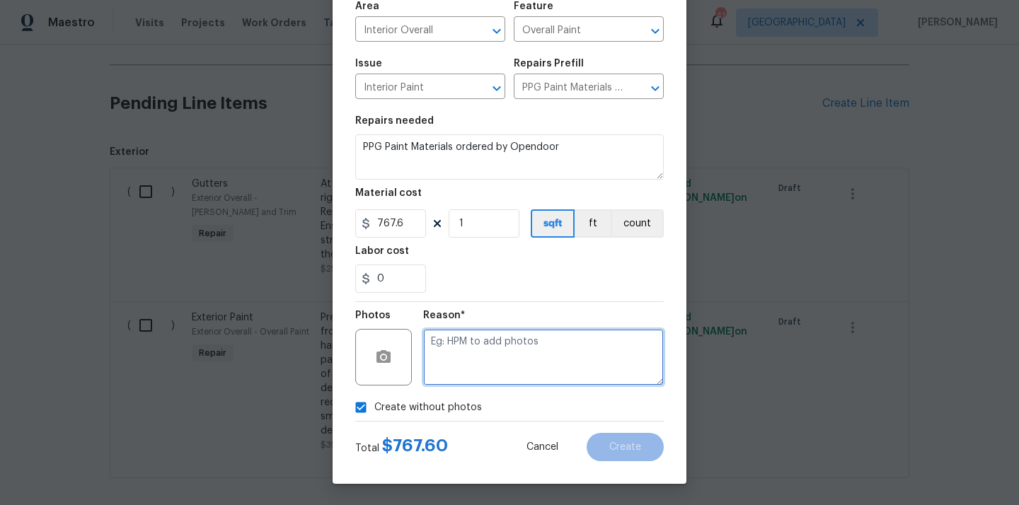
click at [486, 359] on textarea at bounding box center [543, 357] width 241 height 57
type textarea "N/A"
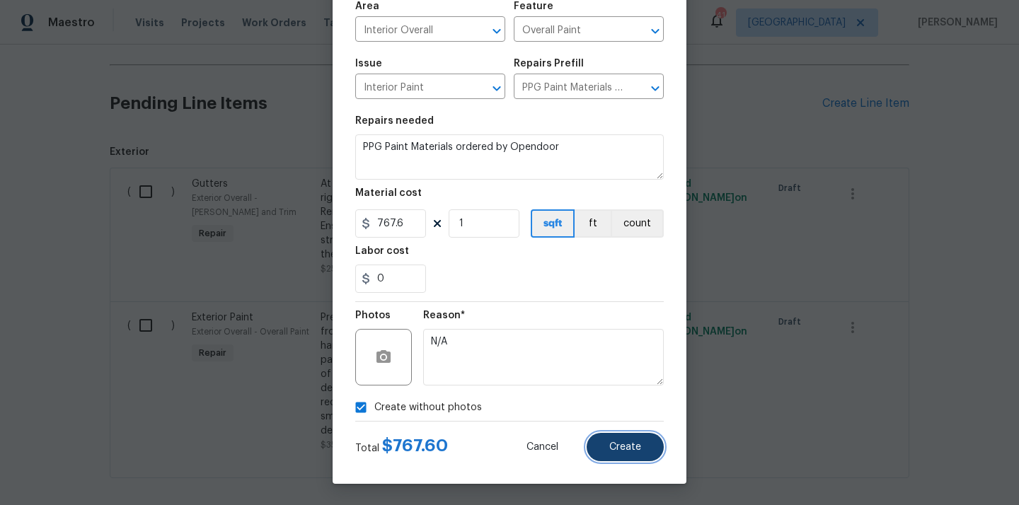
click at [620, 454] on button "Create" at bounding box center [625, 447] width 77 height 28
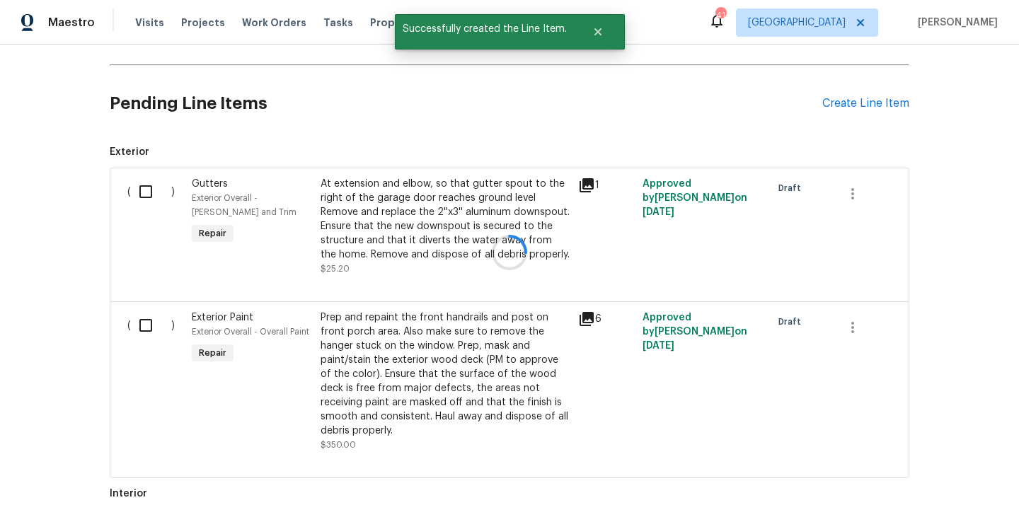
click at [865, 114] on div at bounding box center [509, 252] width 1019 height 505
click at [859, 108] on div at bounding box center [509, 252] width 1019 height 505
click at [848, 103] on div at bounding box center [509, 252] width 1019 height 505
click at [848, 103] on div "Create Line Item" at bounding box center [865, 103] width 87 height 13
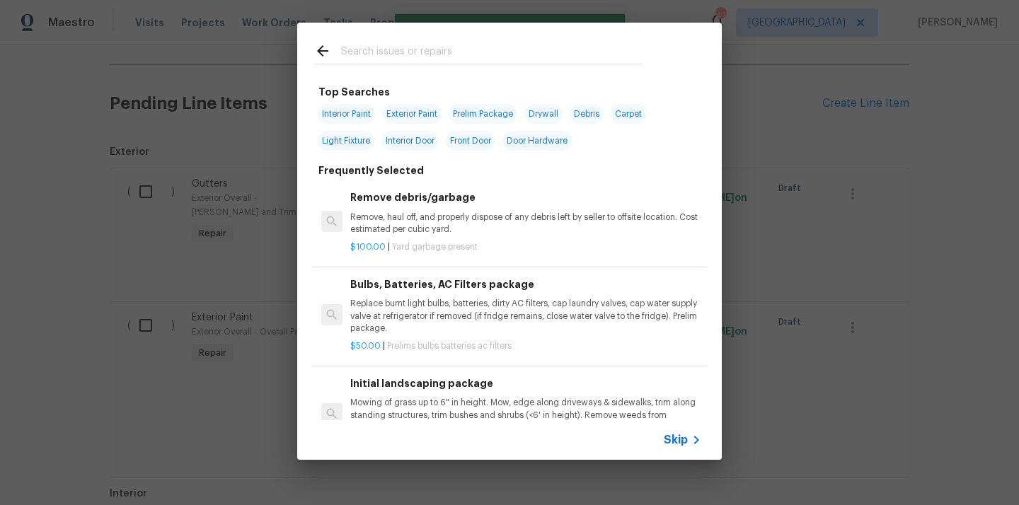
click at [604, 54] on input "text" at bounding box center [491, 52] width 300 height 21
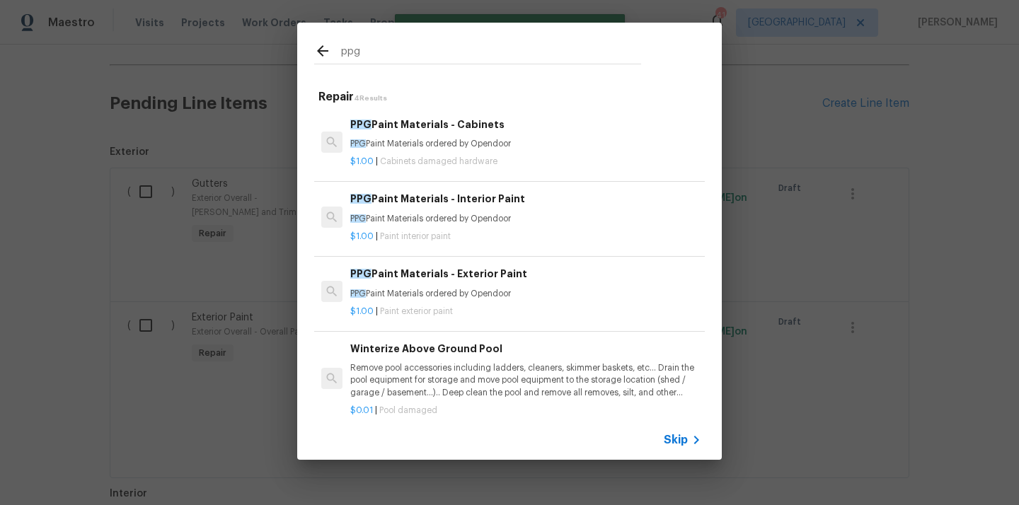
type input "ppg"
click at [427, 301] on div "$1.00 | Paint exterior paint" at bounding box center [525, 309] width 351 height 18
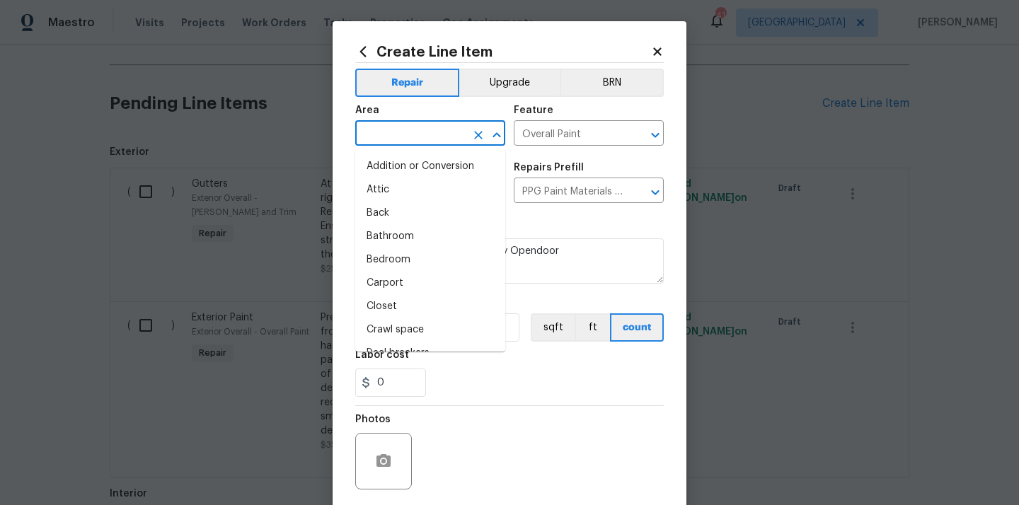
click at [386, 139] on input "text" at bounding box center [410, 135] width 110 height 22
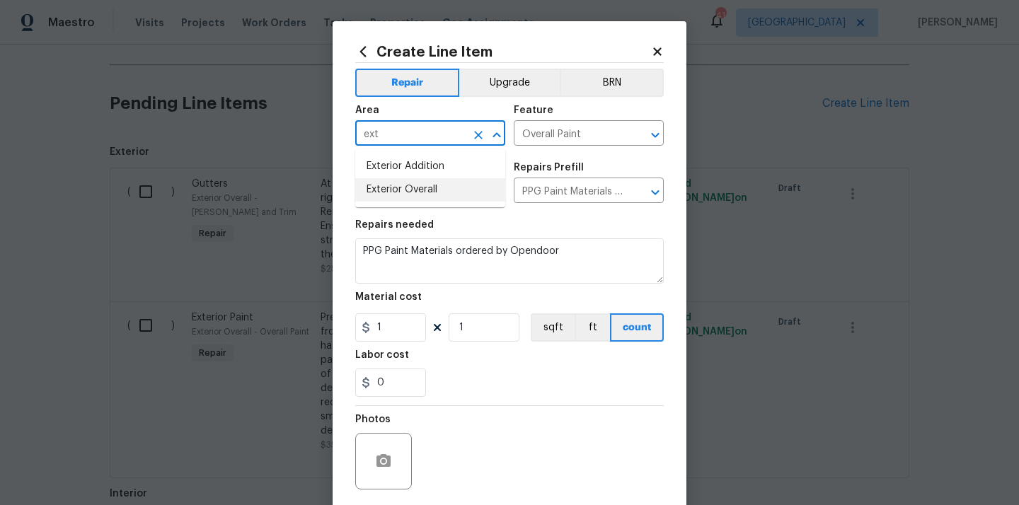
click at [393, 195] on li "Exterior Overall" at bounding box center [430, 189] width 150 height 23
type input "Exterior Overall"
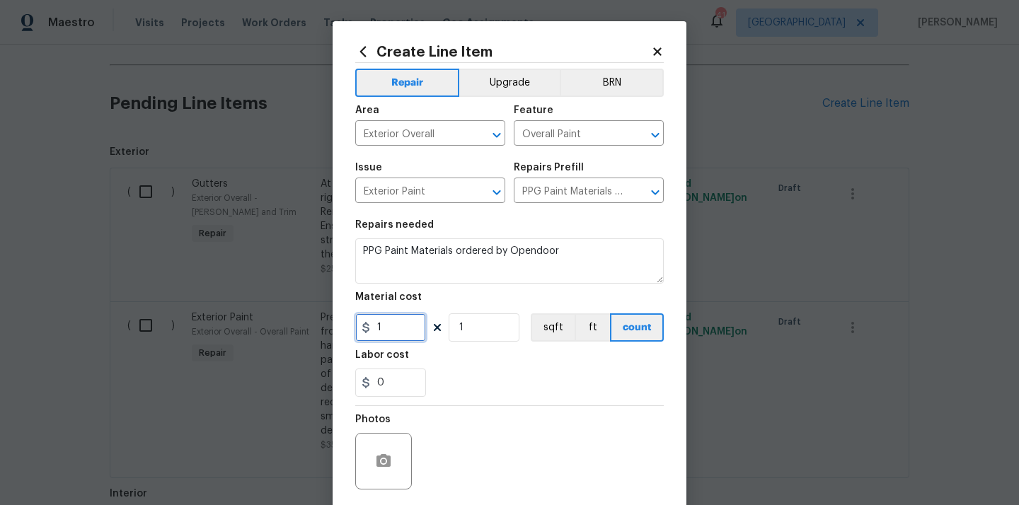
drag, startPoint x: 377, startPoint y: 326, endPoint x: 342, endPoint y: 325, distance: 35.4
click at [342, 325] on div "Create Line Item Repair Upgrade BRN Area Exterior Overall ​ Feature Overall Pai…" at bounding box center [510, 304] width 354 height 567
paste input "77.65"
type input "77.65"
click at [495, 364] on div "Labor cost" at bounding box center [509, 359] width 308 height 18
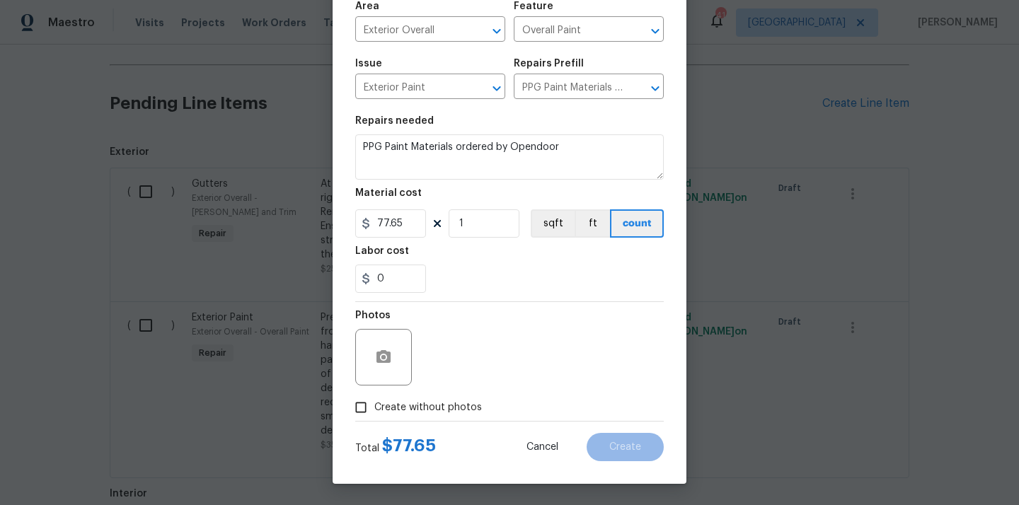
click at [442, 412] on span "Create without photos" at bounding box center [428, 407] width 108 height 15
click at [374, 412] on input "Create without photos" at bounding box center [360, 407] width 27 height 27
checkbox input "true"
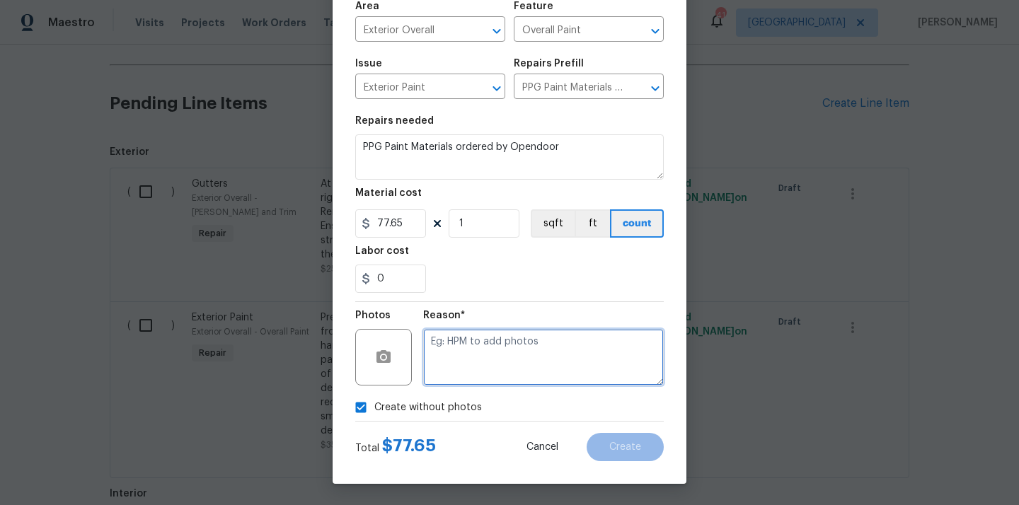
click at [464, 354] on textarea at bounding box center [543, 357] width 241 height 57
type textarea "N/A"
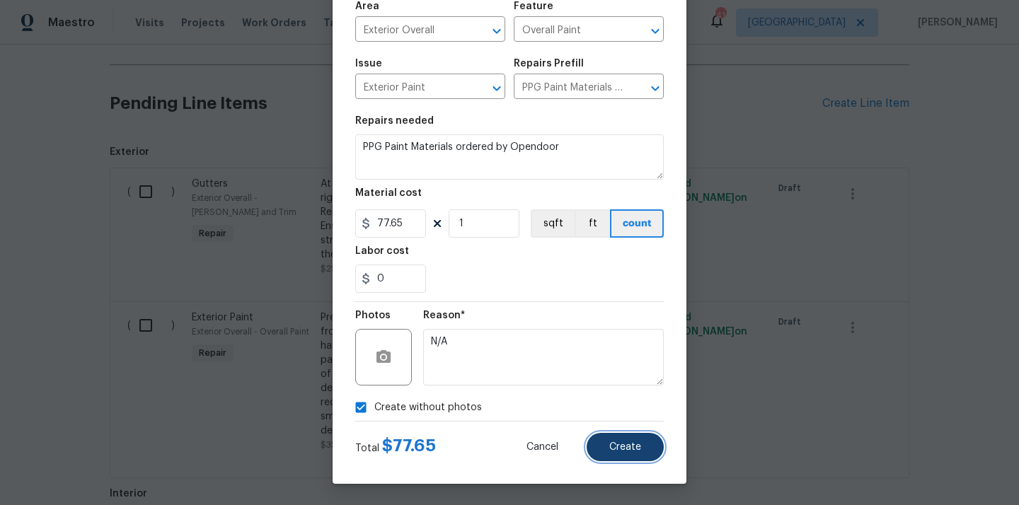
click at [613, 452] on button "Create" at bounding box center [625, 447] width 77 height 28
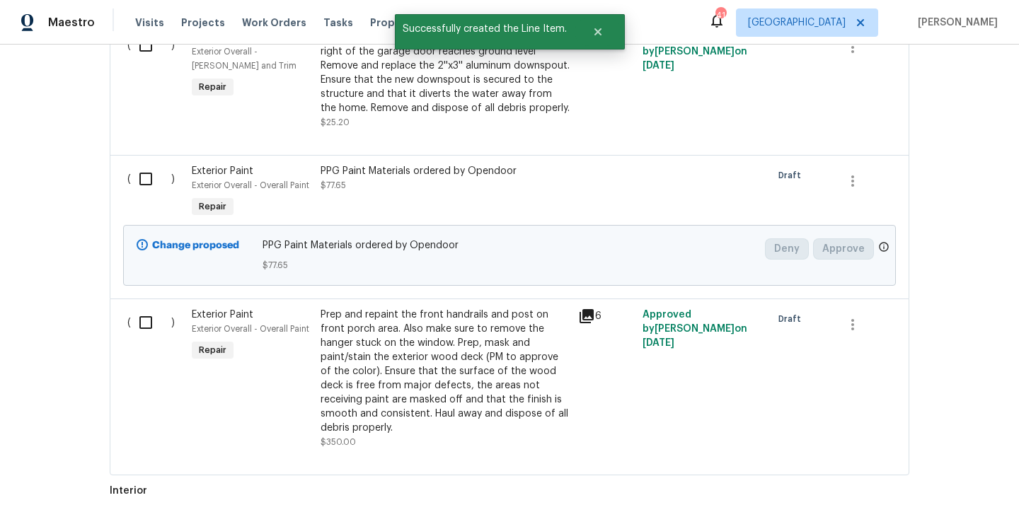
scroll to position [654, 0]
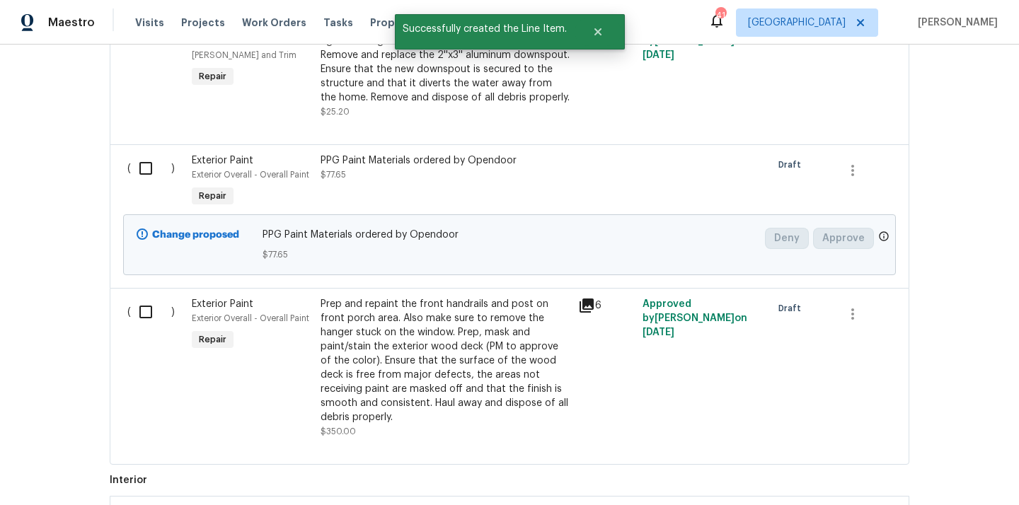
click at [139, 169] on input "checkbox" at bounding box center [151, 169] width 40 height 30
checkbox input "true"
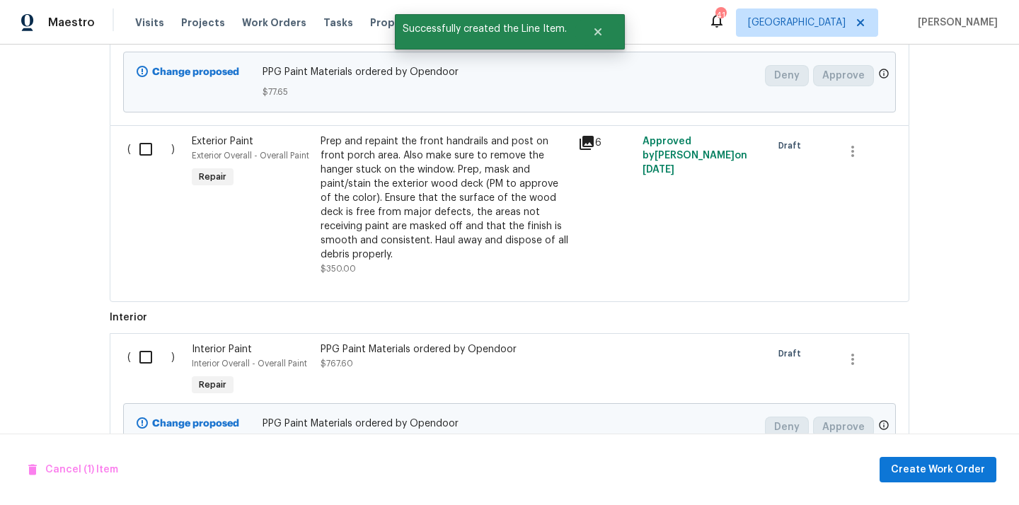
scroll to position [887, 0]
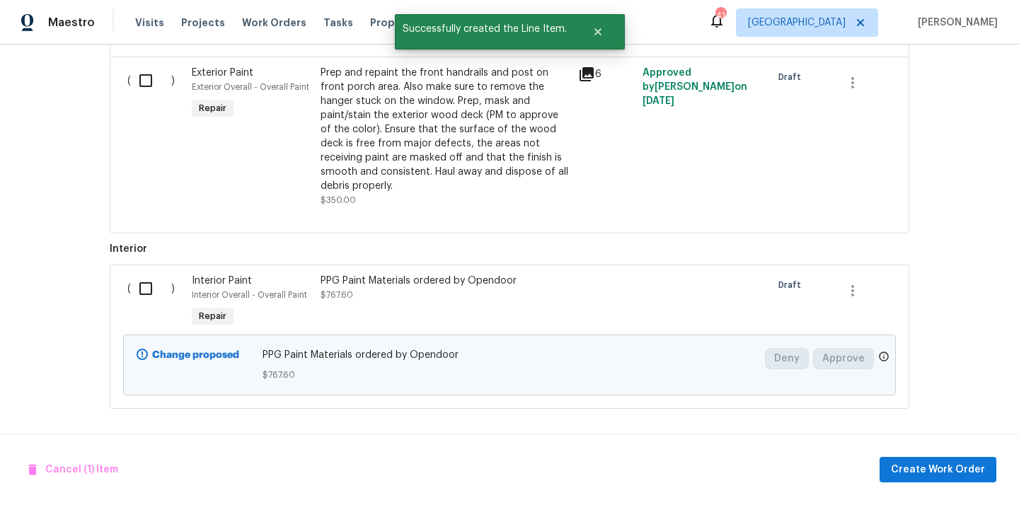
click at [140, 304] on div "( )" at bounding box center [155, 302] width 64 height 65
click at [142, 293] on input "checkbox" at bounding box center [151, 289] width 40 height 30
checkbox input "true"
click at [920, 468] on span "Create Work Order" at bounding box center [938, 470] width 94 height 18
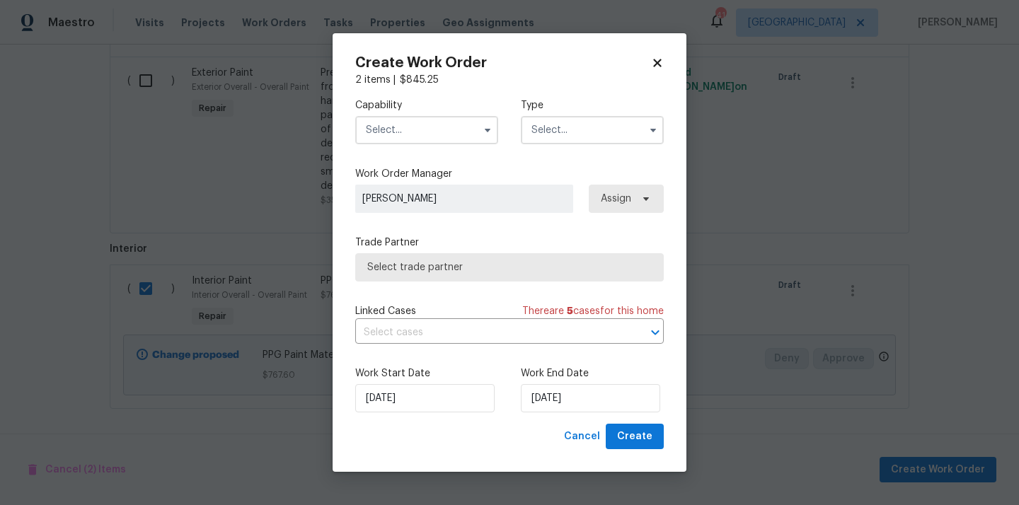
click at [439, 112] on div "Capability" at bounding box center [426, 121] width 143 height 46
click at [428, 122] on input "text" at bounding box center [426, 130] width 143 height 28
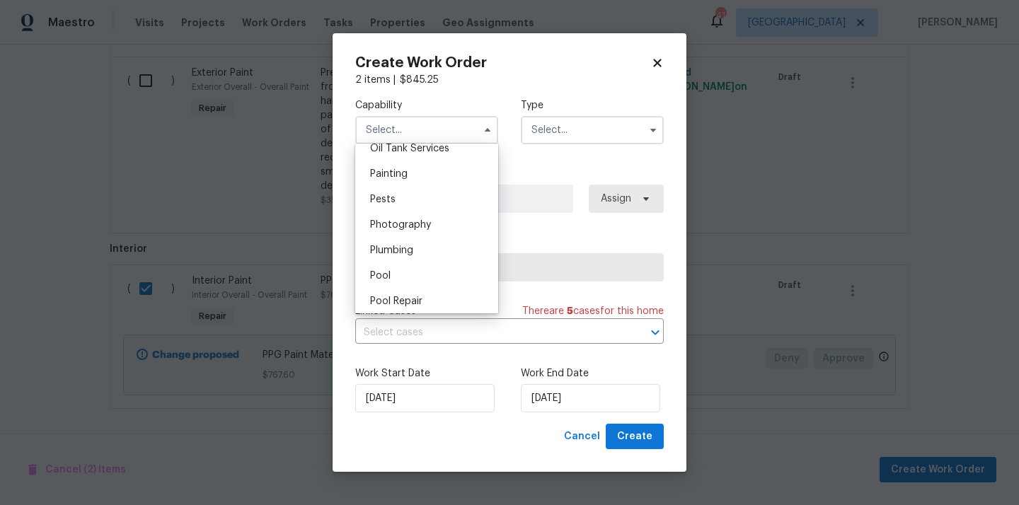
scroll to position [1155, 0]
click at [439, 204] on div "Painting" at bounding box center [427, 193] width 136 height 25
type input "Painting"
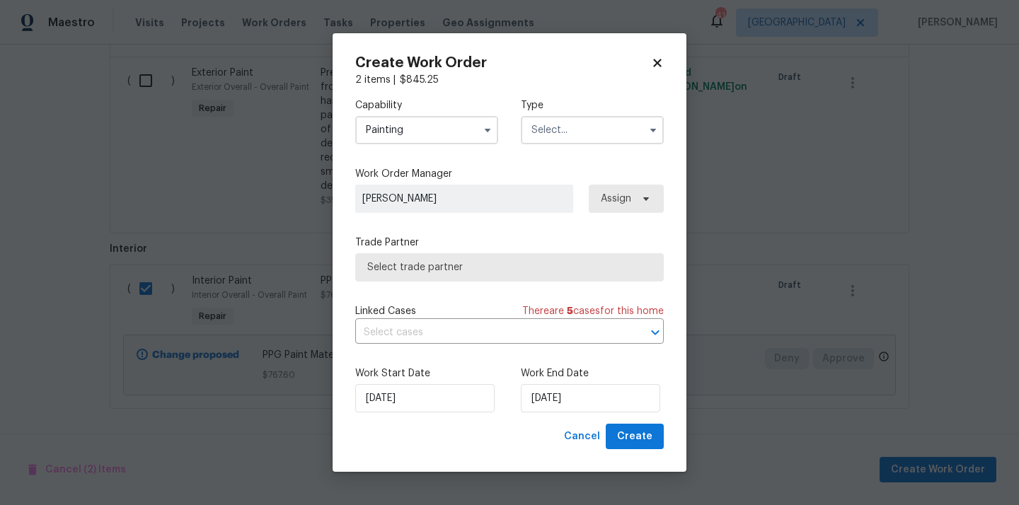
click at [601, 116] on input "text" at bounding box center [592, 130] width 143 height 28
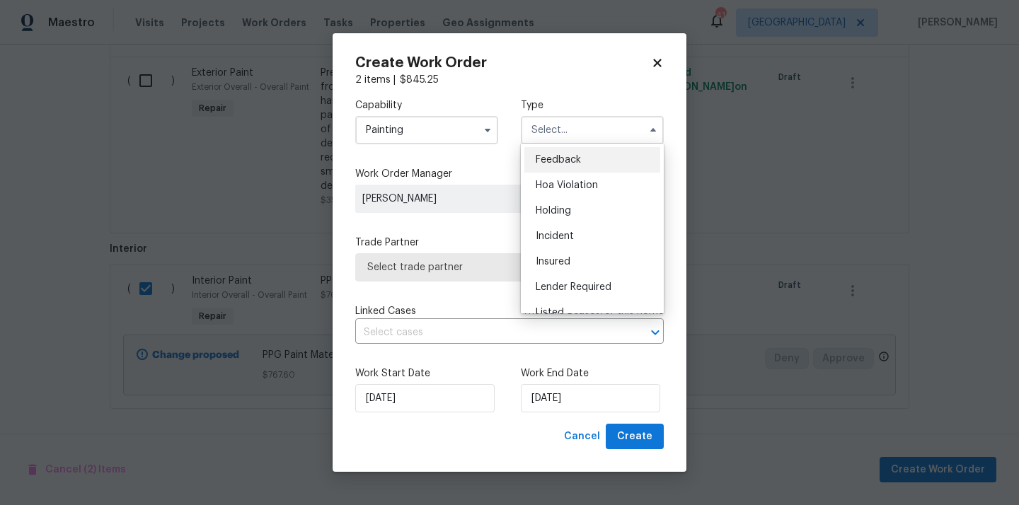
scroll to position [321, 0]
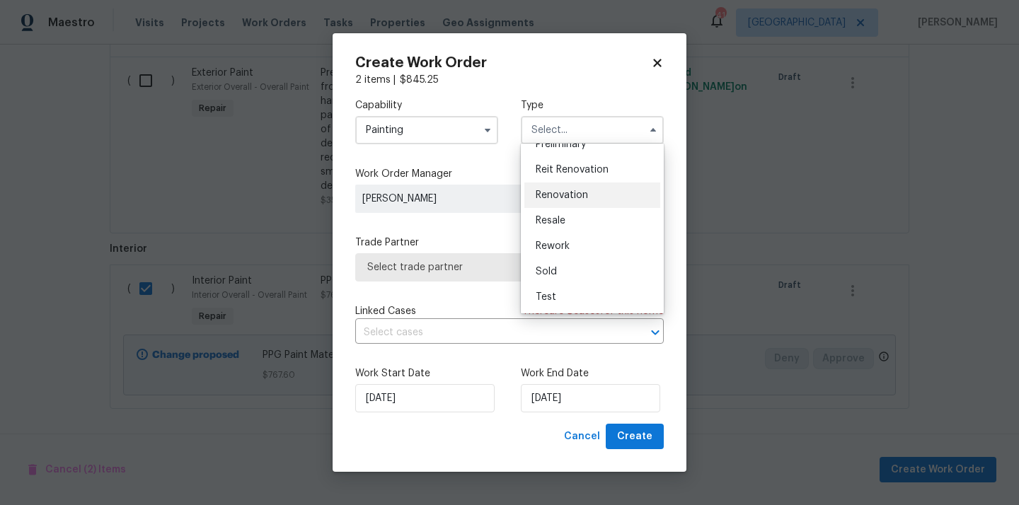
click at [587, 195] on span "Renovation" at bounding box center [562, 195] width 52 height 10
type input "Renovation"
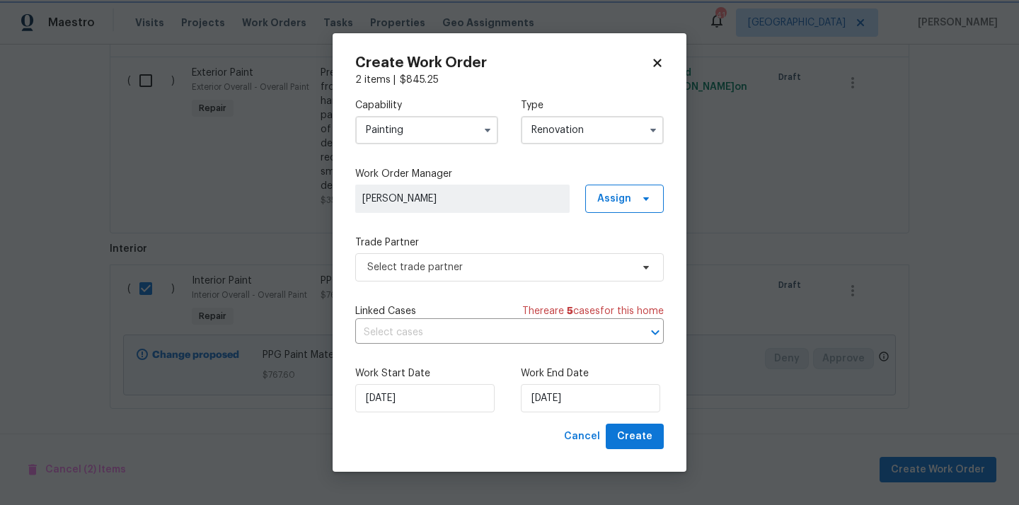
scroll to position [0, 0]
click at [618, 196] on span "Assign" at bounding box center [614, 199] width 34 height 14
click at [614, 262] on div "Assign to me" at bounding box center [627, 258] width 62 height 14
click at [484, 262] on span "Select trade partner" at bounding box center [499, 267] width 264 height 14
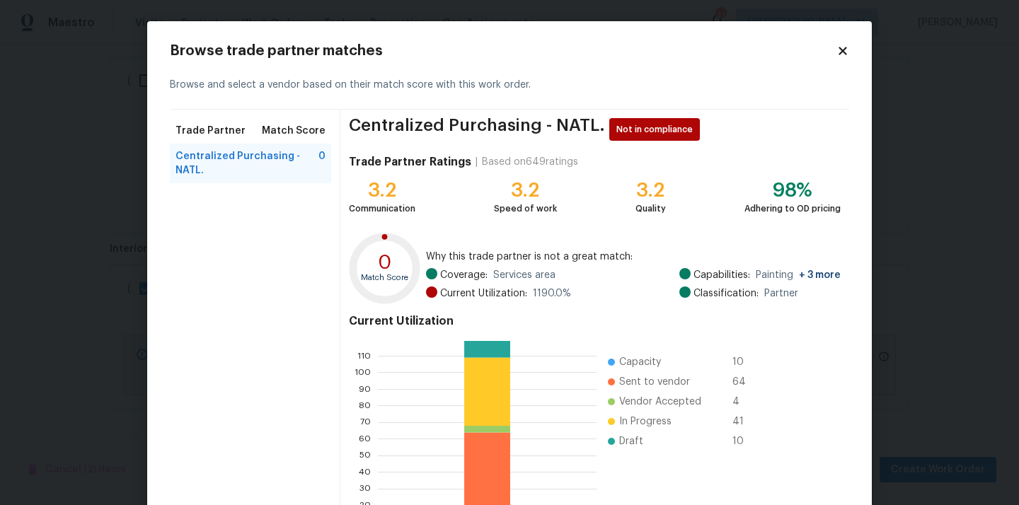
scroll to position [119, 0]
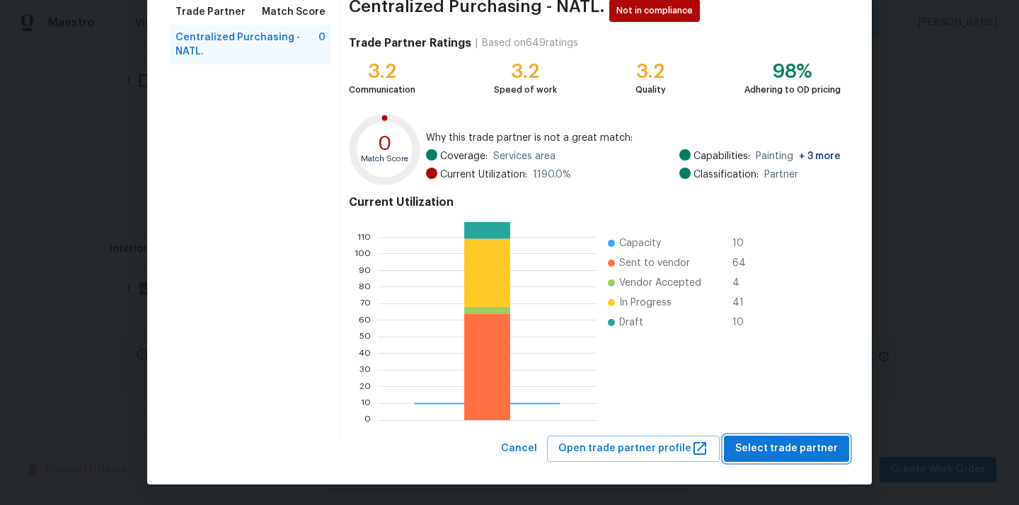
click at [773, 454] on span "Select trade partner" at bounding box center [786, 449] width 103 height 18
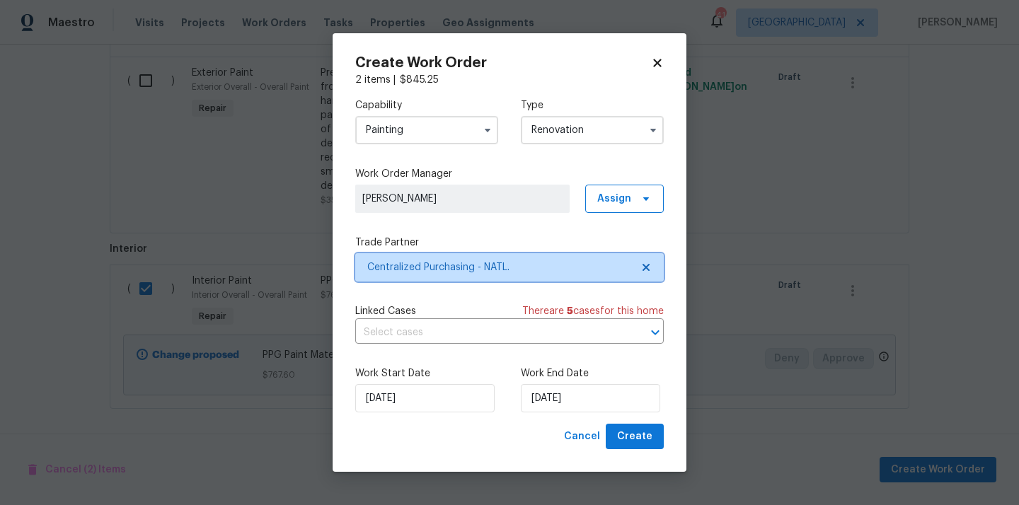
scroll to position [0, 0]
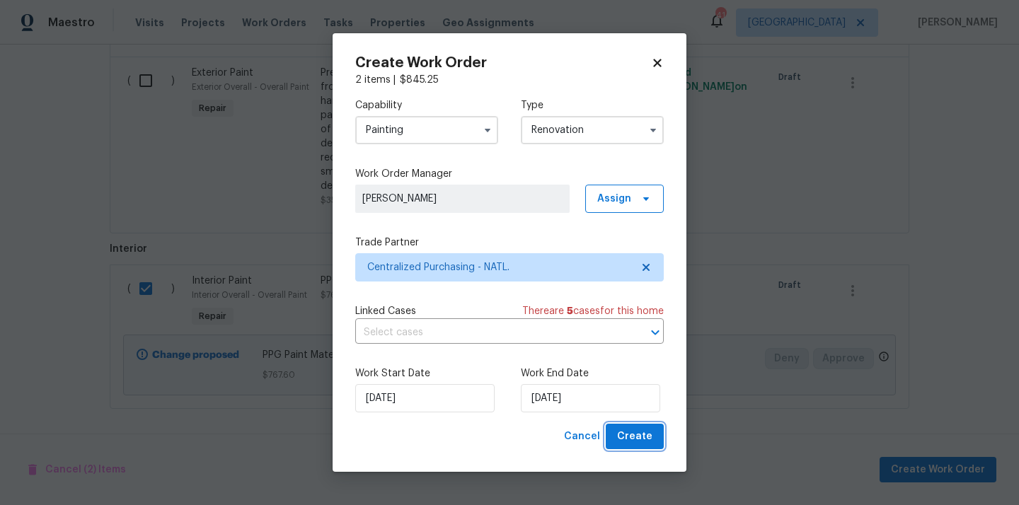
click at [626, 435] on span "Create" at bounding box center [634, 437] width 35 height 18
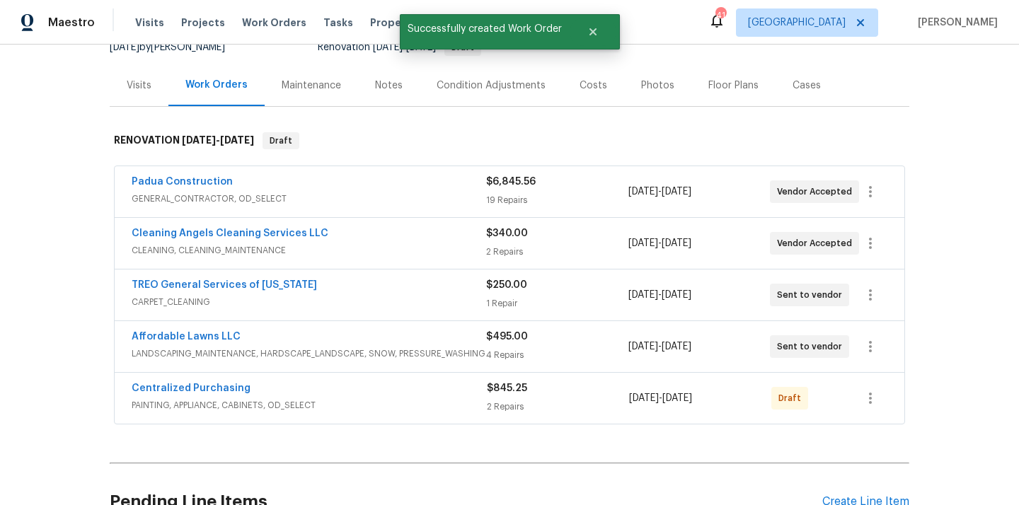
scroll to position [110, 0]
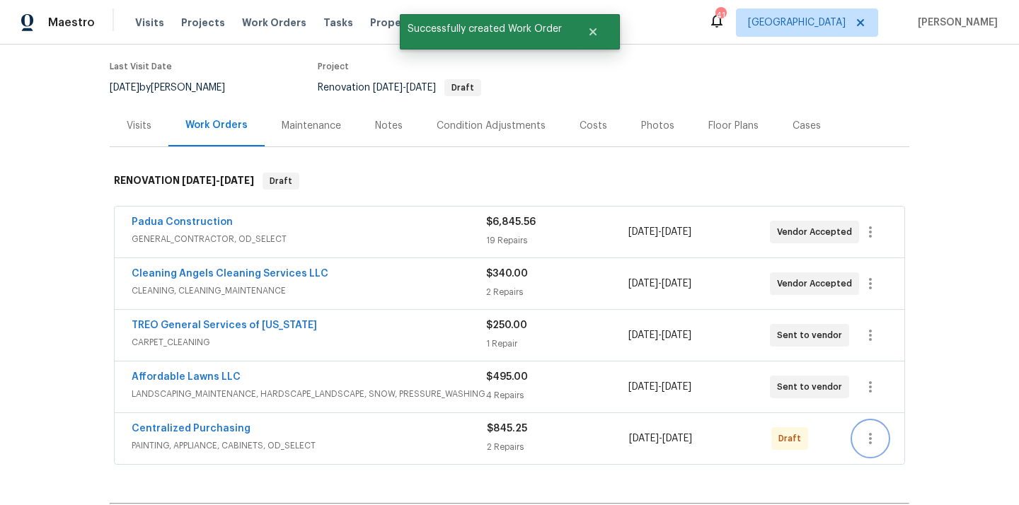
click at [876, 432] on icon "button" at bounding box center [870, 438] width 17 height 17
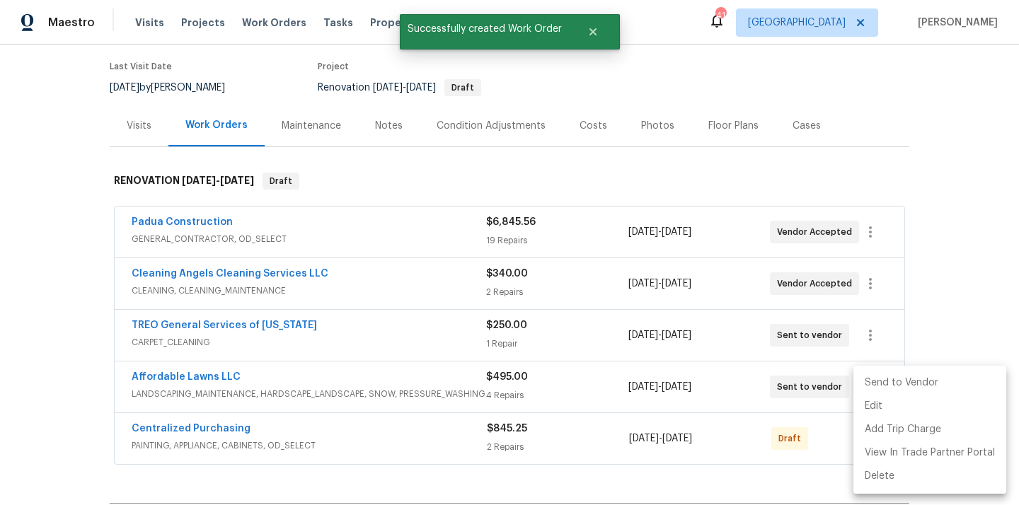
click at [886, 383] on li "Send to Vendor" at bounding box center [929, 382] width 153 height 23
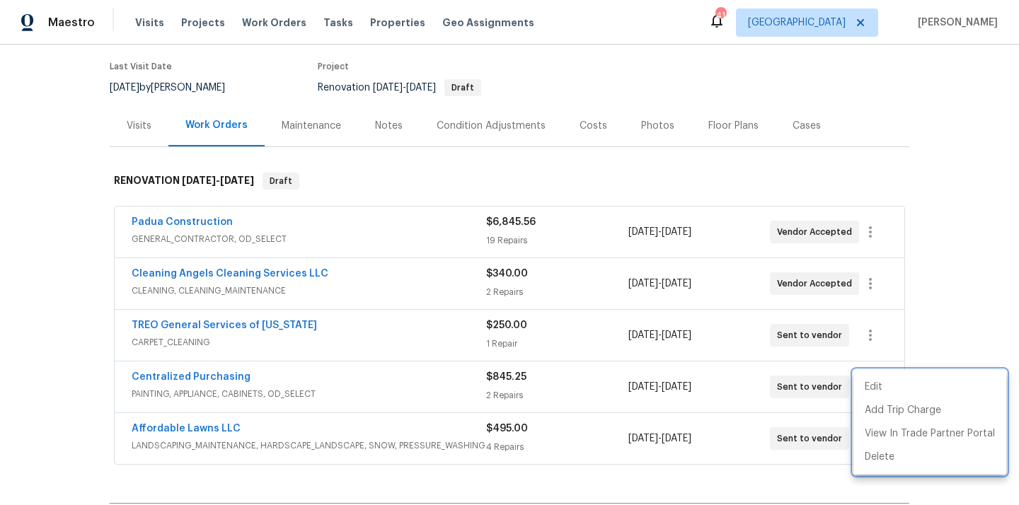
click at [346, 431] on div at bounding box center [509, 252] width 1019 height 505
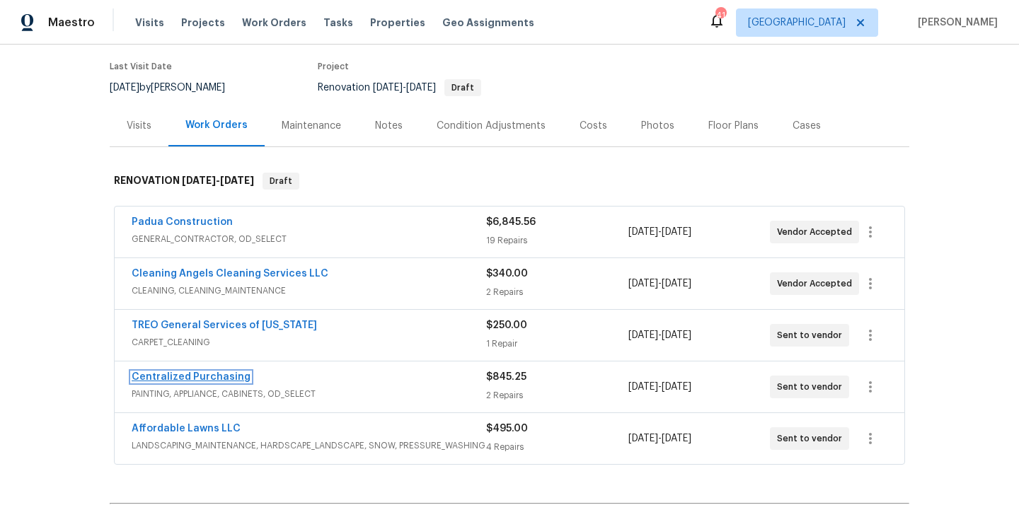
click at [190, 374] on link "Centralized Purchasing" at bounding box center [191, 377] width 119 height 10
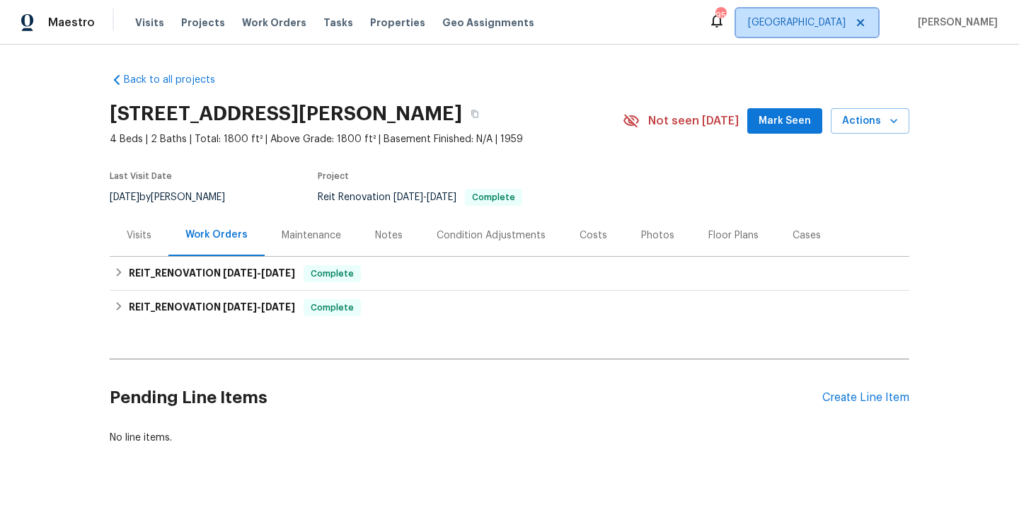
click at [841, 25] on span "[GEOGRAPHIC_DATA]" at bounding box center [797, 23] width 98 height 14
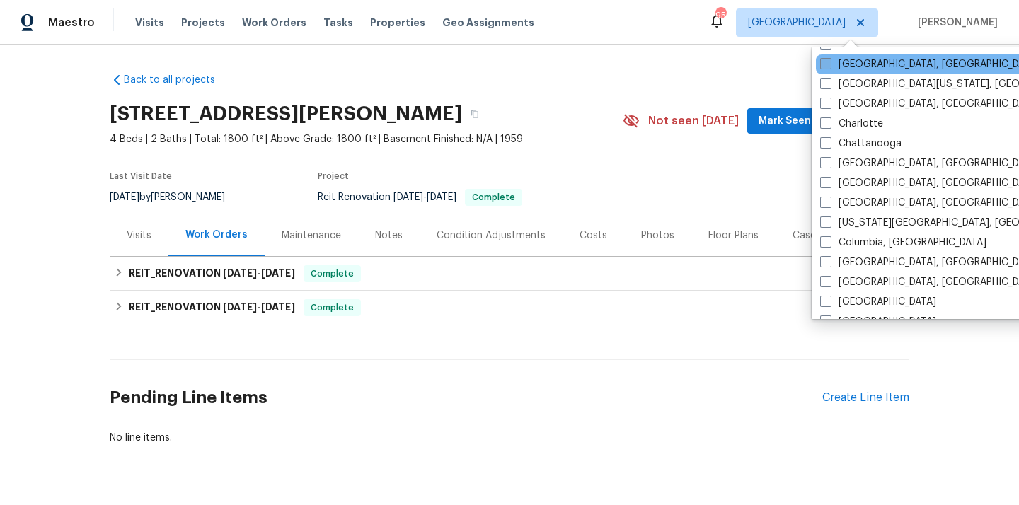
scroll to position [217, 0]
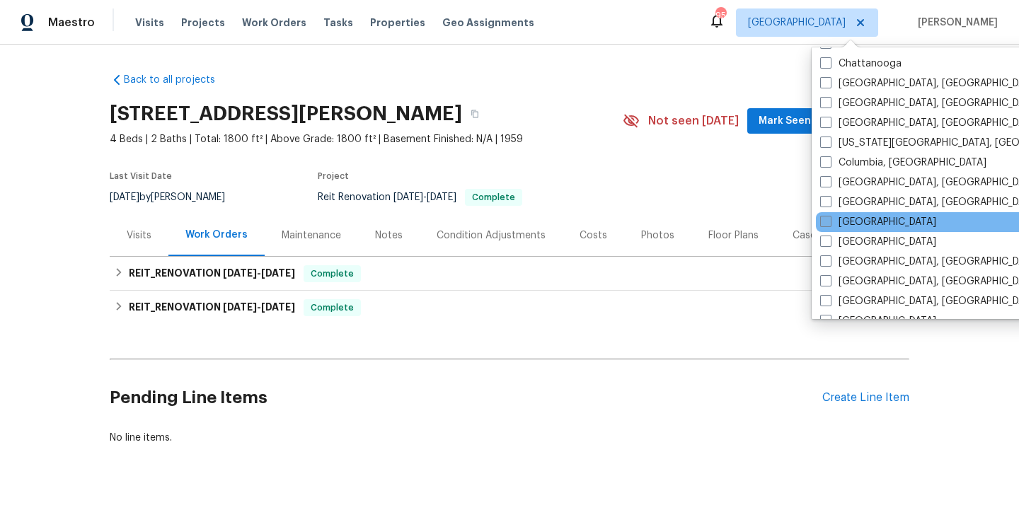
click at [853, 217] on label "[GEOGRAPHIC_DATA]" at bounding box center [878, 222] width 116 height 14
click at [829, 217] on input "[GEOGRAPHIC_DATA]" at bounding box center [824, 219] width 9 height 9
checkbox input "true"
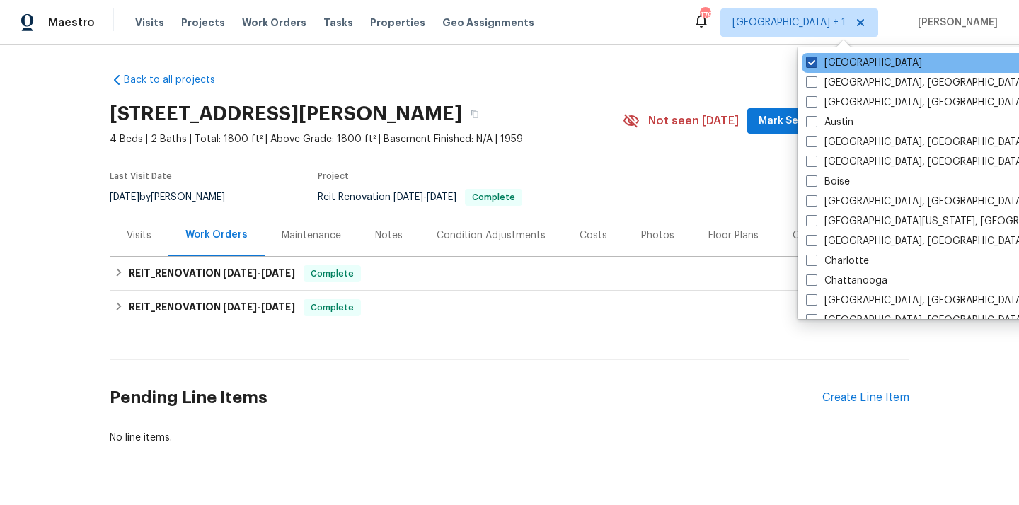
click at [839, 58] on label "[GEOGRAPHIC_DATA]" at bounding box center [864, 63] width 116 height 14
click at [815, 58] on input "[GEOGRAPHIC_DATA]" at bounding box center [810, 60] width 9 height 9
checkbox input "false"
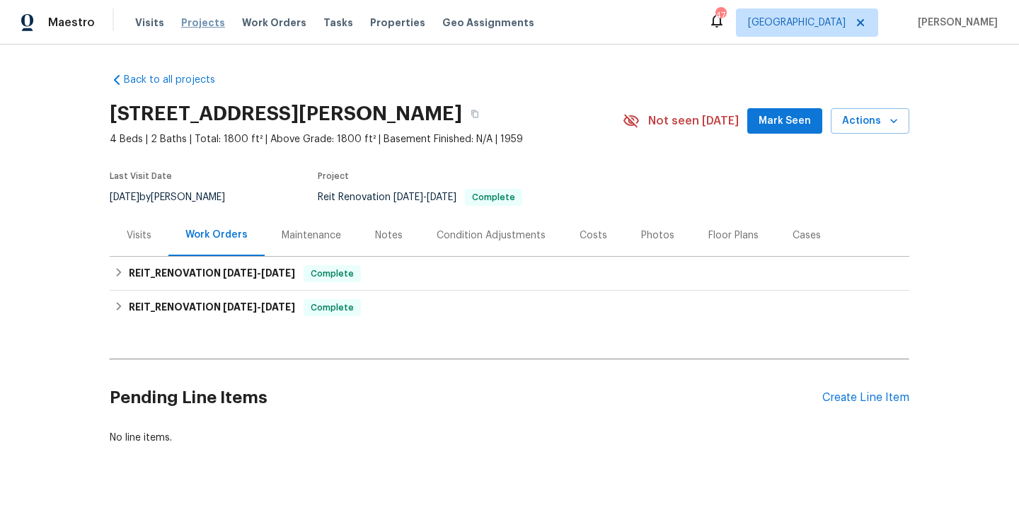
click at [194, 25] on span "Projects" at bounding box center [203, 23] width 44 height 14
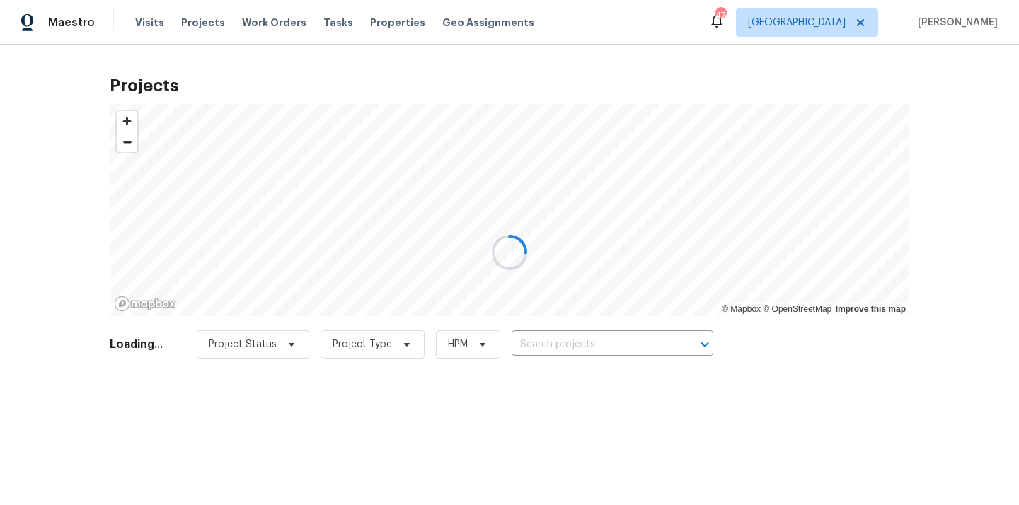
click at [595, 336] on div at bounding box center [509, 252] width 1019 height 505
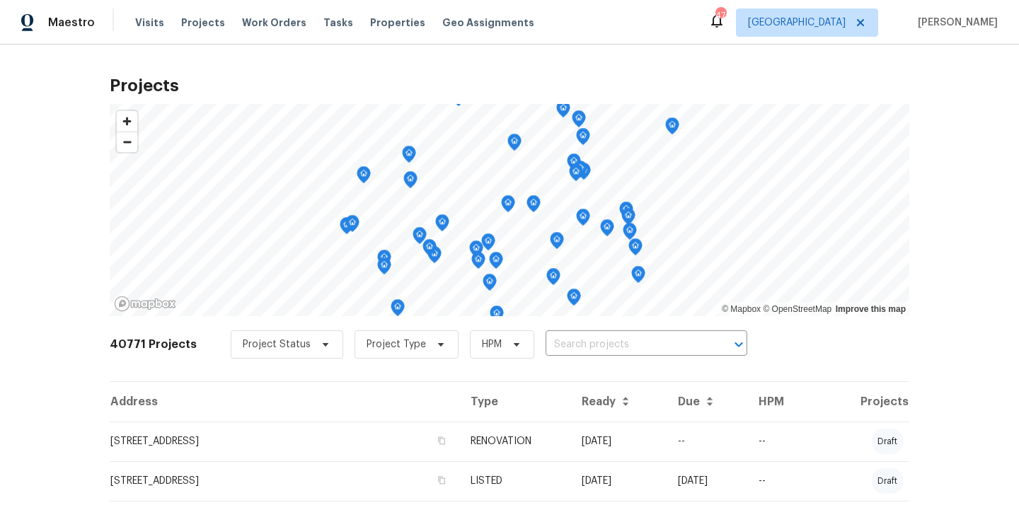
click at [595, 336] on input "text" at bounding box center [626, 345] width 162 height 22
paste input "[STREET_ADDRESS][PERSON_NAME]"
type input "[STREET_ADDRESS][PERSON_NAME]"
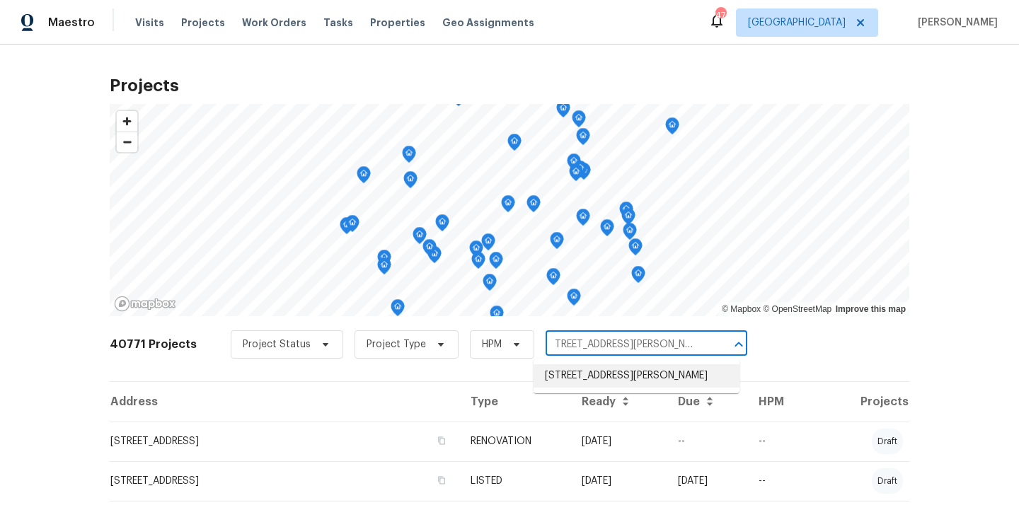
click at [586, 376] on li "[STREET_ADDRESS][PERSON_NAME]" at bounding box center [636, 375] width 206 height 23
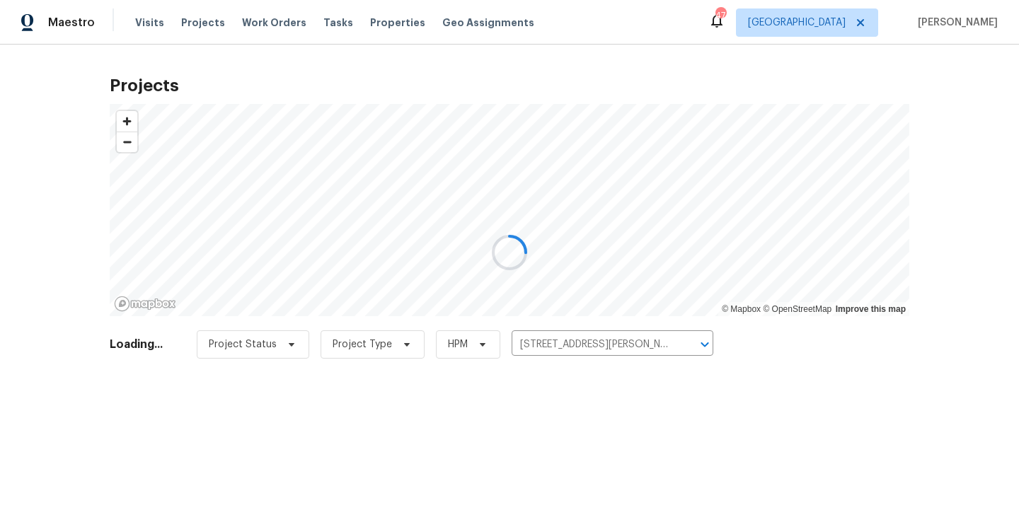
click at [284, 425] on div at bounding box center [509, 252] width 1019 height 505
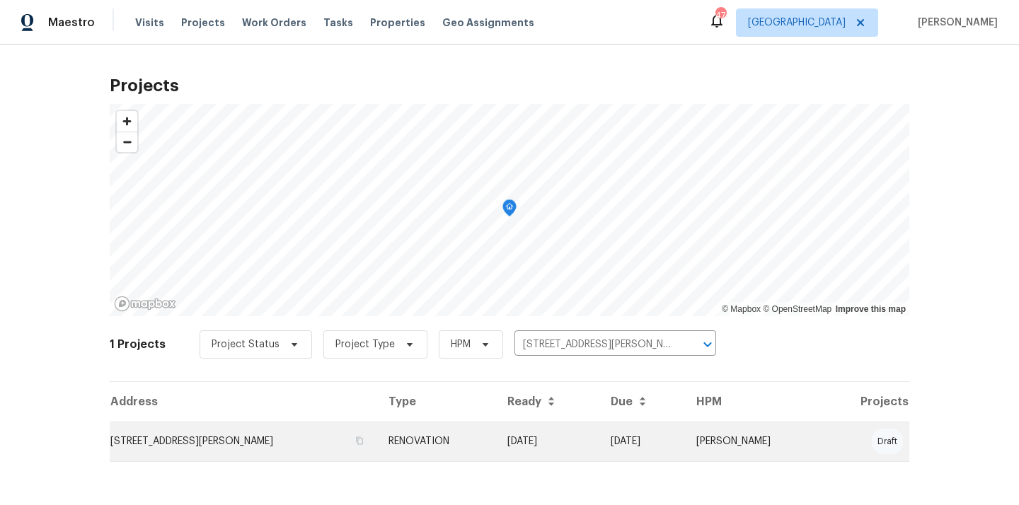
click at [284, 426] on td "[STREET_ADDRESS][PERSON_NAME]" at bounding box center [243, 442] width 267 height 40
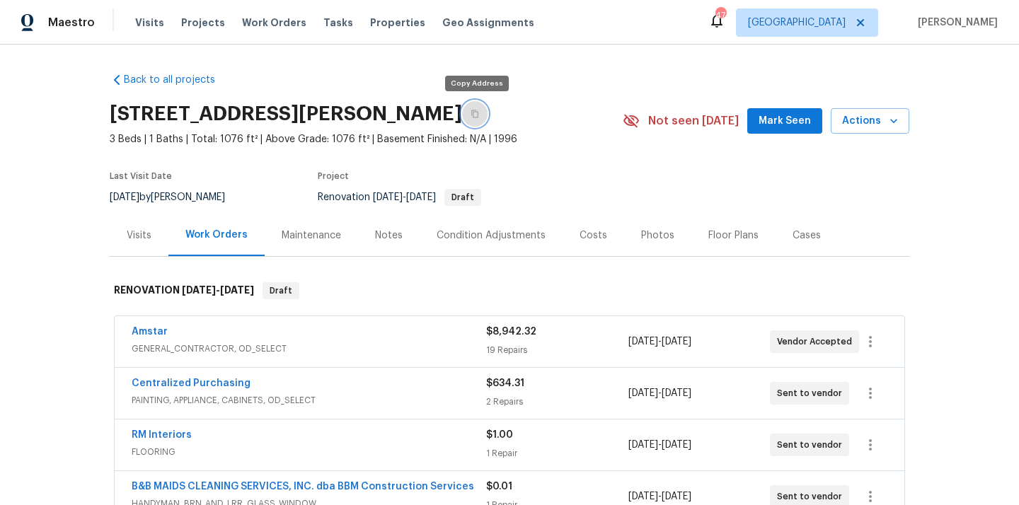
click at [463, 110] on button "button" at bounding box center [474, 113] width 25 height 25
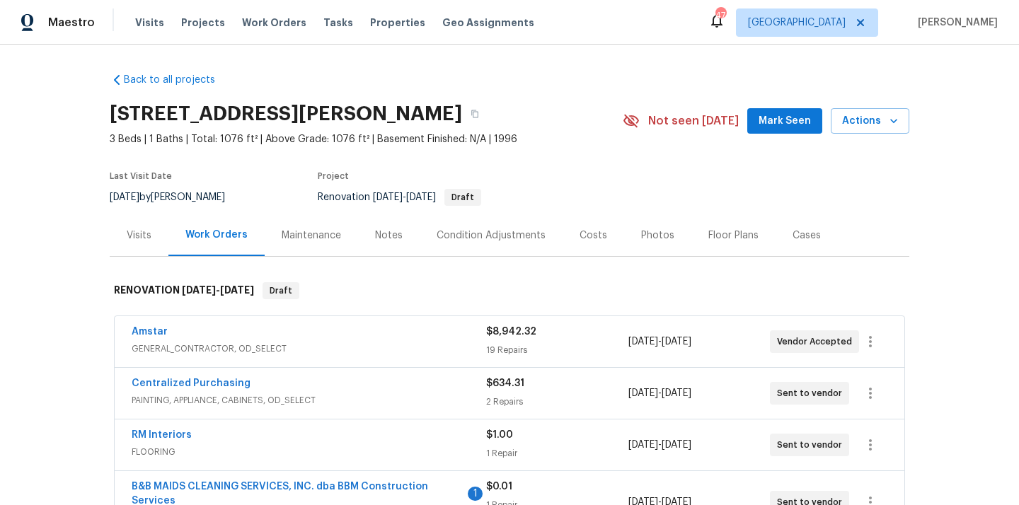
click at [448, 113] on h2 "[STREET_ADDRESS][PERSON_NAME]" at bounding box center [286, 114] width 352 height 14
copy h2 "75152"
click at [140, 245] on div "Visits" at bounding box center [139, 235] width 59 height 42
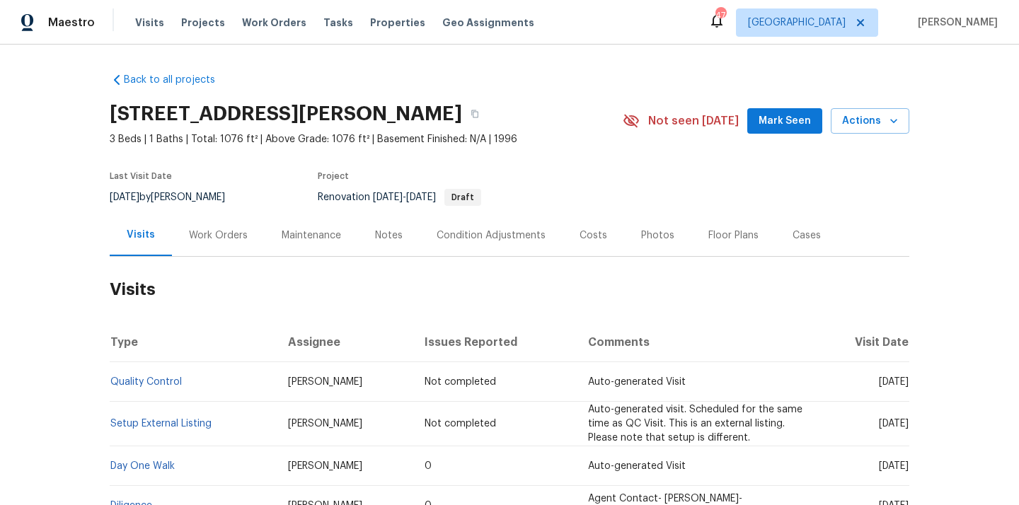
scroll to position [156, 0]
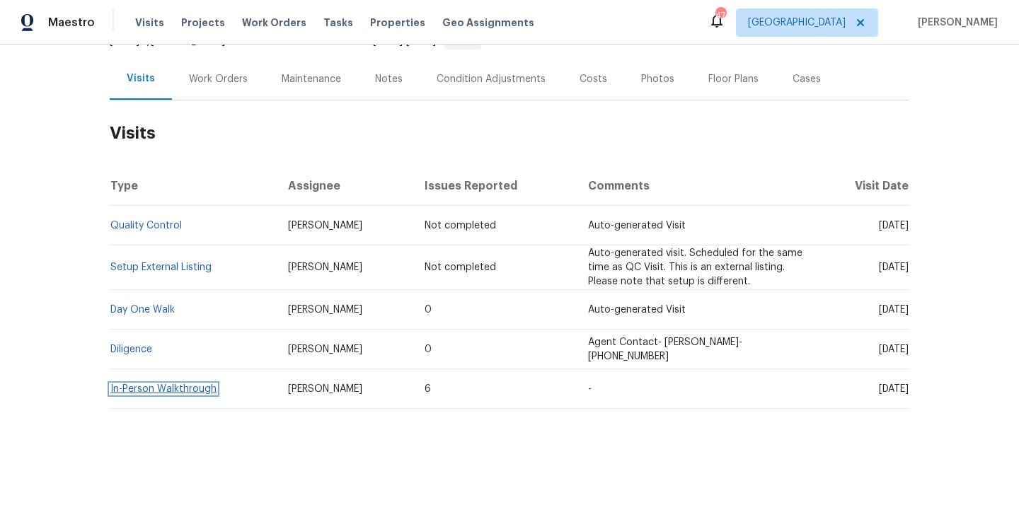
click at [182, 388] on link "In-Person Walkthrough" at bounding box center [163, 389] width 106 height 10
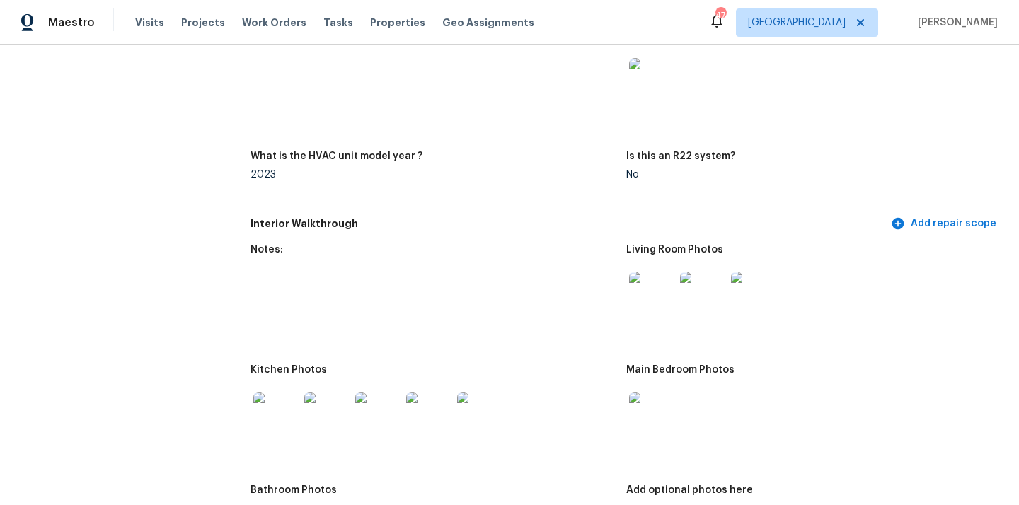
scroll to position [1805, 0]
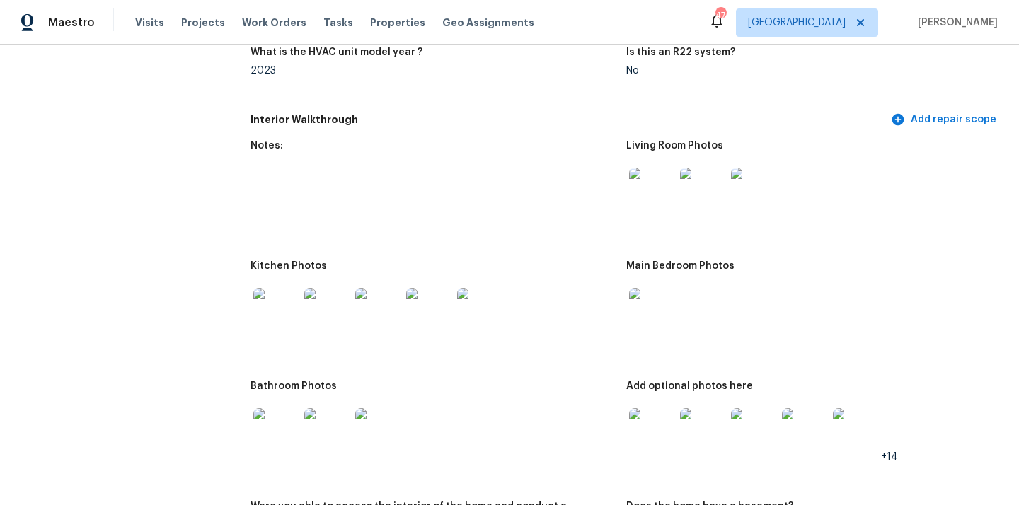
click at [273, 306] on img at bounding box center [275, 310] width 45 height 45
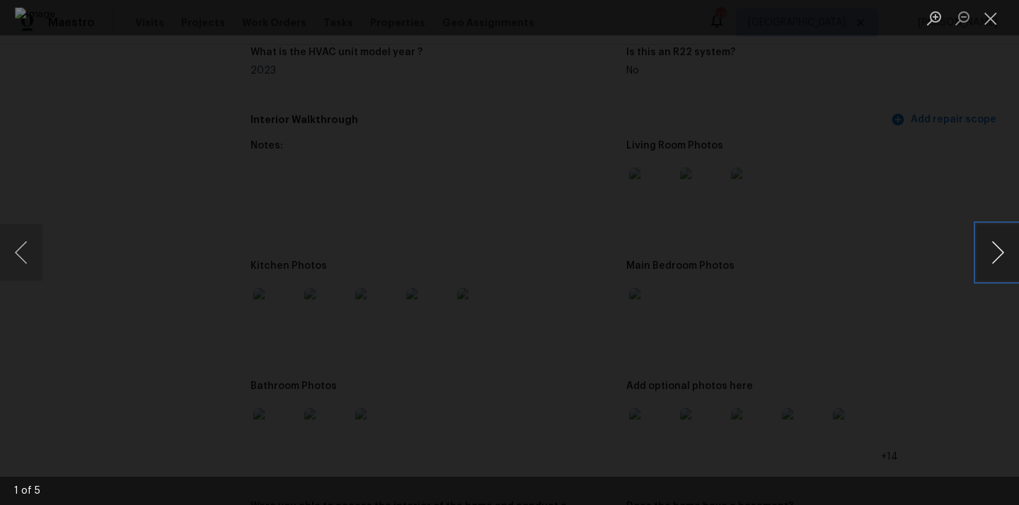
click at [1003, 243] on button "Next image" at bounding box center [997, 252] width 42 height 57
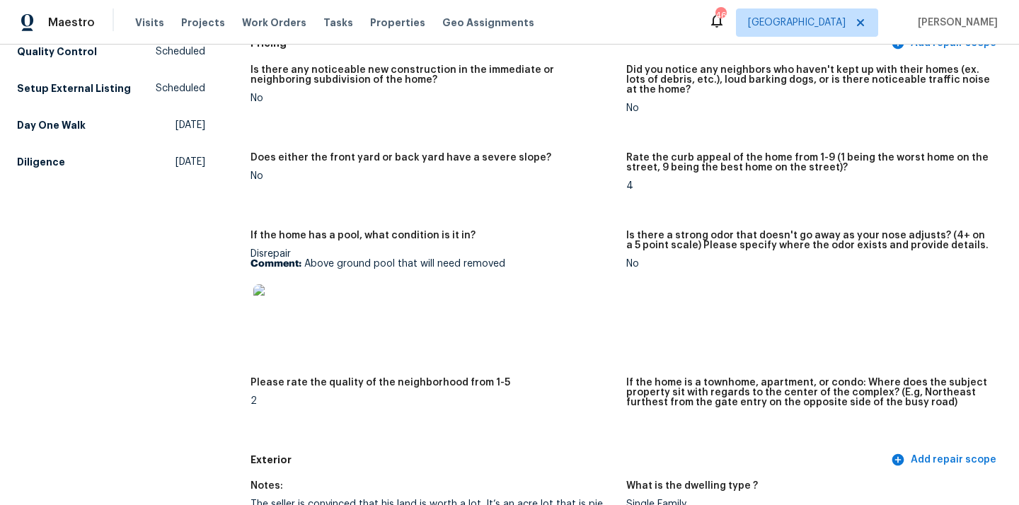
scroll to position [0, 0]
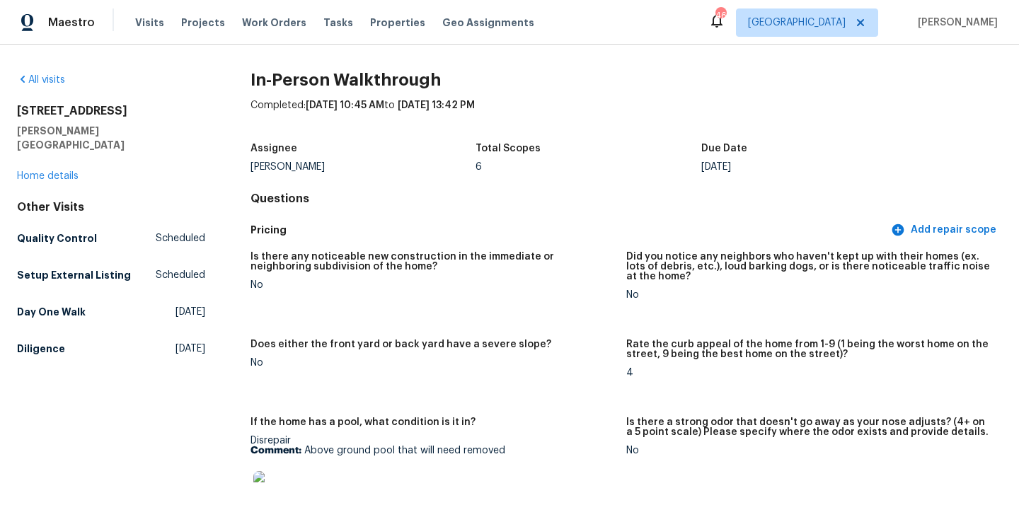
click at [70, 167] on div "251 Green Acres Dr Palmer, TX 75152 Home details" at bounding box center [111, 143] width 188 height 79
click at [68, 171] on link "Home details" at bounding box center [48, 176] width 62 height 10
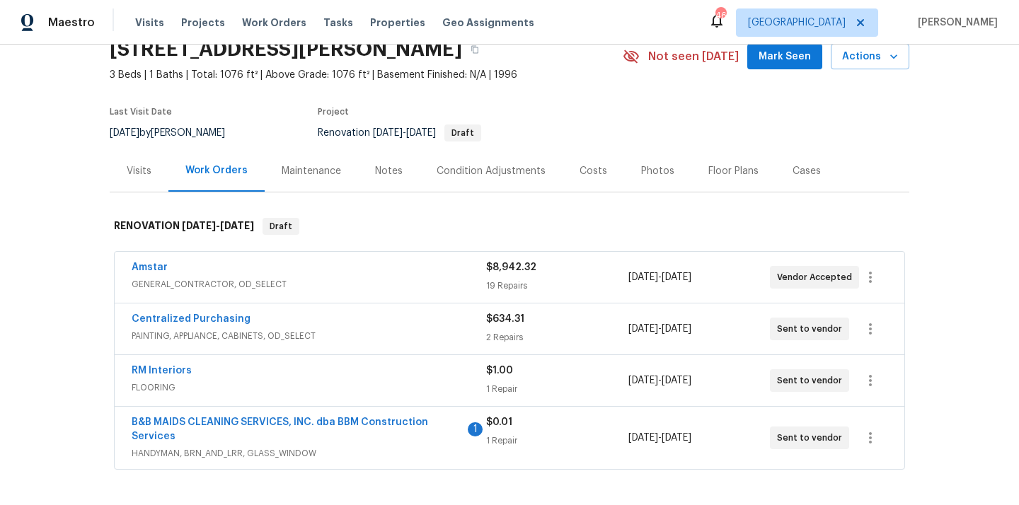
scroll to position [84, 0]
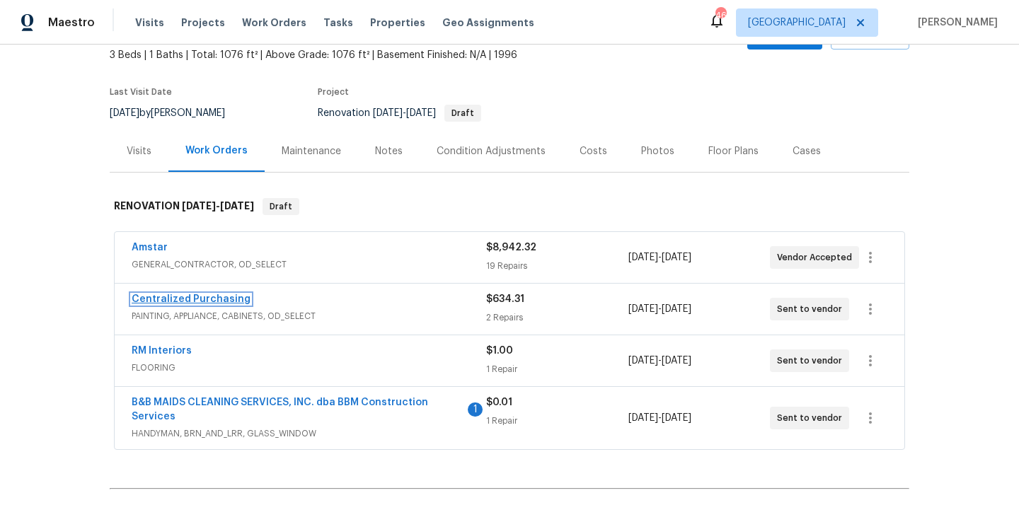
click at [212, 296] on link "Centralized Purchasing" at bounding box center [191, 299] width 119 height 10
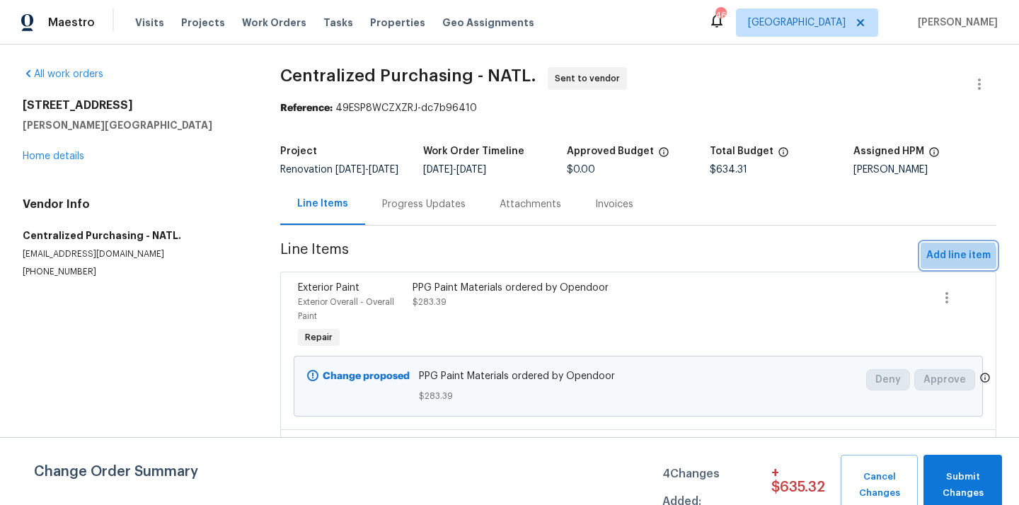
click at [936, 265] on span "Add line item" at bounding box center [958, 256] width 64 height 18
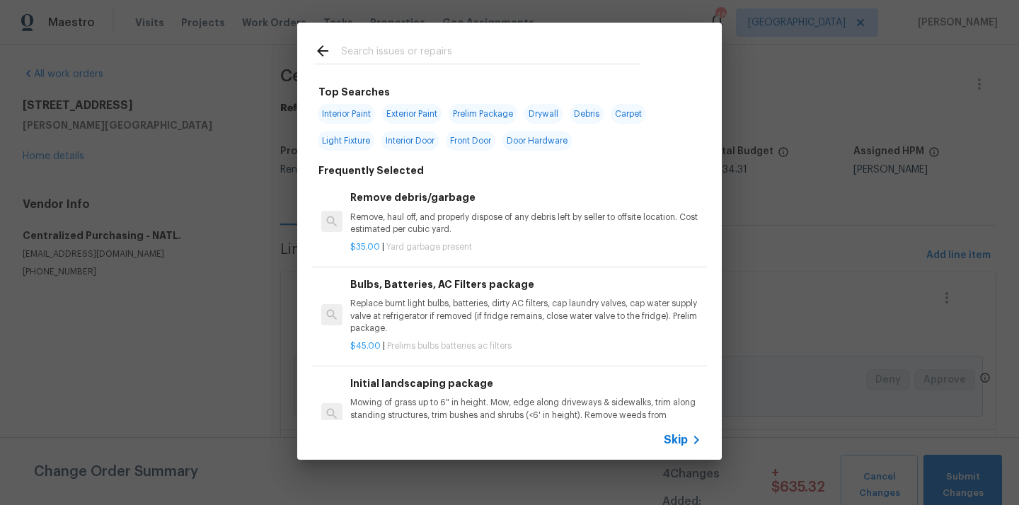
click at [521, 63] on input "text" at bounding box center [491, 52] width 300 height 21
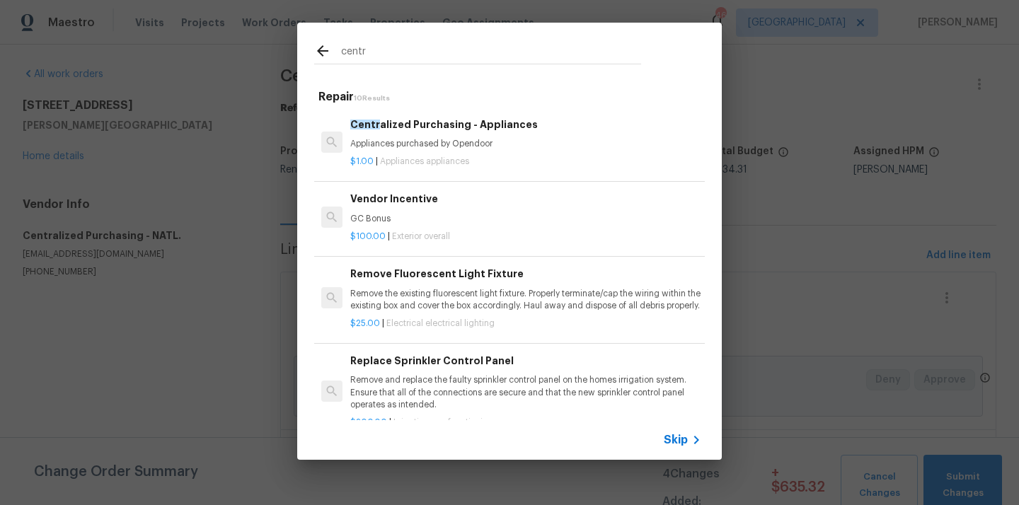
type input "centr"
click at [451, 142] on p "Appliances purchased by Opendoor" at bounding box center [525, 144] width 351 height 12
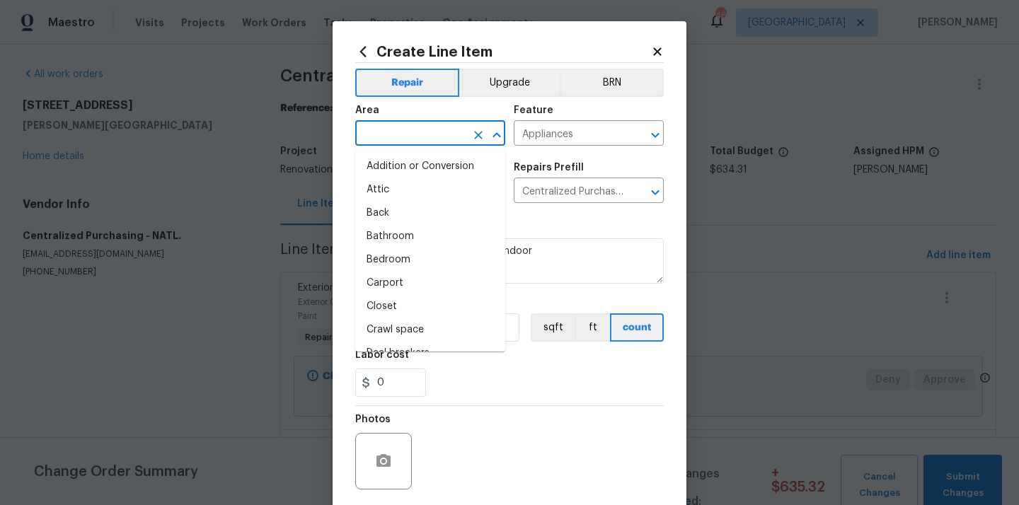
click at [431, 144] on input "text" at bounding box center [410, 135] width 110 height 22
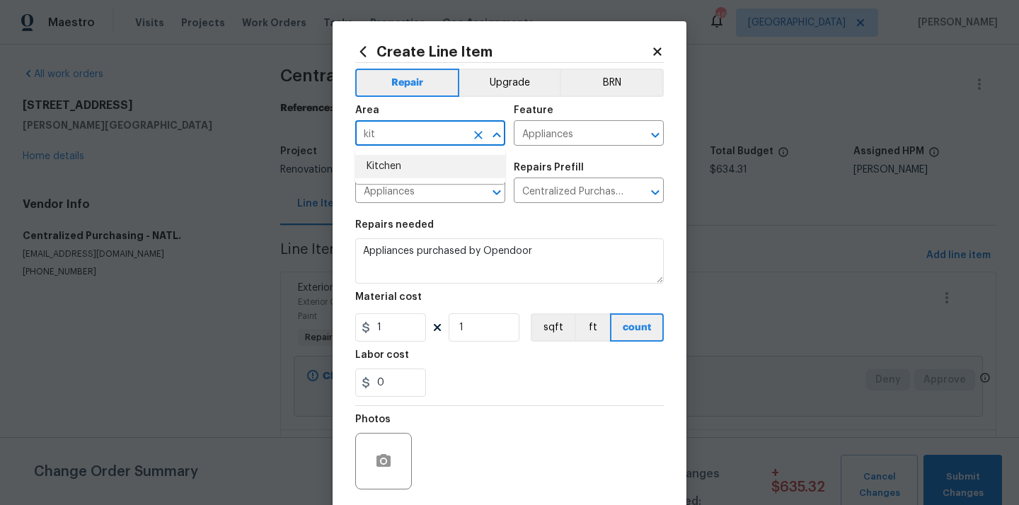
click at [434, 168] on li "Kitchen" at bounding box center [430, 166] width 150 height 23
type input "Kitchen"
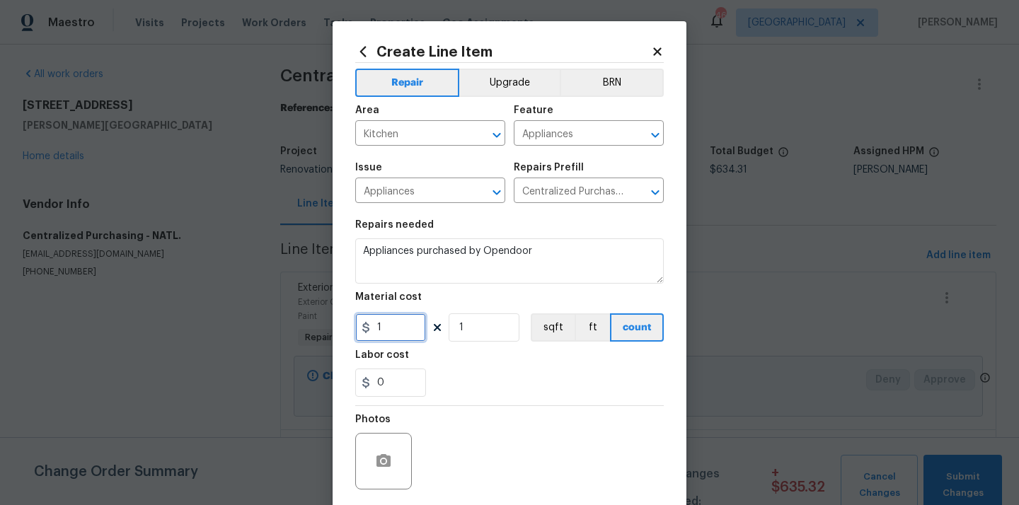
drag, startPoint x: 388, startPoint y: 325, endPoint x: 345, endPoint y: 325, distance: 43.2
click at [357, 325] on input "1" at bounding box center [390, 327] width 71 height 28
paste input "164.51"
type input "1164.51"
click at [461, 404] on section "Repairs needed Appliances purchased by Opendoor Material cost 1164.51 1 sqft ft…" at bounding box center [509, 309] width 308 height 194
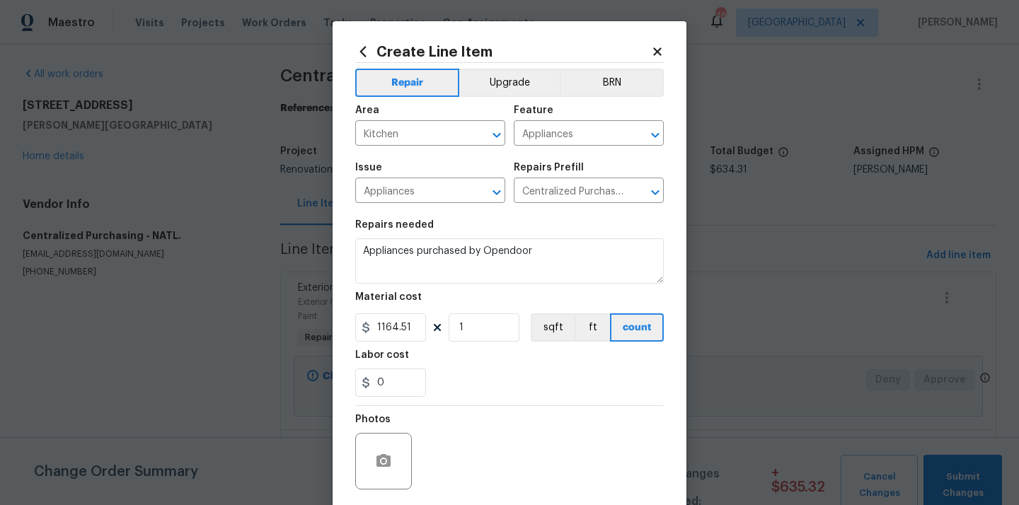
scroll to position [105, 0]
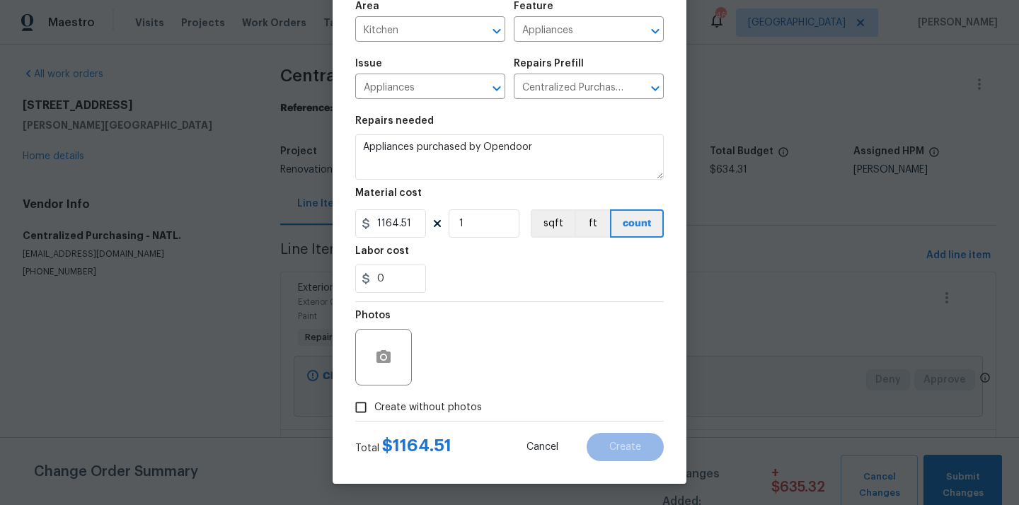
click at [455, 397] on label "Create without photos" at bounding box center [414, 407] width 134 height 27
click at [374, 397] on input "Create without photos" at bounding box center [360, 407] width 27 height 27
checkbox input "true"
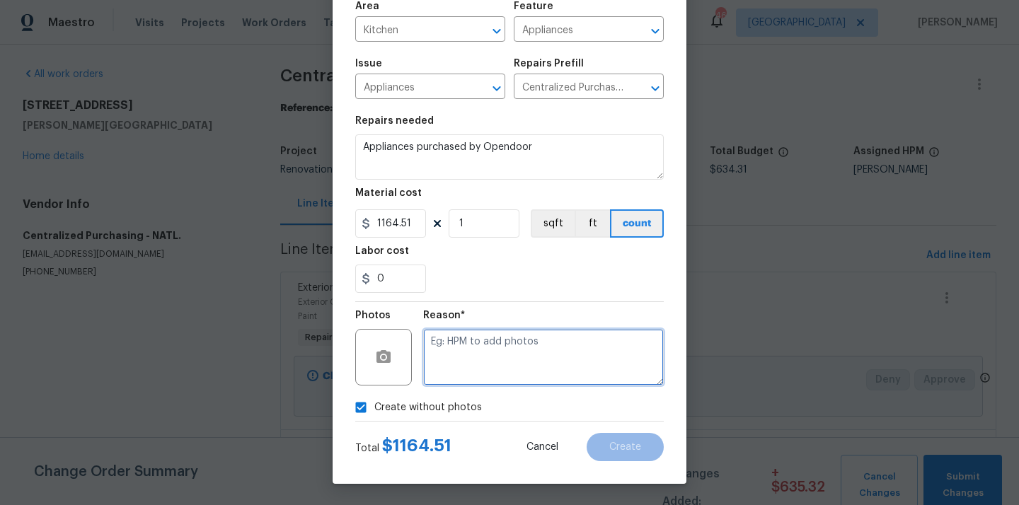
click at [475, 364] on textarea at bounding box center [543, 357] width 241 height 57
type textarea "N/A"
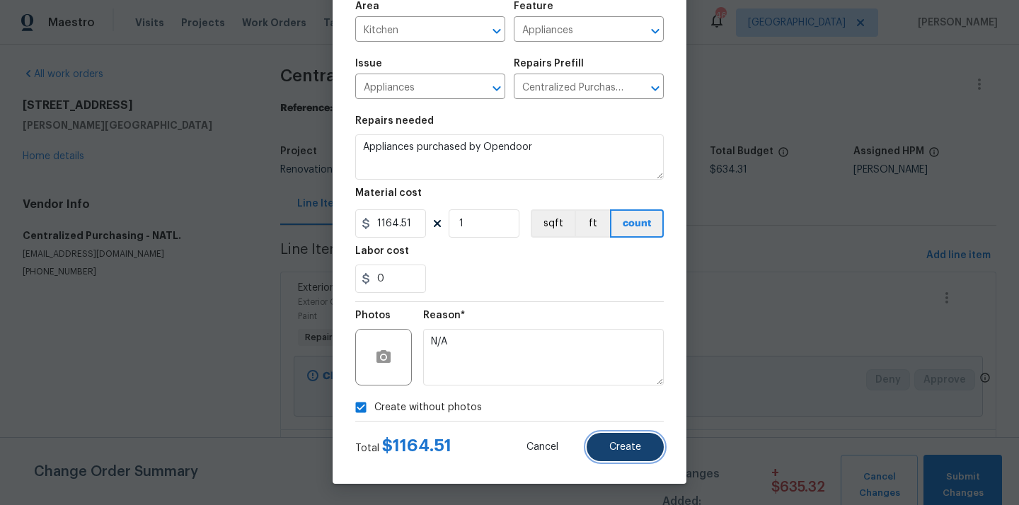
click at [625, 441] on button "Create" at bounding box center [625, 447] width 77 height 28
